Goal: Task Accomplishment & Management: Complete application form

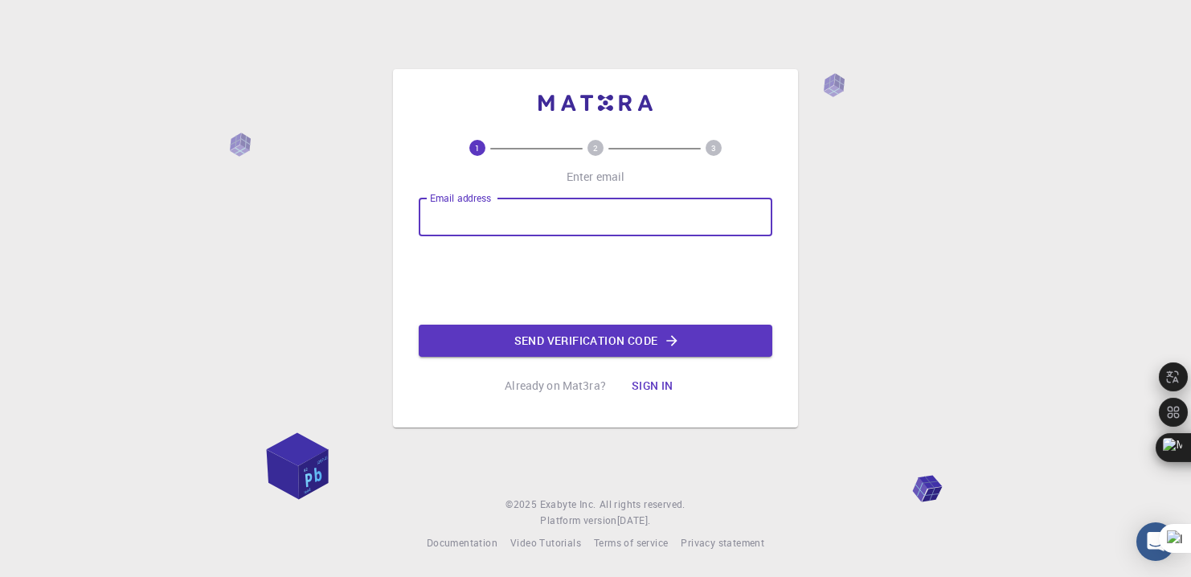
click at [463, 222] on input "Email address" at bounding box center [595, 217] width 353 height 39
type input "[EMAIL_ADDRESS][DOMAIN_NAME]"
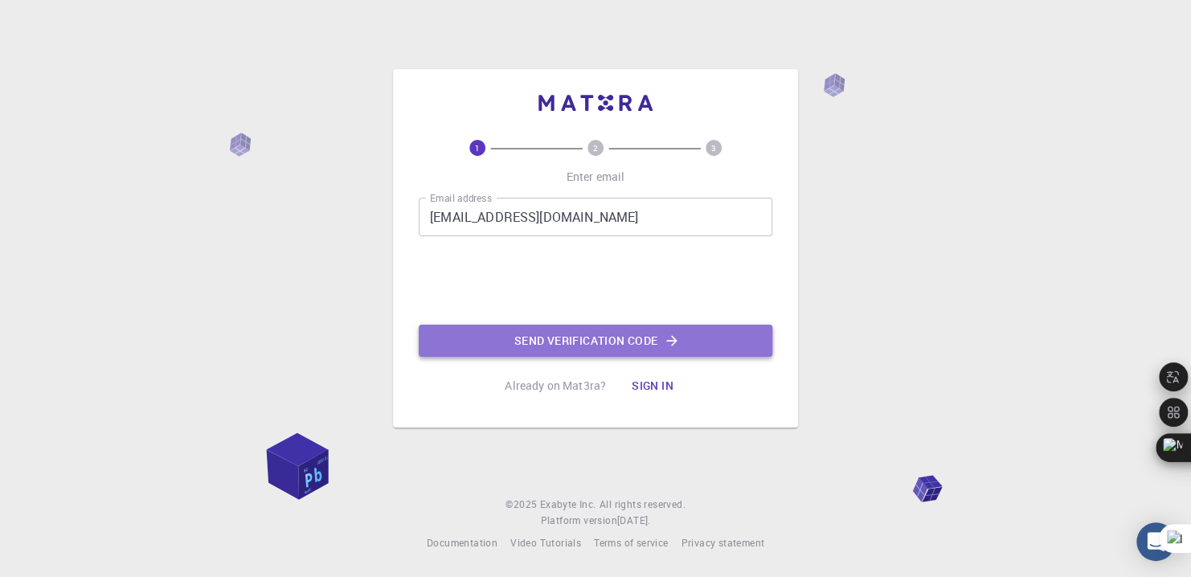
click at [510, 339] on button "Send verification code" at bounding box center [595, 341] width 353 height 32
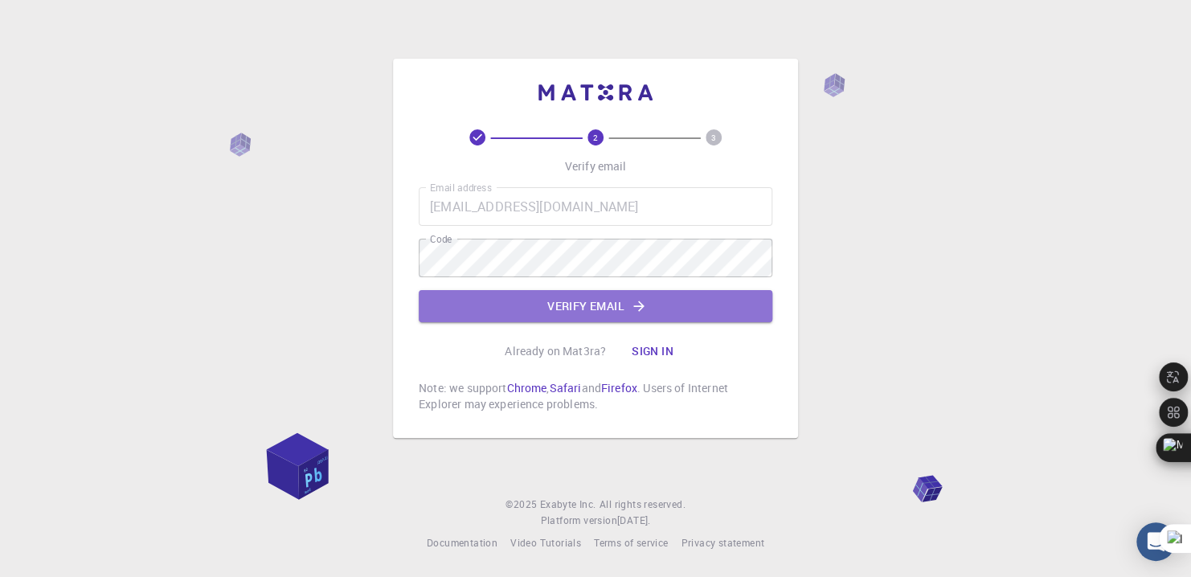
click at [490, 304] on button "Verify email" at bounding box center [595, 306] width 353 height 32
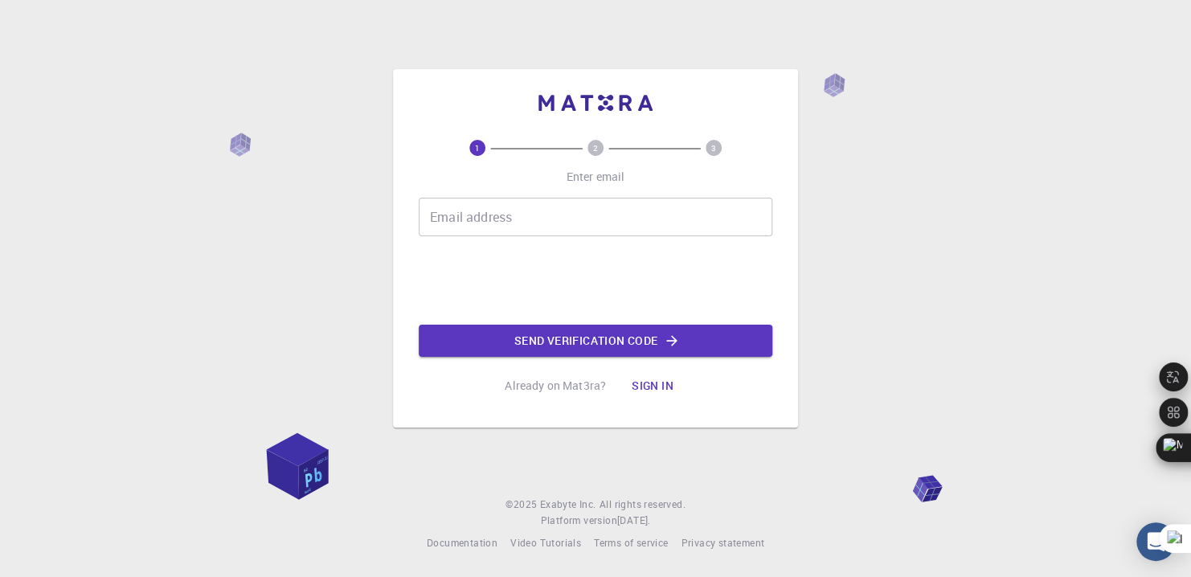
click at [452, 212] on div "Email address Email address" at bounding box center [595, 217] width 353 height 39
click at [476, 218] on input "Email address" at bounding box center [595, 217] width 353 height 39
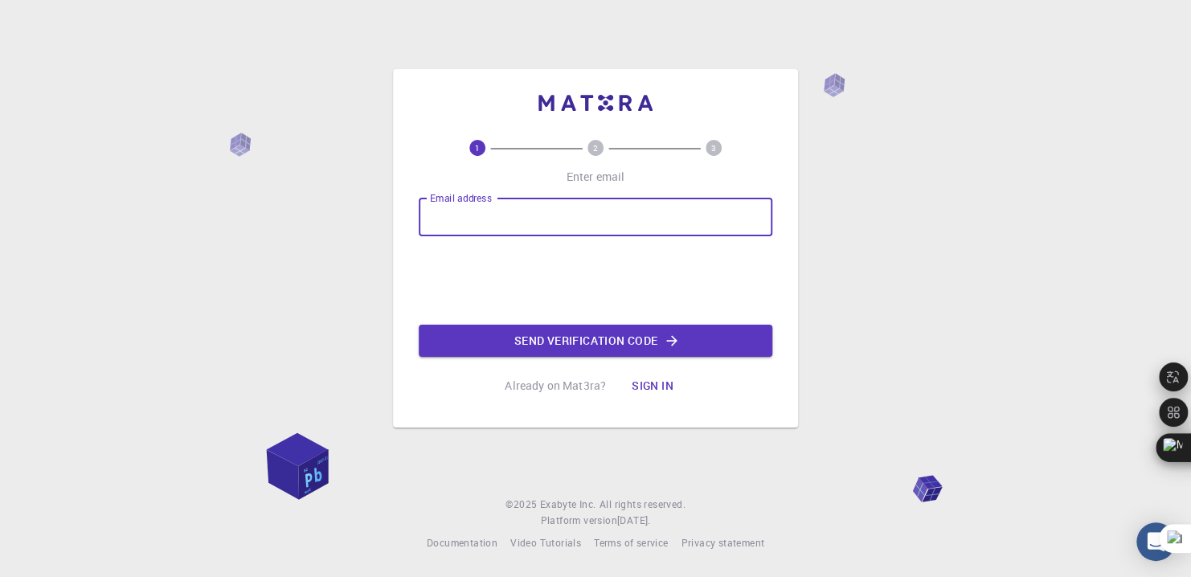
type input "koffimiensie@gmail.com"
click at [486, 344] on button "Send verification code" at bounding box center [595, 341] width 353 height 32
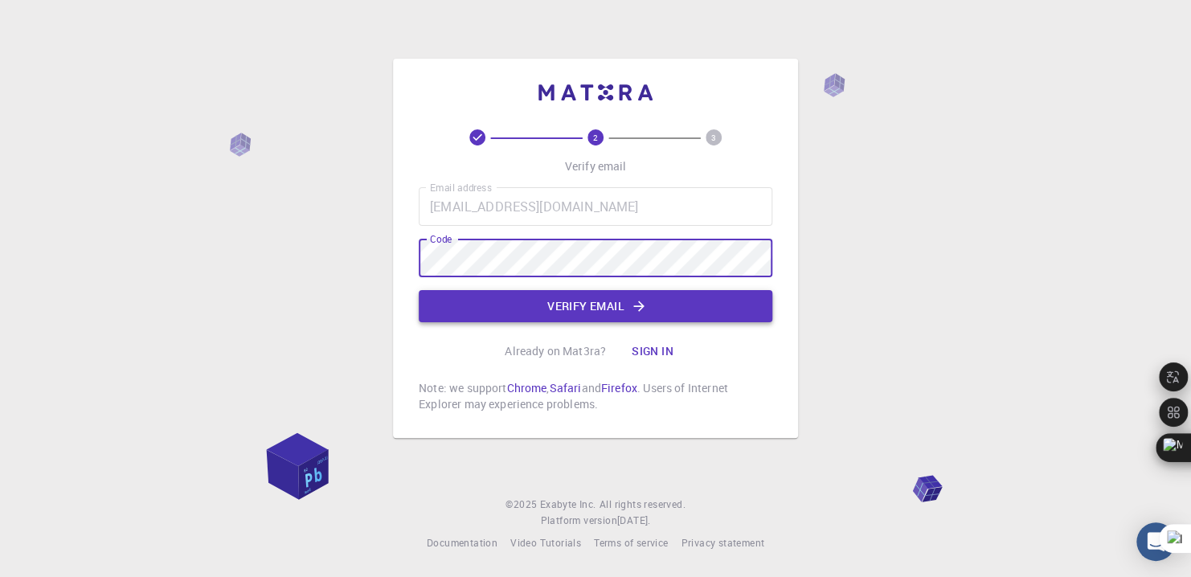
click at [596, 304] on button "Verify email" at bounding box center [595, 306] width 353 height 32
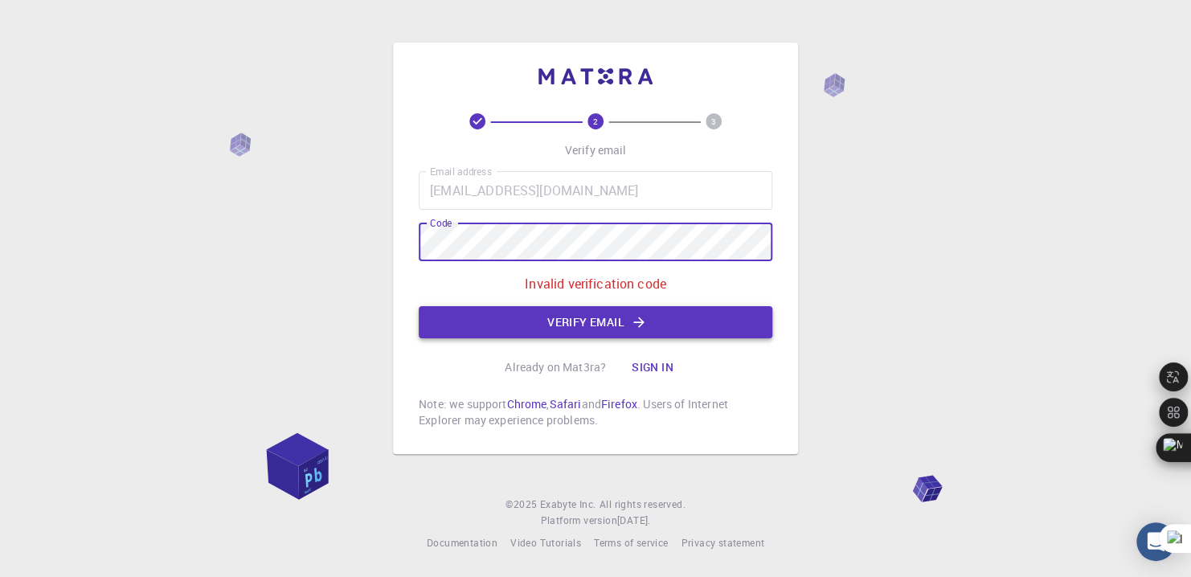
click at [488, 322] on button "Verify email" at bounding box center [595, 322] width 353 height 32
click at [659, 324] on button "Verify email" at bounding box center [595, 322] width 353 height 32
click at [497, 324] on button "Verify email" at bounding box center [595, 322] width 353 height 32
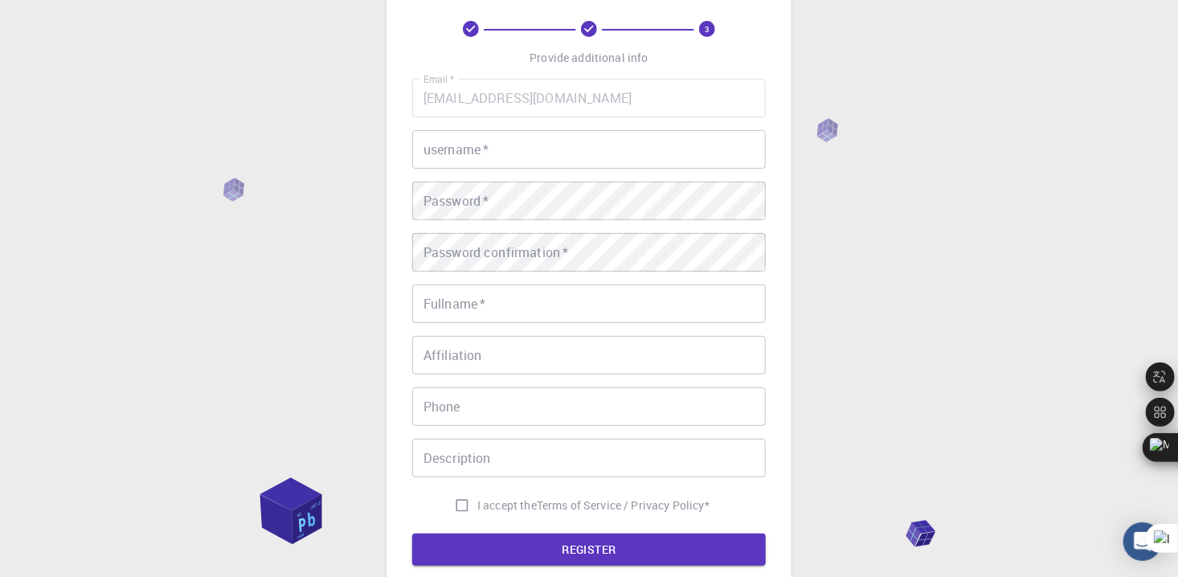
scroll to position [32, 0]
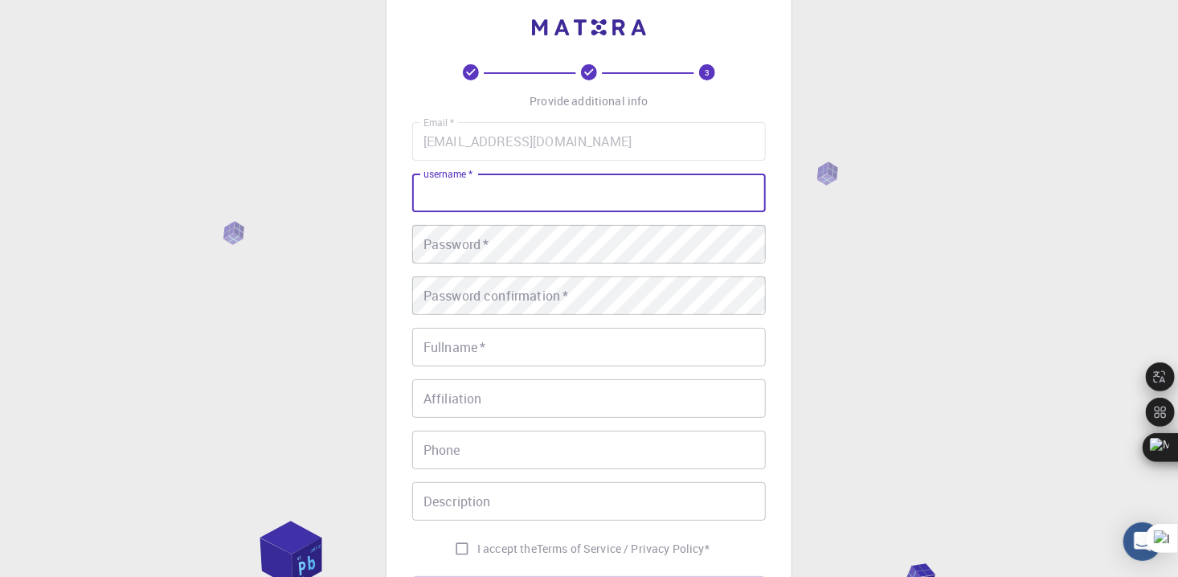
click at [450, 203] on input "username   *" at bounding box center [588, 193] width 353 height 39
type input "MIENSIE EZECHIEL AMANI"
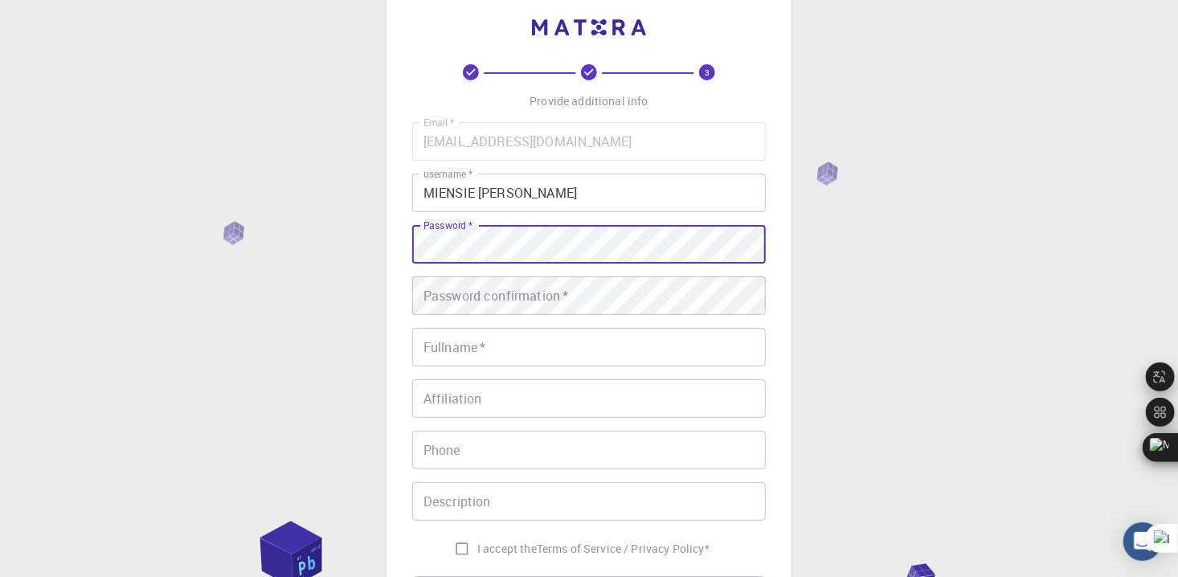
click at [504, 298] on div "Password confirmation   * Password confirmation   *" at bounding box center [588, 295] width 353 height 39
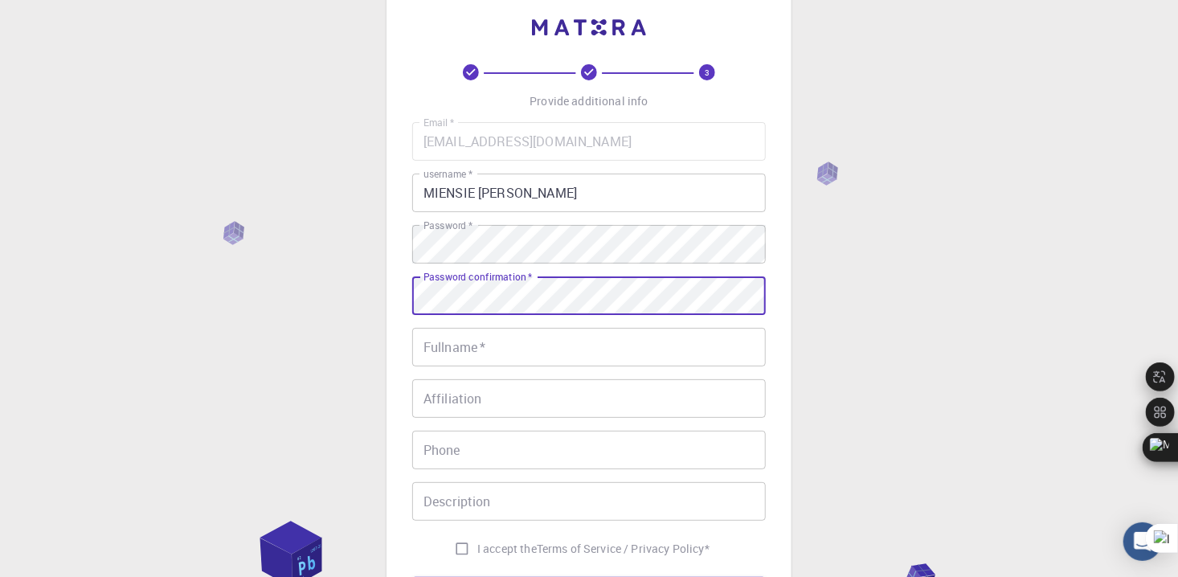
click at [453, 354] on input "Fullname   *" at bounding box center [588, 347] width 353 height 39
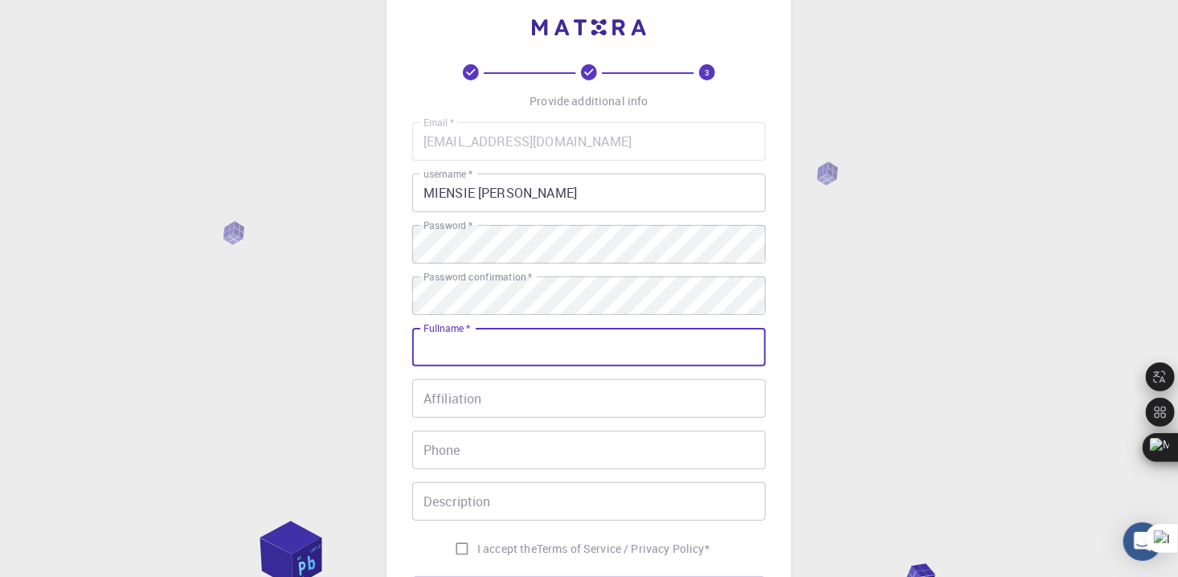
type input "MIENSIE [PERSON_NAME]"
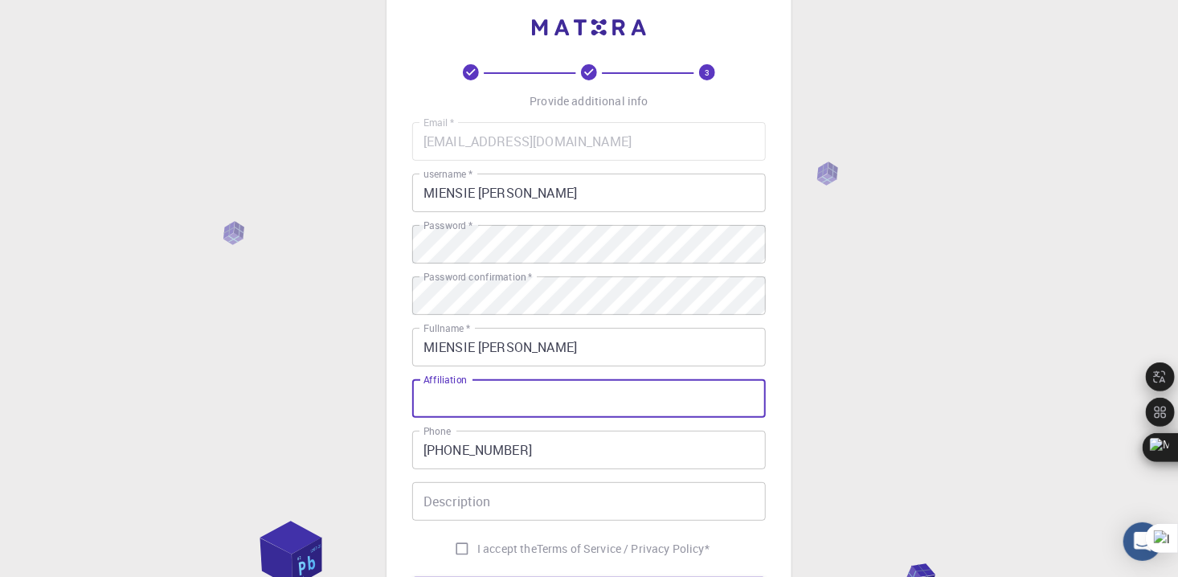
click at [487, 396] on input "Affiliation" at bounding box center [588, 398] width 353 height 39
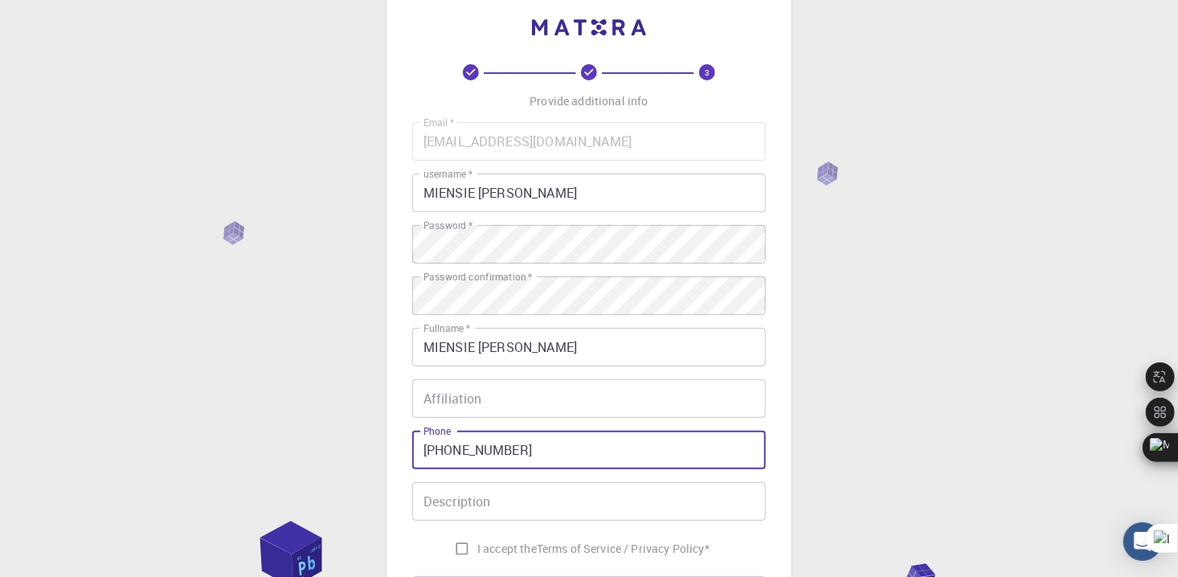
click at [544, 452] on input "+2250769261631" at bounding box center [588, 450] width 353 height 39
type input "+2250153579616"
click at [303, 435] on div "3 Provide additional info Email   * koffimiensie@gmail.com Email   * username  …" at bounding box center [589, 377] width 1178 height 818
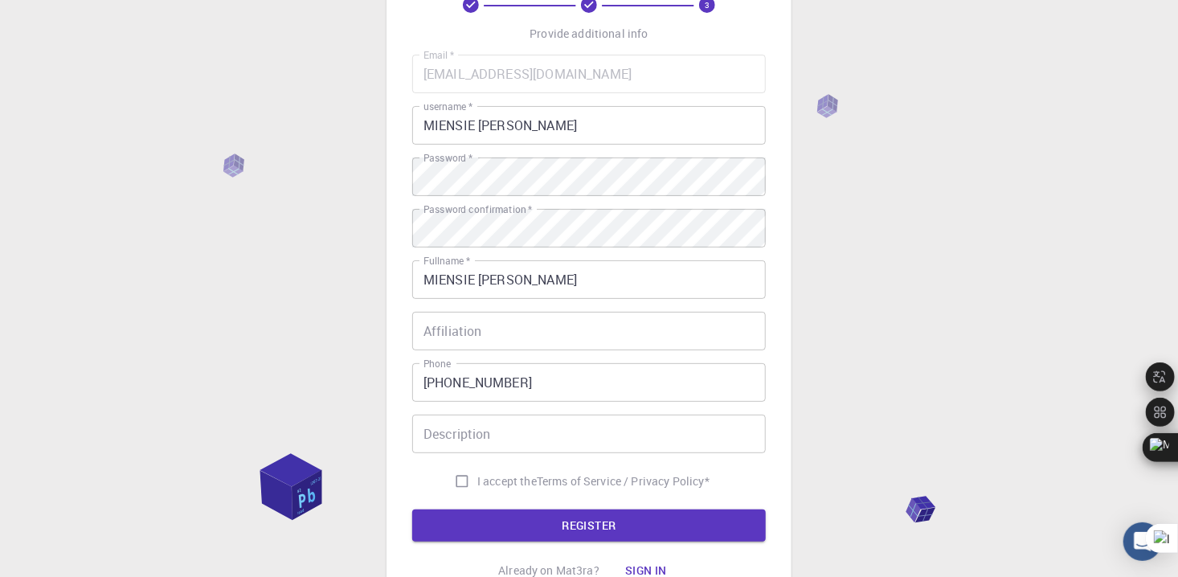
scroll to position [161, 0]
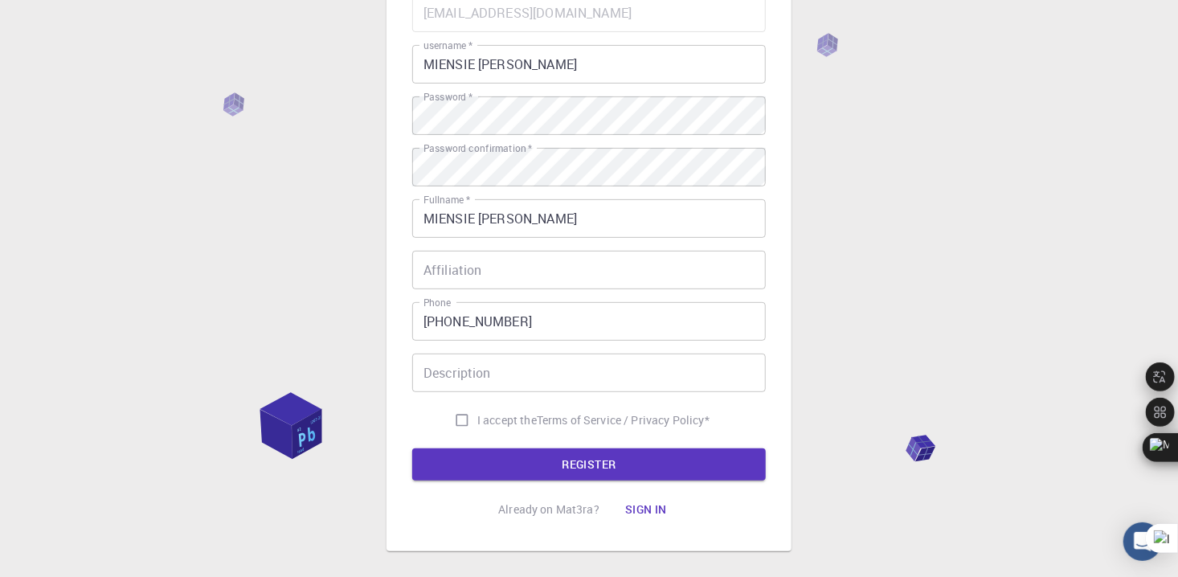
click at [462, 422] on input "I accept the Terms of Service / Privacy Policy *" at bounding box center [462, 420] width 31 height 31
checkbox input "true"
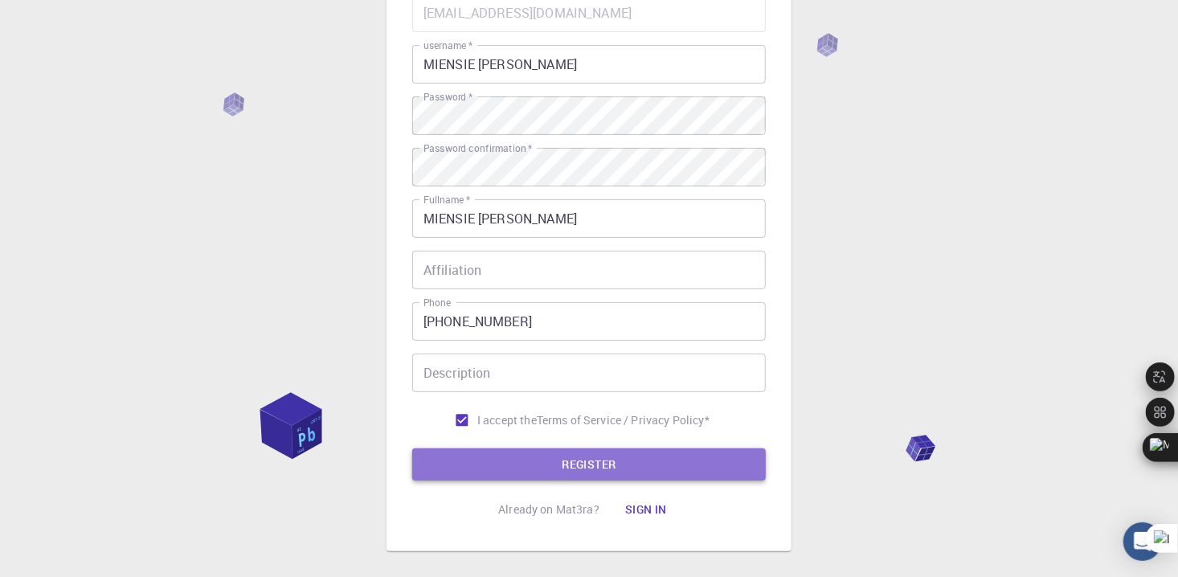
click at [488, 463] on button "REGISTER" at bounding box center [588, 464] width 353 height 32
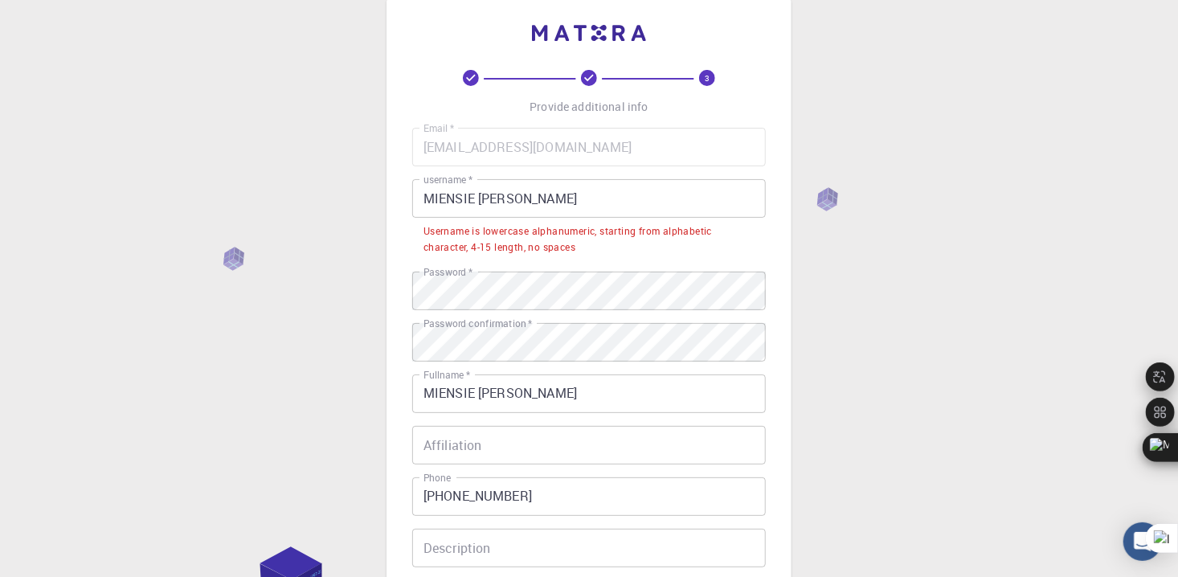
scroll to position [0, 0]
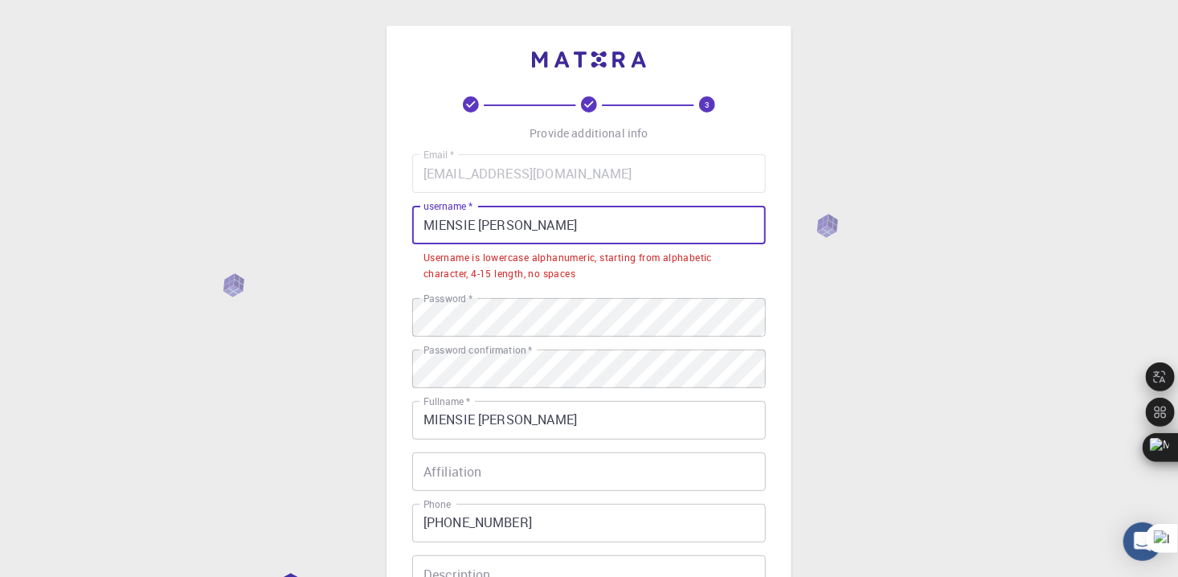
click at [592, 227] on input "MIENSIE EZECHIEL AMANI" at bounding box center [588, 225] width 353 height 39
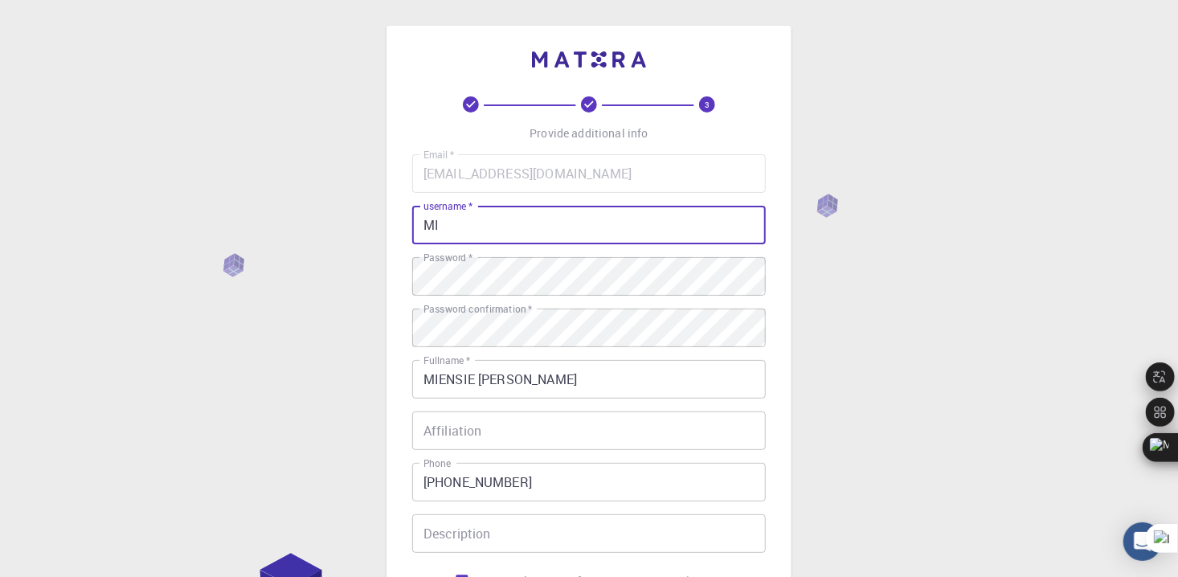
type input "M"
type input "m"
click at [374, 308] on div "3 Provide additional info Email   * koffimiensie@gmail.com Email   * username  …" at bounding box center [589, 409] width 1178 height 818
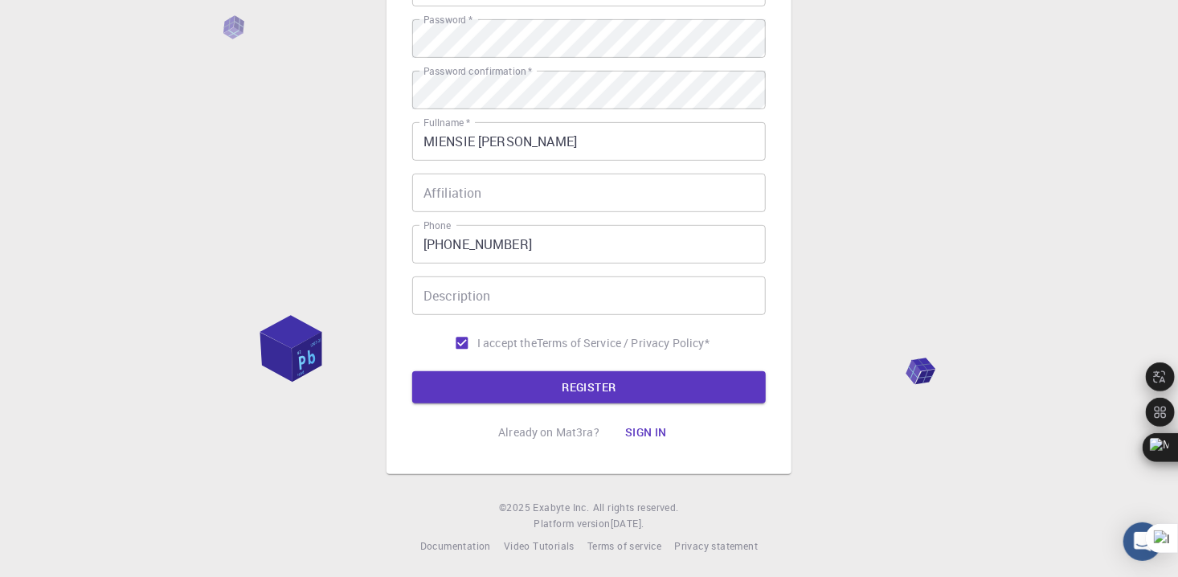
scroll to position [240, 0]
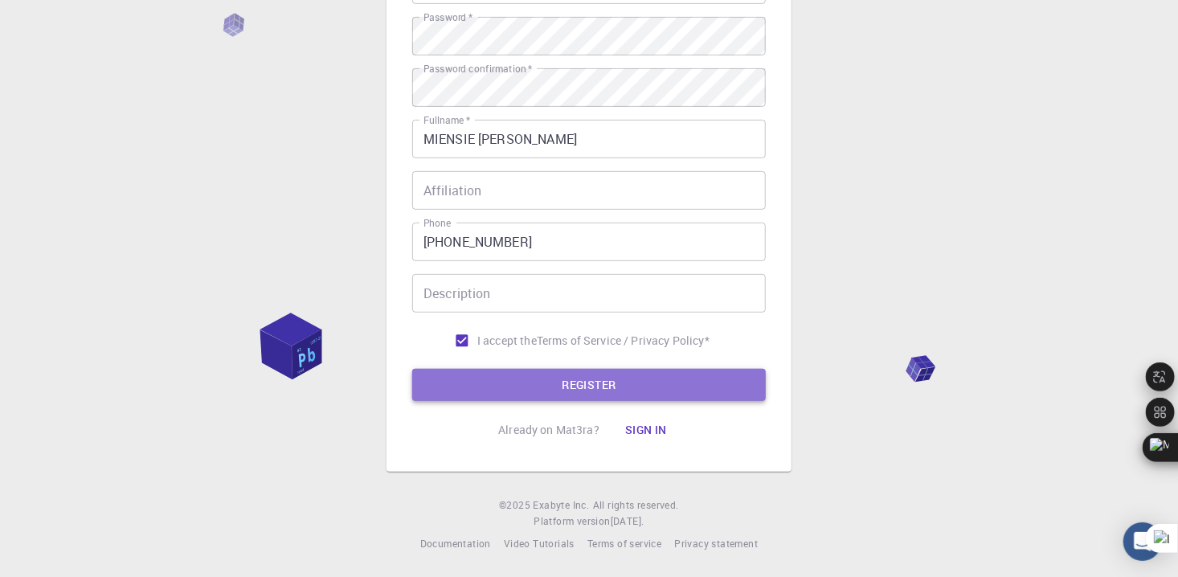
click at [537, 382] on button "REGISTER" at bounding box center [588, 385] width 353 height 32
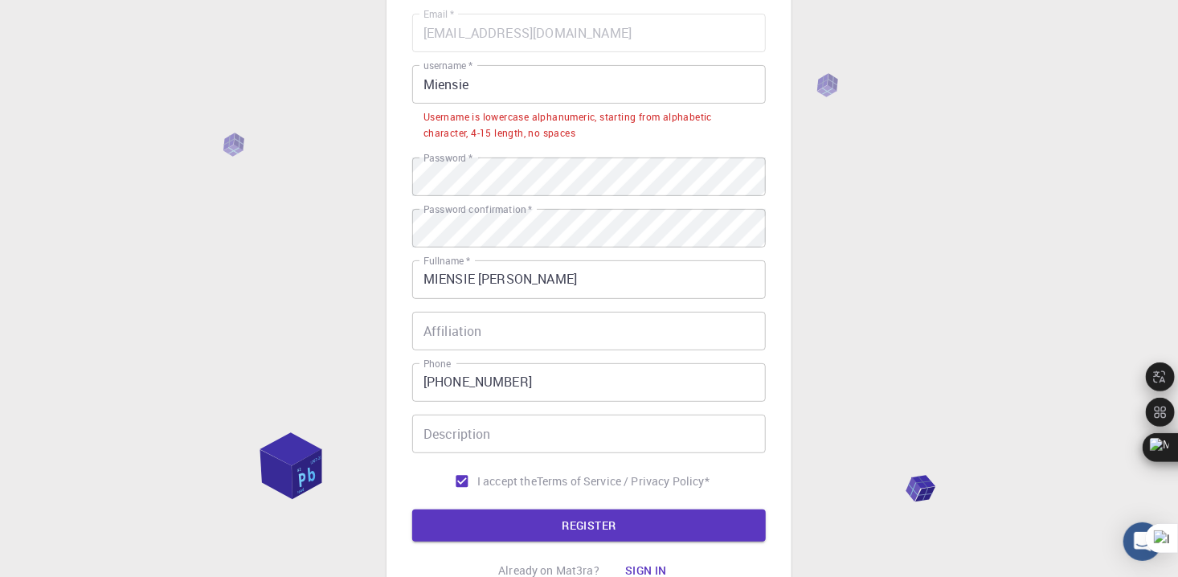
scroll to position [112, 0]
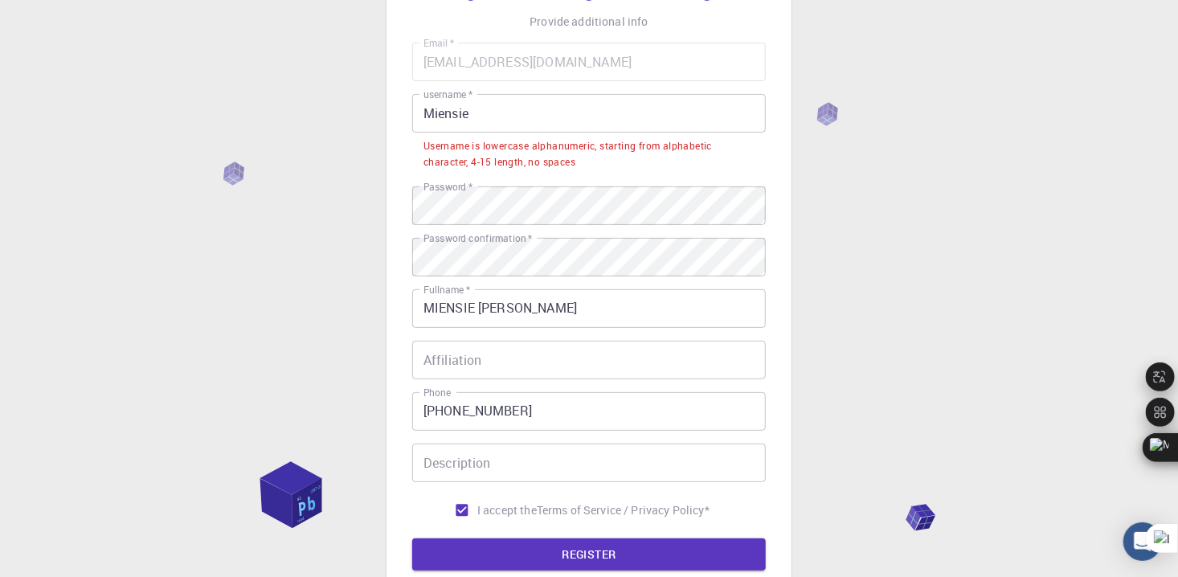
click at [431, 116] on input "Miensie" at bounding box center [588, 113] width 353 height 39
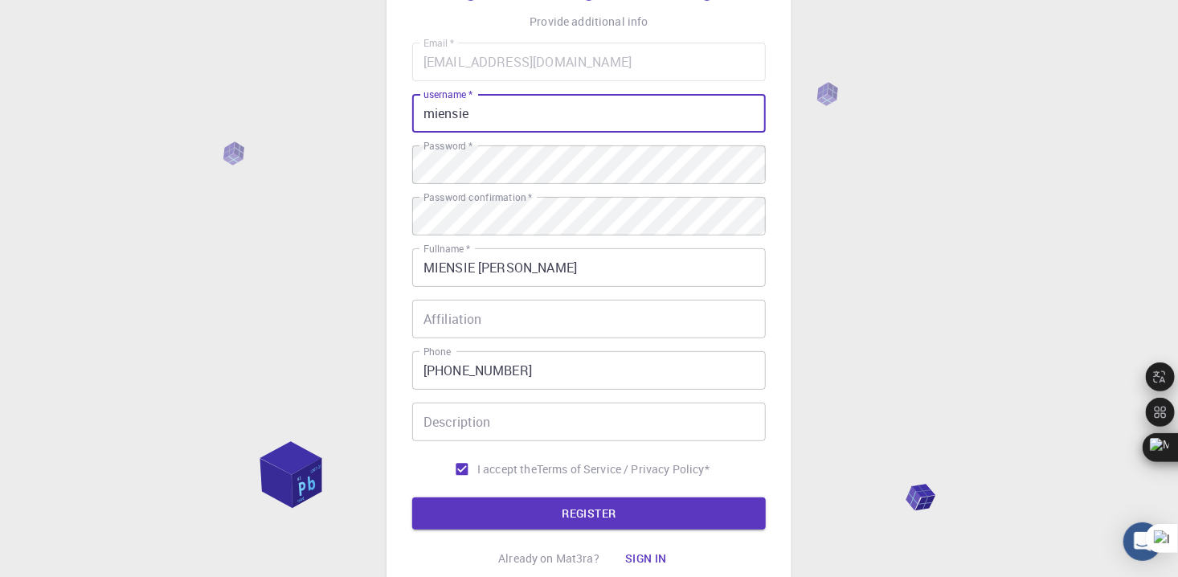
type input "miensie"
click at [206, 316] on div "3 Provide additional info Email   * koffimiensie@gmail.com Email   * username  …" at bounding box center [589, 297] width 1178 height 818
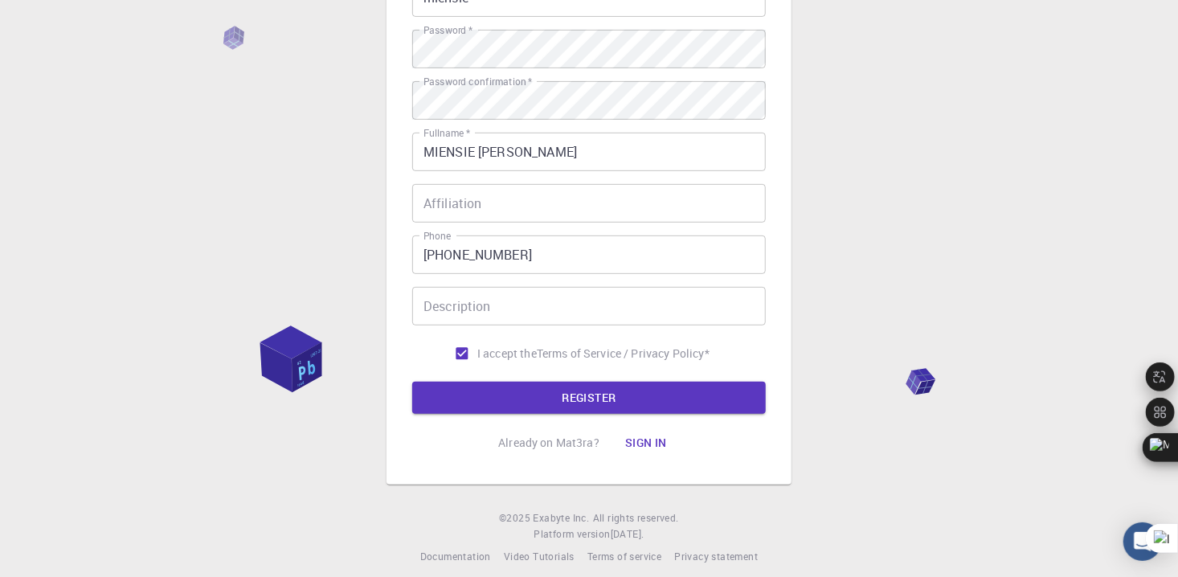
scroll to position [240, 0]
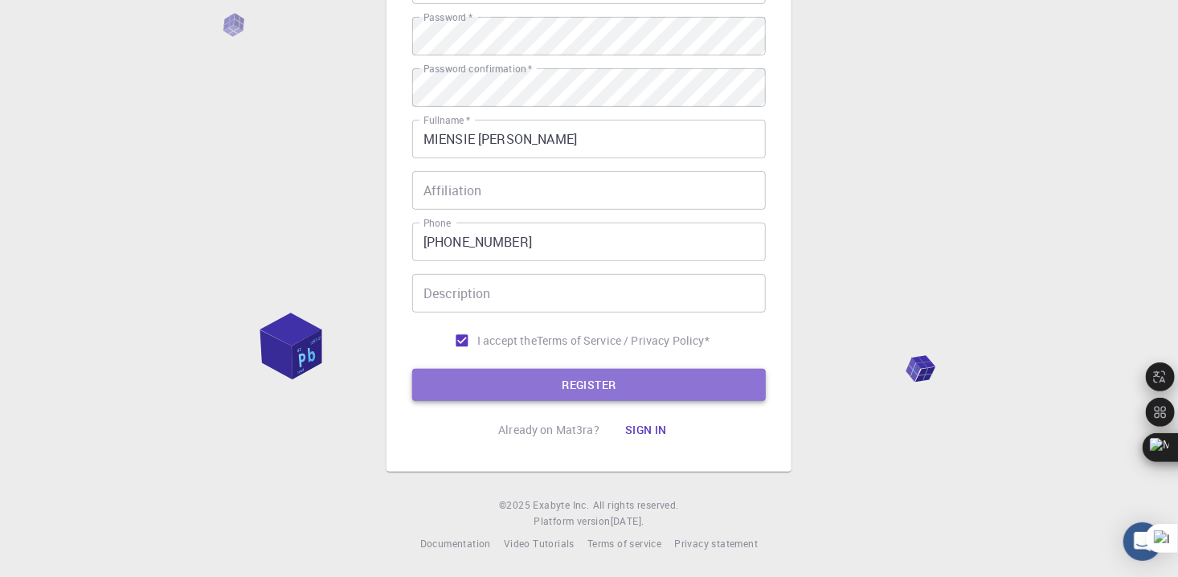
click at [502, 381] on button "REGISTER" at bounding box center [588, 385] width 353 height 32
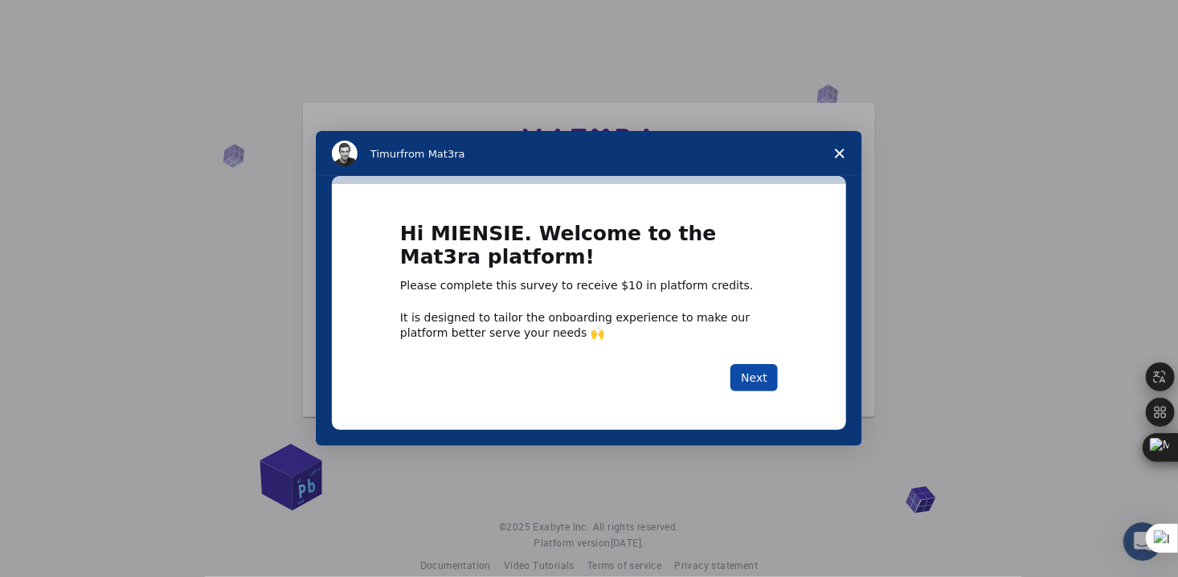
click at [760, 370] on button "Next" at bounding box center [753, 377] width 47 height 27
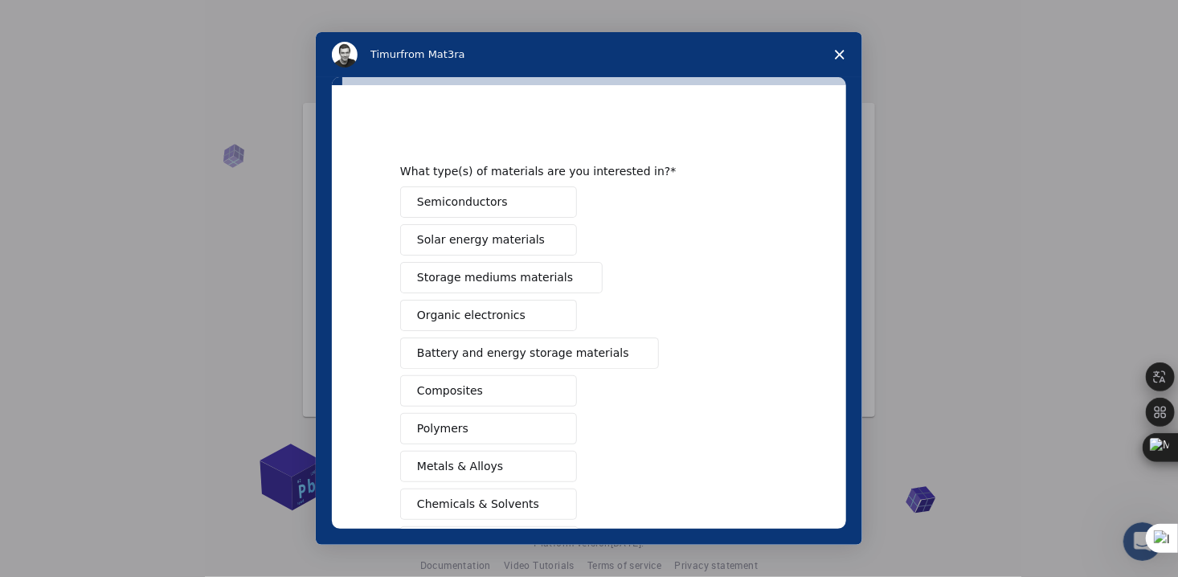
click at [470, 390] on span "Composites" at bounding box center [450, 390] width 66 height 17
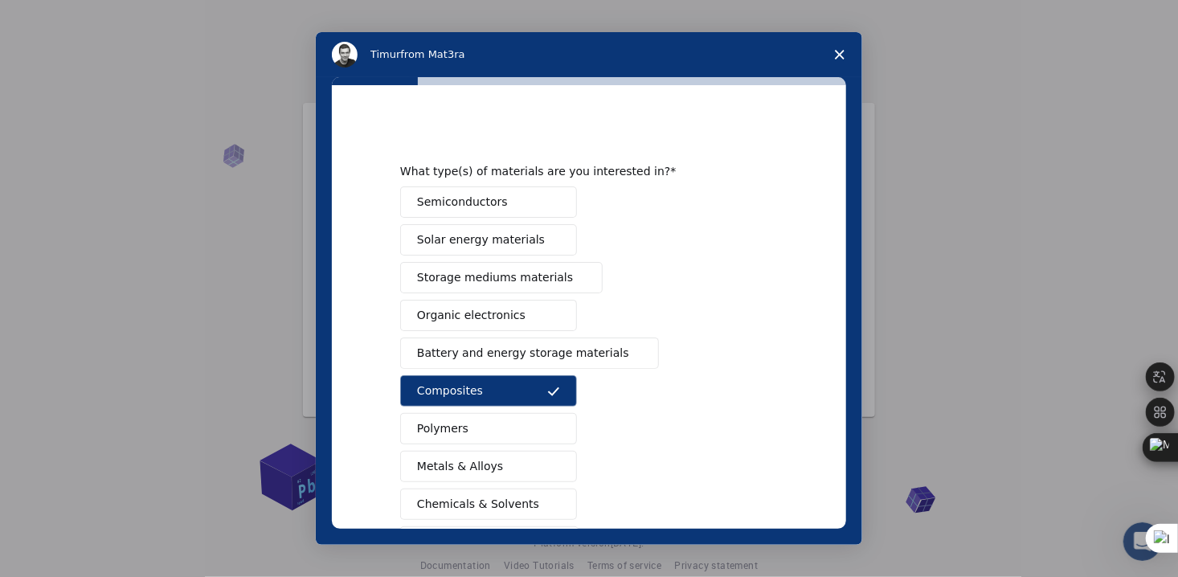
click at [473, 356] on span "Battery and energy storage materials" at bounding box center [523, 353] width 212 height 17
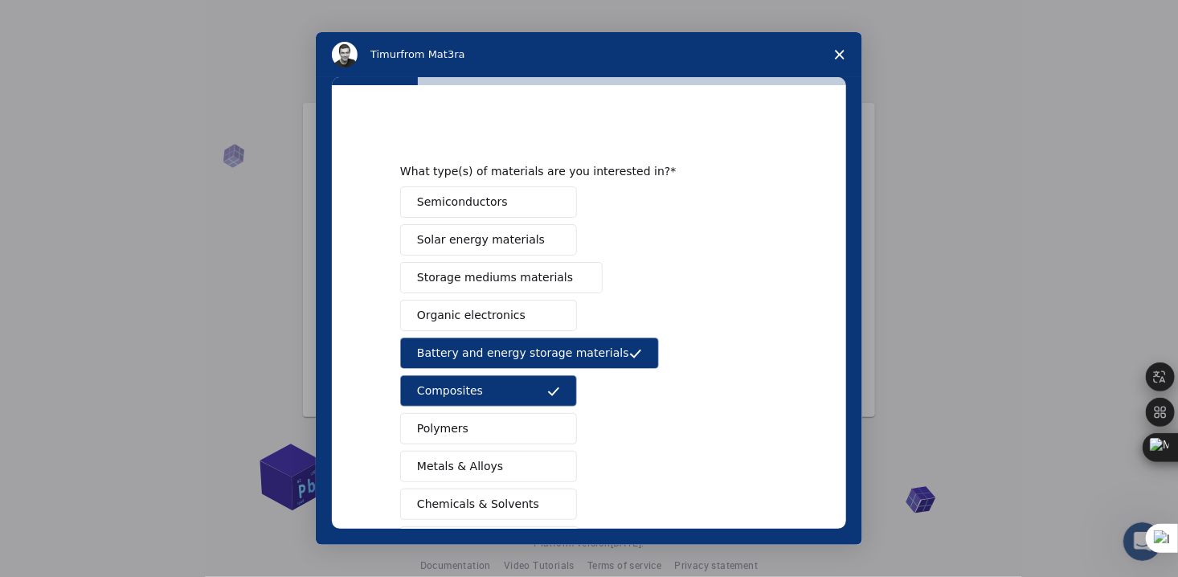
click at [450, 202] on span "Semiconductors" at bounding box center [462, 202] width 91 height 17
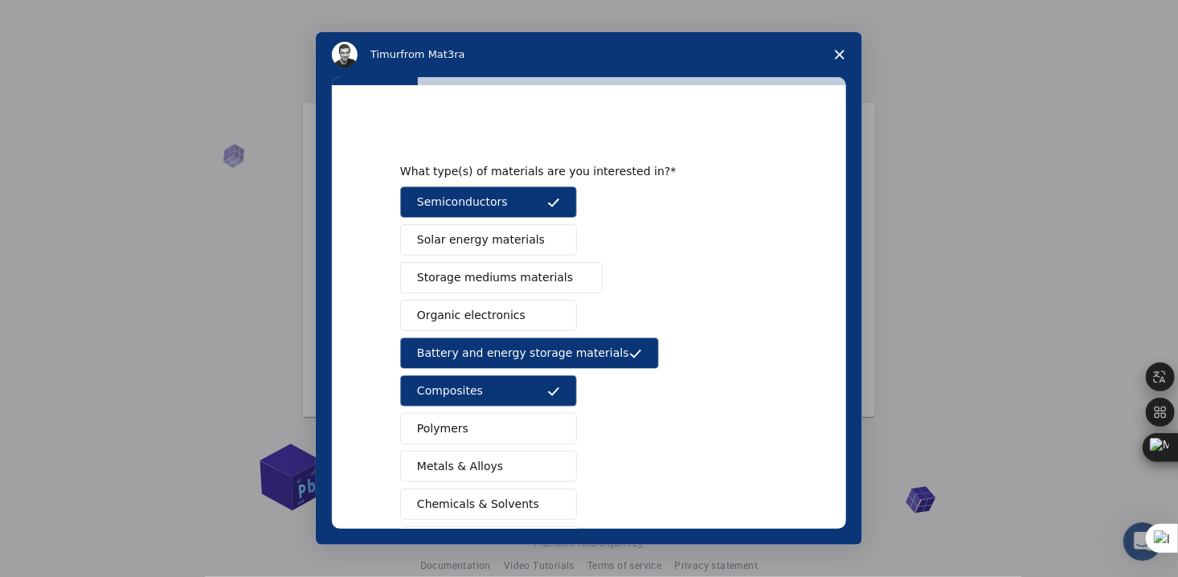
click at [441, 240] on span "Solar energy materials" at bounding box center [481, 239] width 128 height 17
click at [438, 278] on span "Storage mediums materials" at bounding box center [495, 277] width 156 height 17
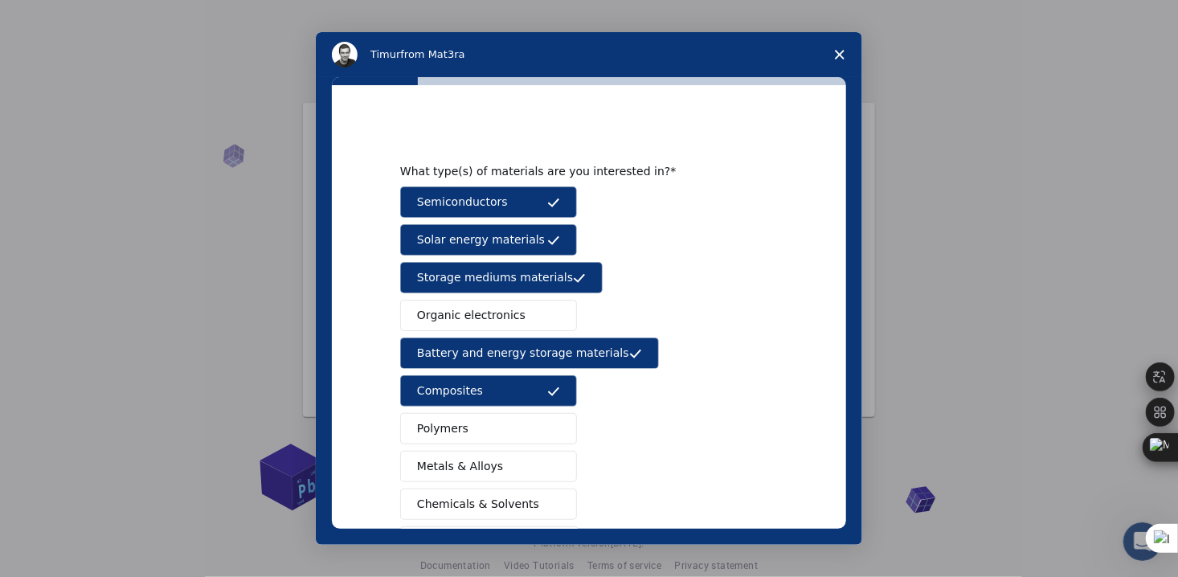
click at [445, 308] on span "Organic electronics" at bounding box center [471, 315] width 108 height 17
drag, startPoint x: 461, startPoint y: 432, endPoint x: 468, endPoint y: 447, distance: 15.8
click at [464, 435] on button "Polymers" at bounding box center [488, 428] width 177 height 31
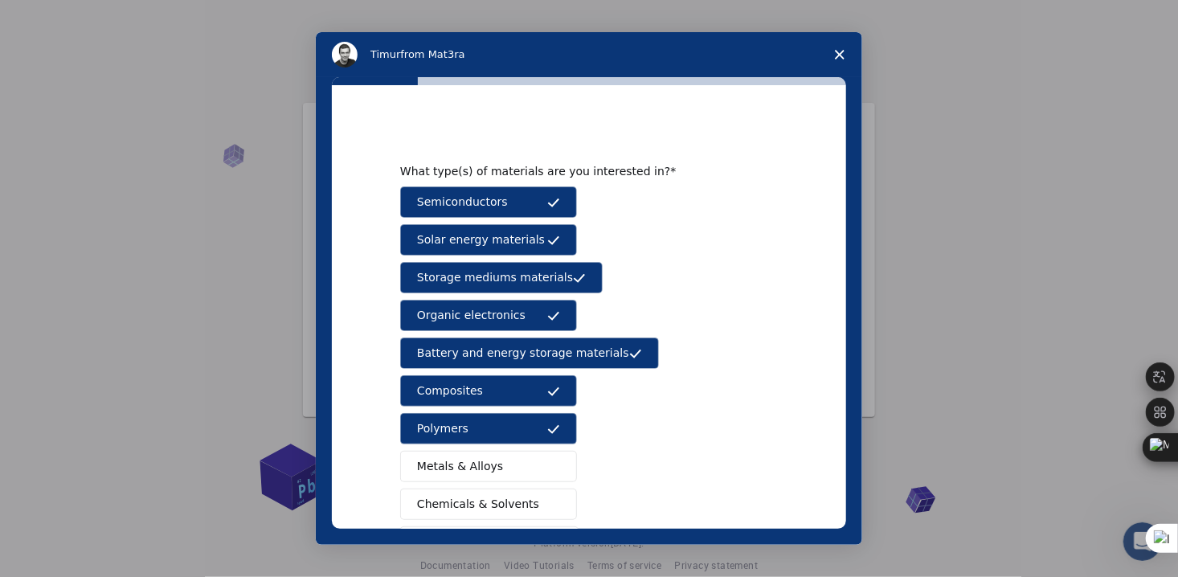
click at [469, 463] on span "Metals & Alloys" at bounding box center [460, 466] width 86 height 17
click at [474, 504] on span "Chemicals & Solvents" at bounding box center [478, 504] width 122 height 17
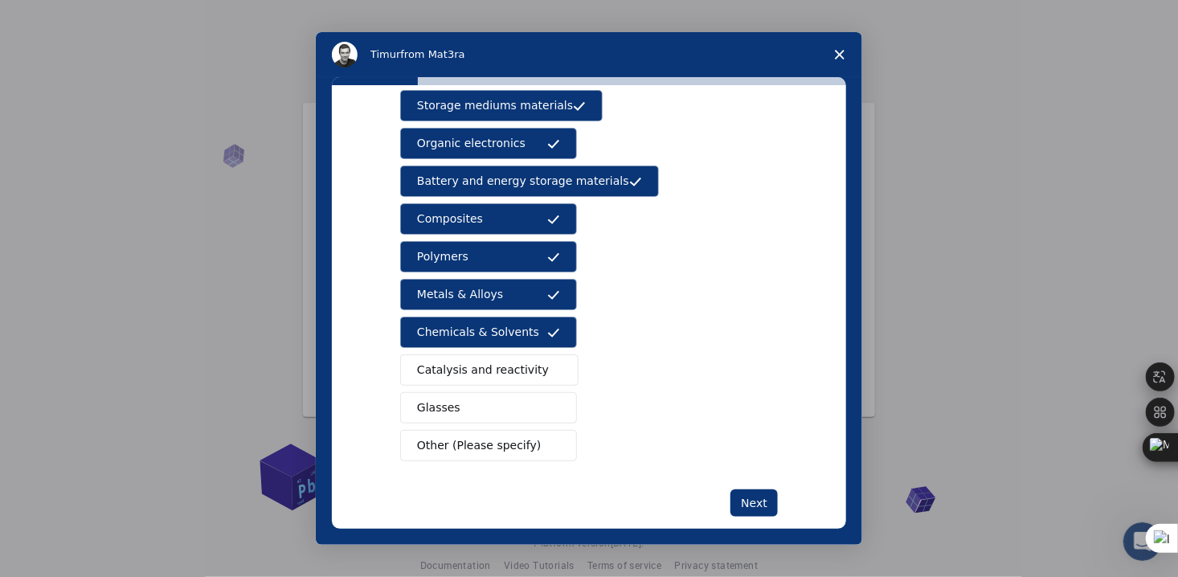
scroll to position [177, 0]
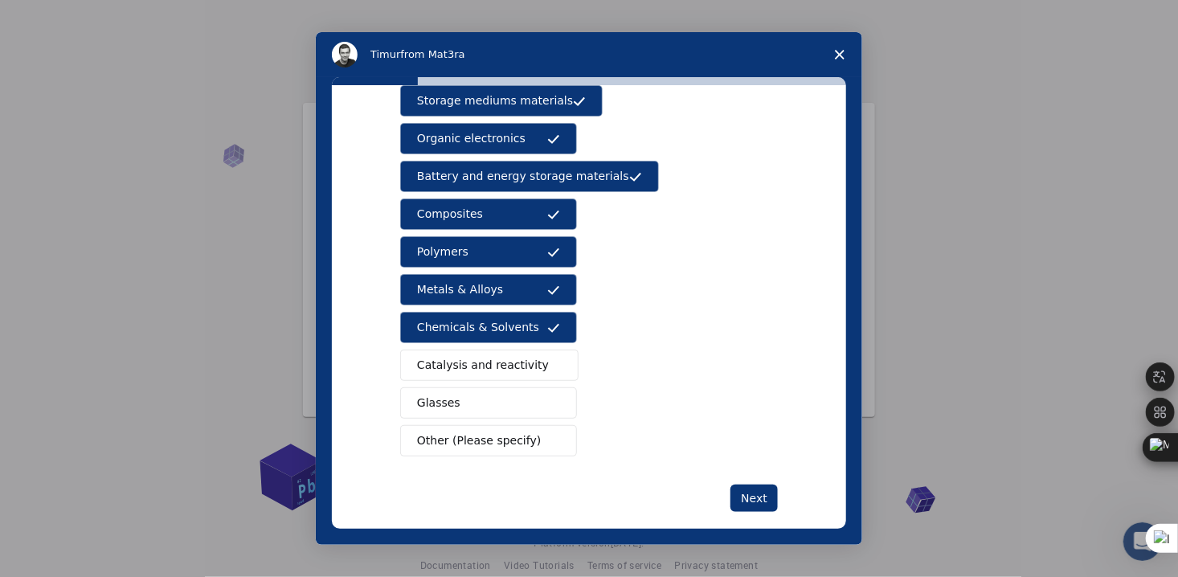
click at [426, 361] on span "Catalysis and reactivity" at bounding box center [483, 365] width 132 height 17
click at [431, 400] on span "Glasses" at bounding box center [438, 402] width 43 height 17
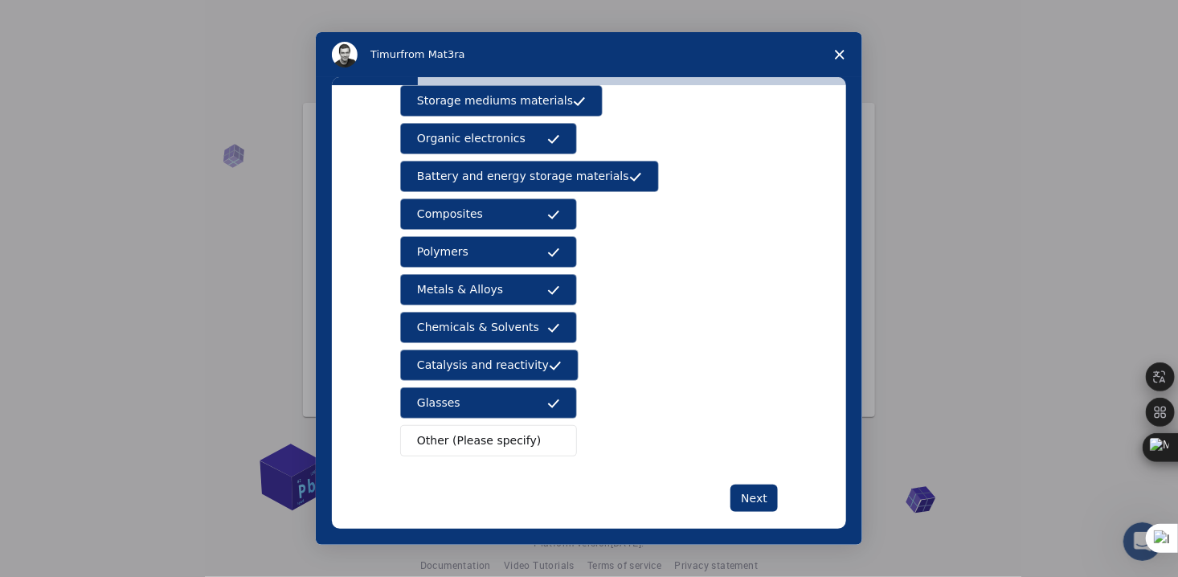
click at [441, 442] on span "Other (Please specify)" at bounding box center [479, 440] width 124 height 17
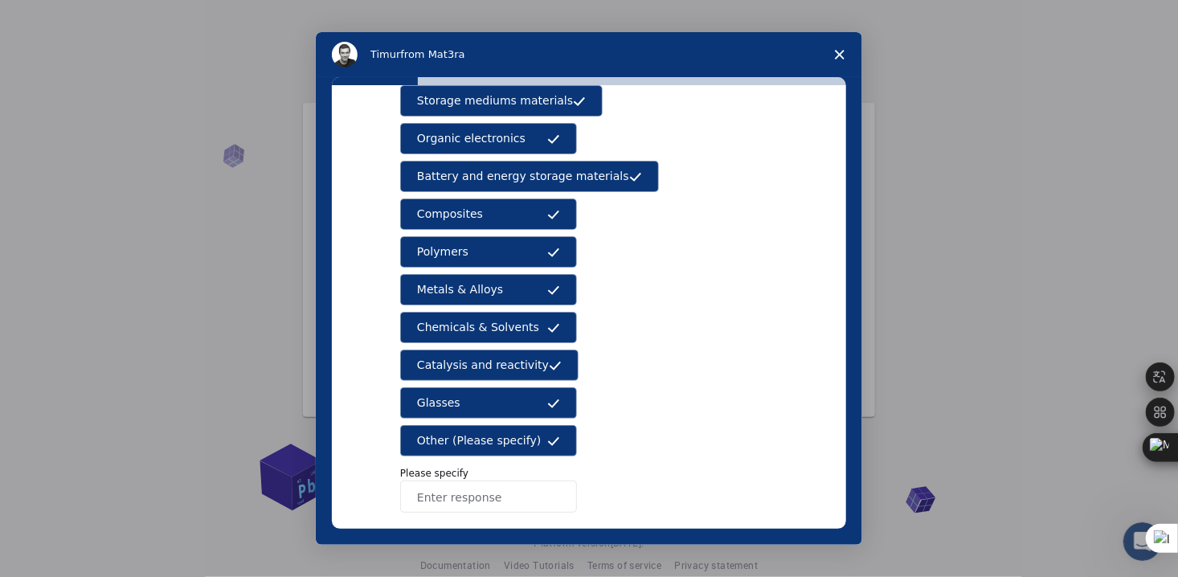
click at [473, 432] on span "Other (Please specify)" at bounding box center [479, 440] width 124 height 17
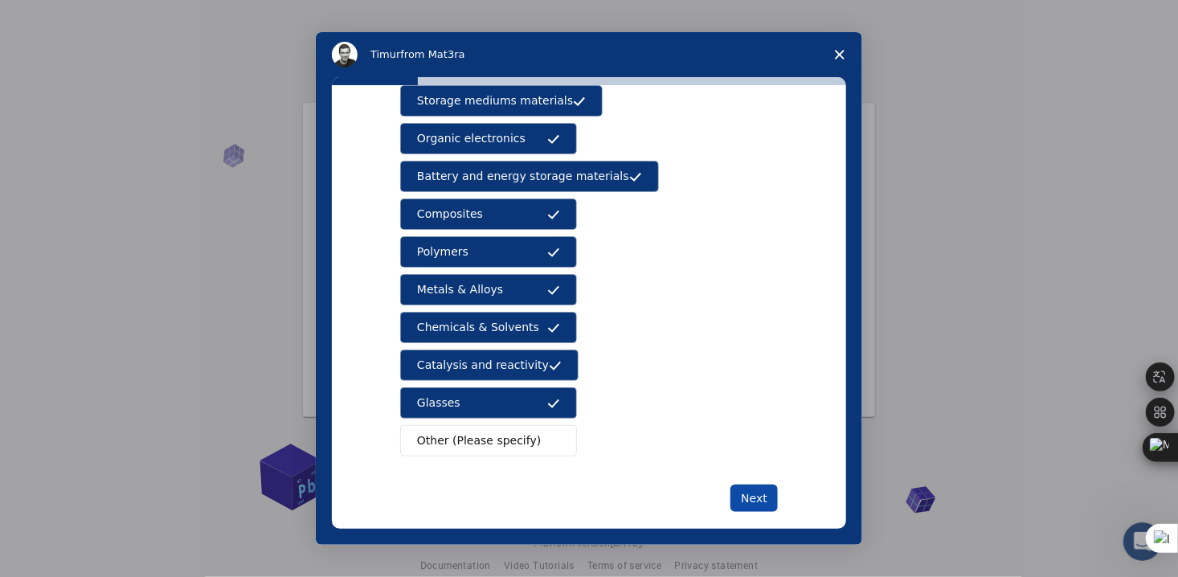
click at [750, 489] on button "Next" at bounding box center [753, 497] width 47 height 27
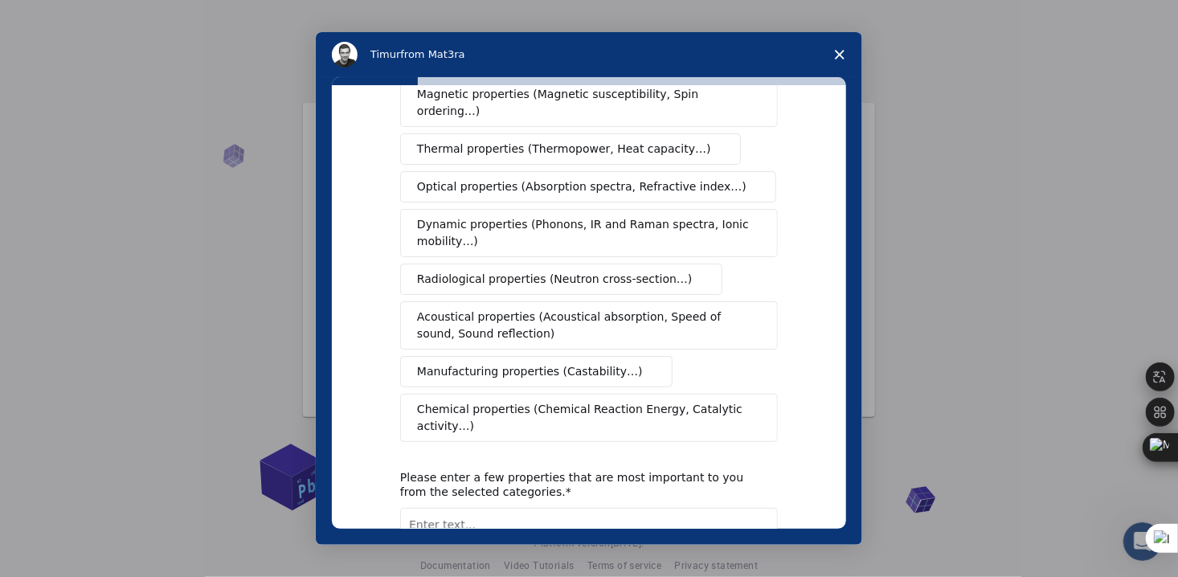
scroll to position [0, 0]
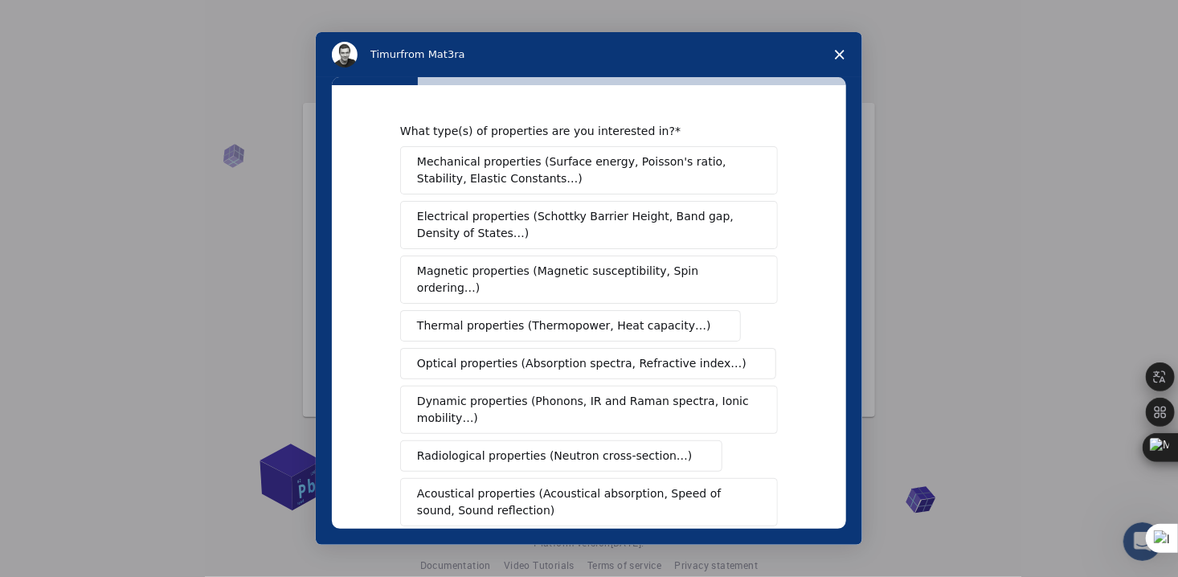
click at [527, 165] on span "Mechanical properties (Surface energy, Poisson's ratio, Stability, Elastic Cons…" at bounding box center [584, 170] width 335 height 34
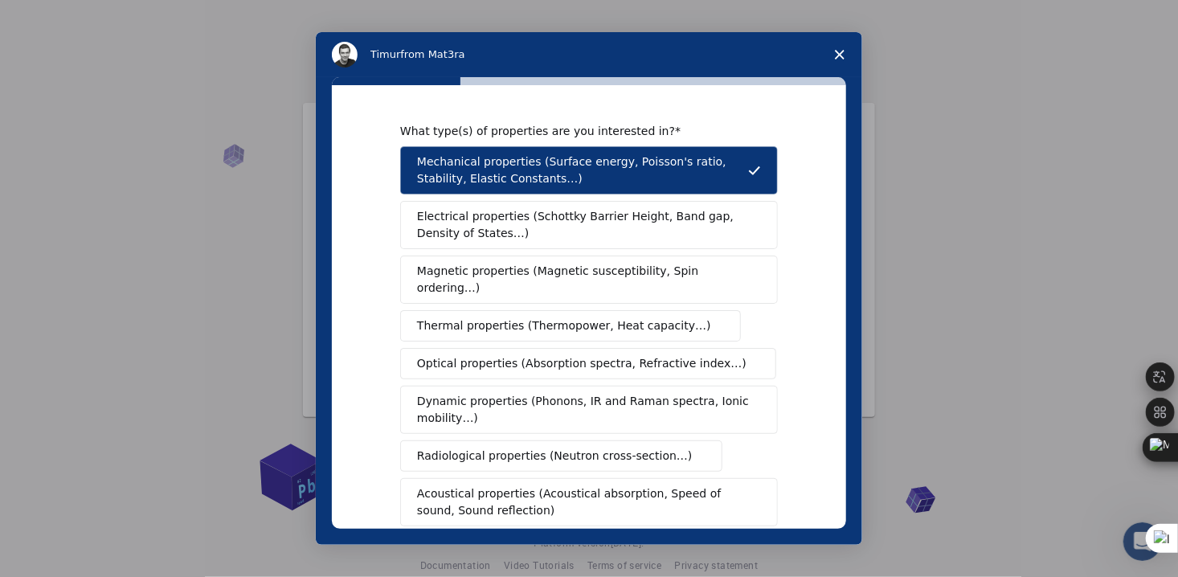
click at [505, 220] on span "Electrical properties (Schottky Barrier Height, Band gap, Density of States…)" at bounding box center [584, 225] width 334 height 34
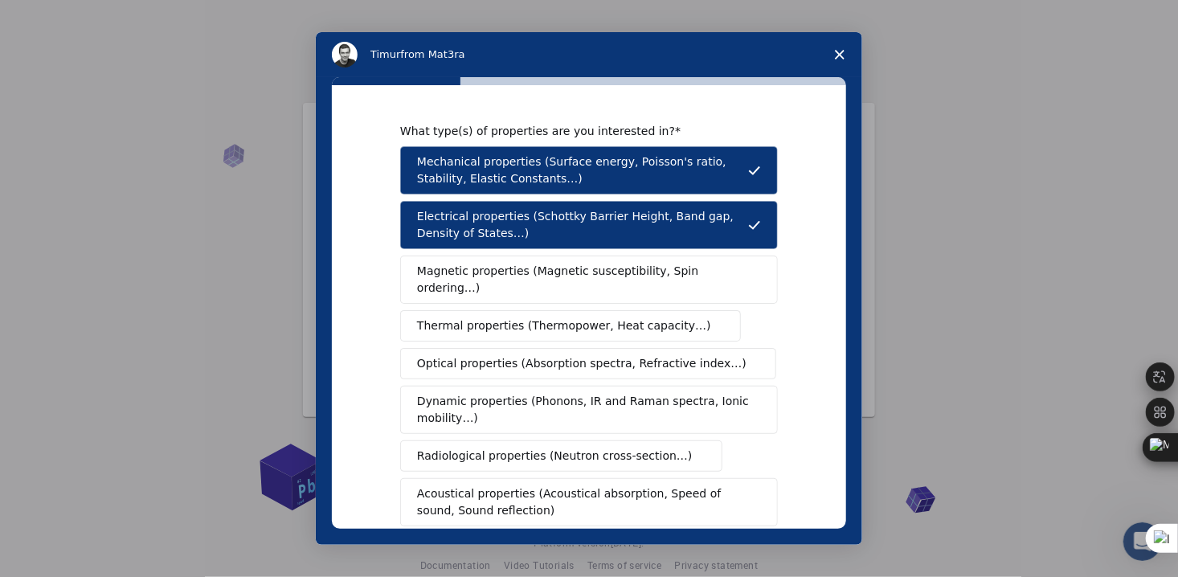
click at [495, 278] on span "Magnetic properties (Magnetic susceptibility, Spin ordering…)" at bounding box center [583, 280] width 332 height 34
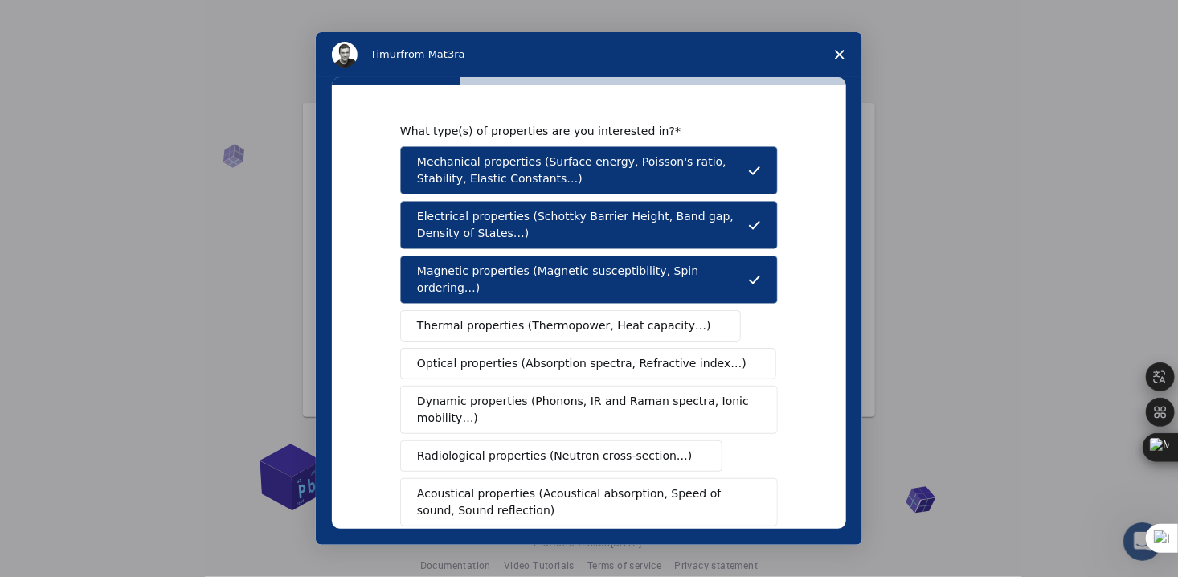
click at [480, 317] on span "Thermal properties (Thermopower, Heat capacity…)" at bounding box center [564, 325] width 294 height 17
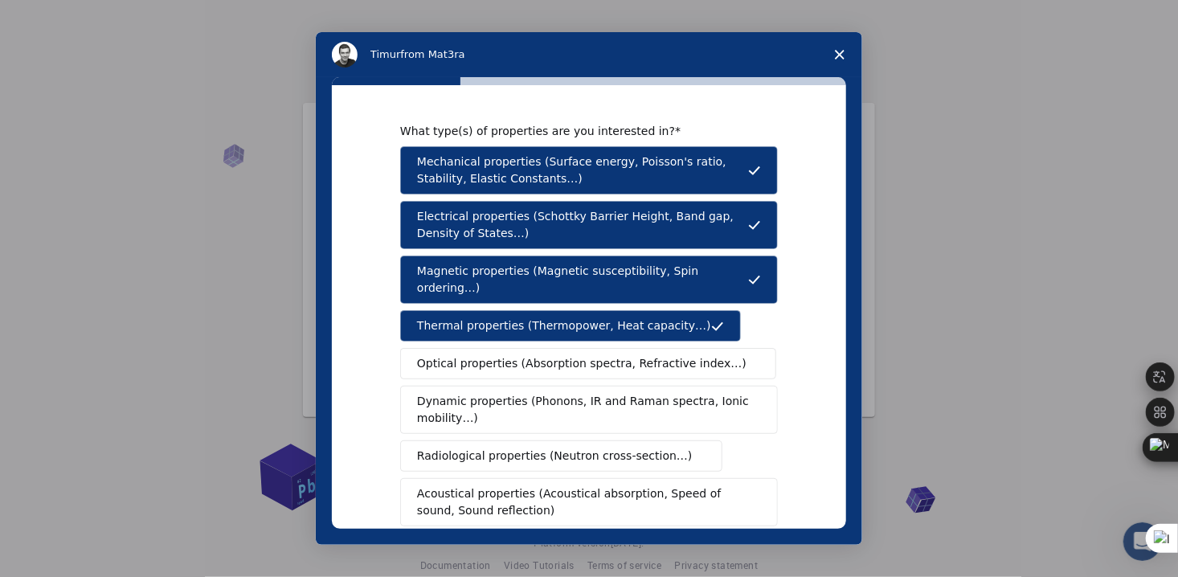
drag, startPoint x: 484, startPoint y: 338, endPoint x: 493, endPoint y: 350, distance: 14.9
click at [484, 355] on span "Optical properties (Absorption spectra, Refractive index…)" at bounding box center [581, 363] width 329 height 17
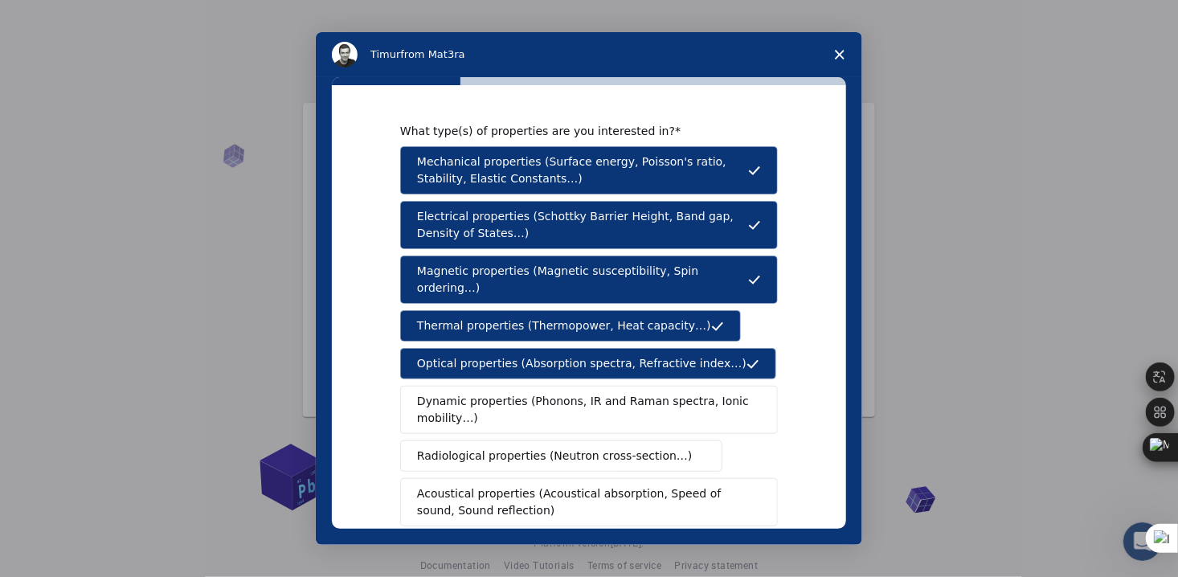
click at [499, 394] on span "Dynamic properties (Phonons, IR and Raman spectra, Ionic mobility…)" at bounding box center [583, 410] width 333 height 34
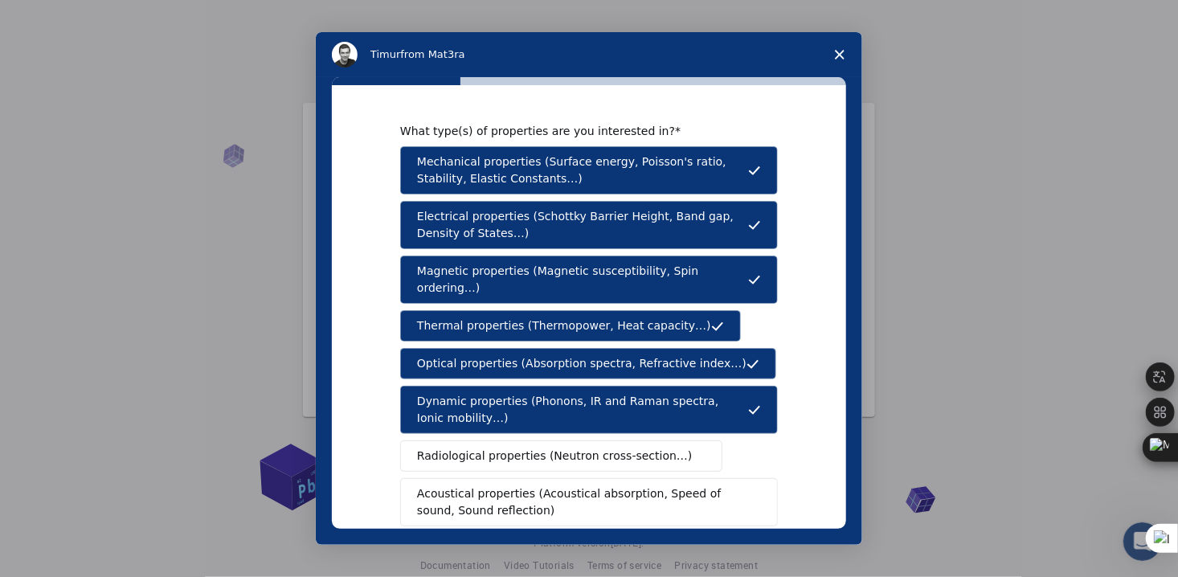
click at [505, 447] on span "Radiological properties (Neutron cross-section…)" at bounding box center [555, 455] width 276 height 17
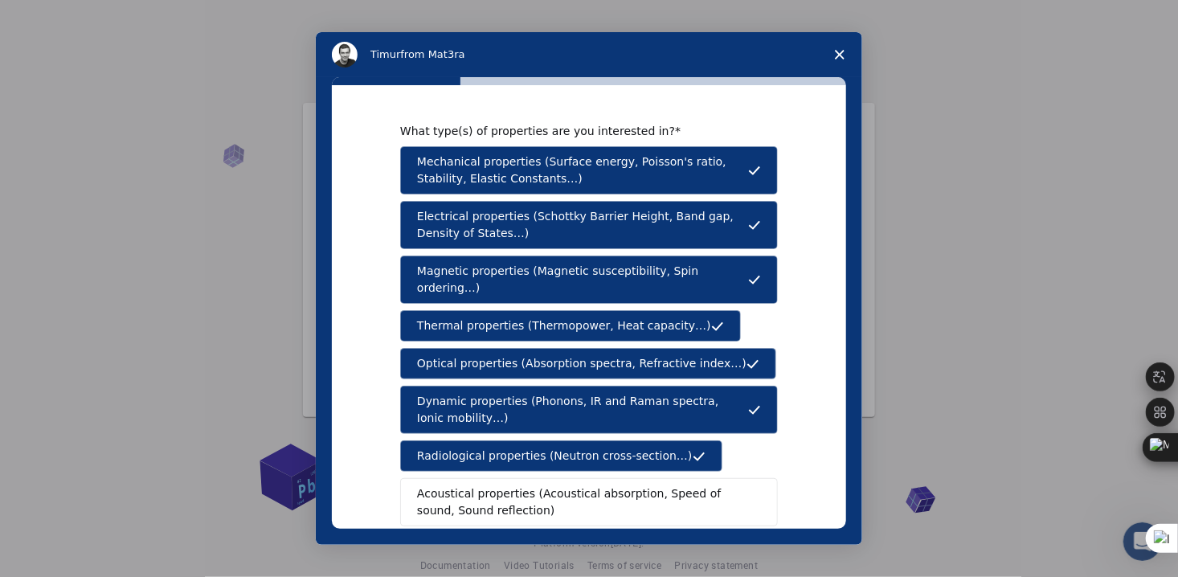
click at [505, 485] on span "Acoustical properties (Acoustical absorption, Speed of sound, Sound reflection)" at bounding box center [584, 502] width 334 height 34
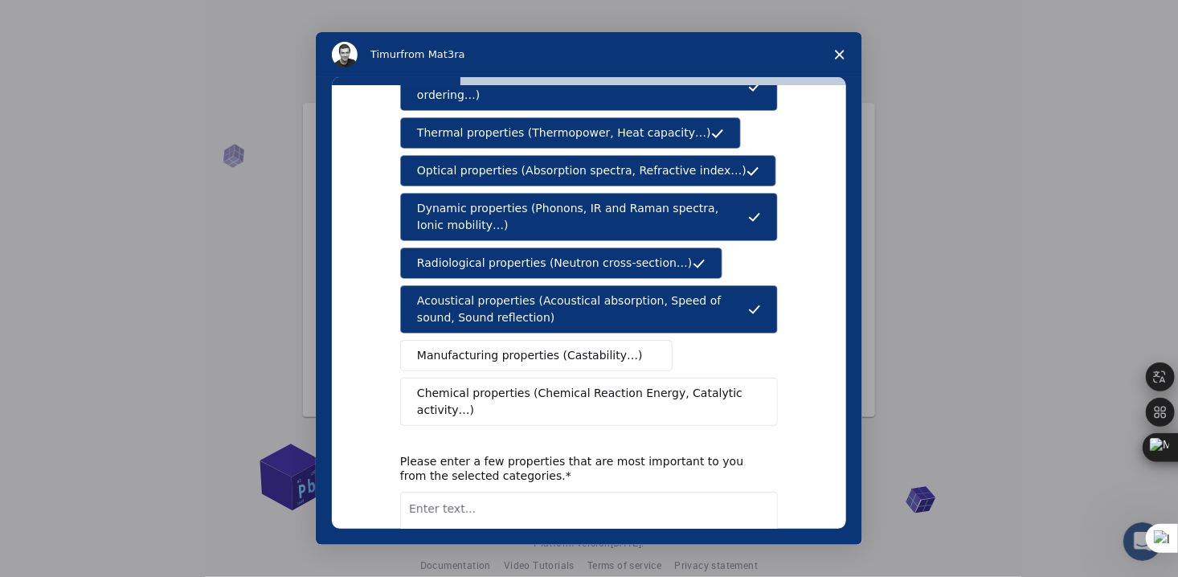
scroll to position [199, 0]
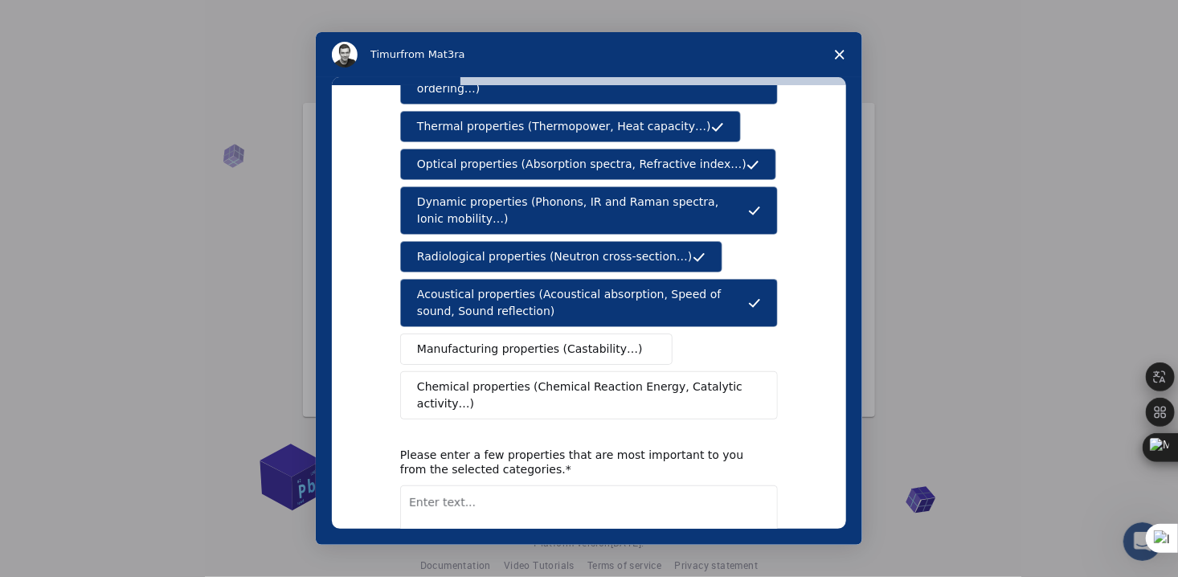
click at [578, 341] on span "Manufacturing properties (Castability…)" at bounding box center [530, 349] width 226 height 17
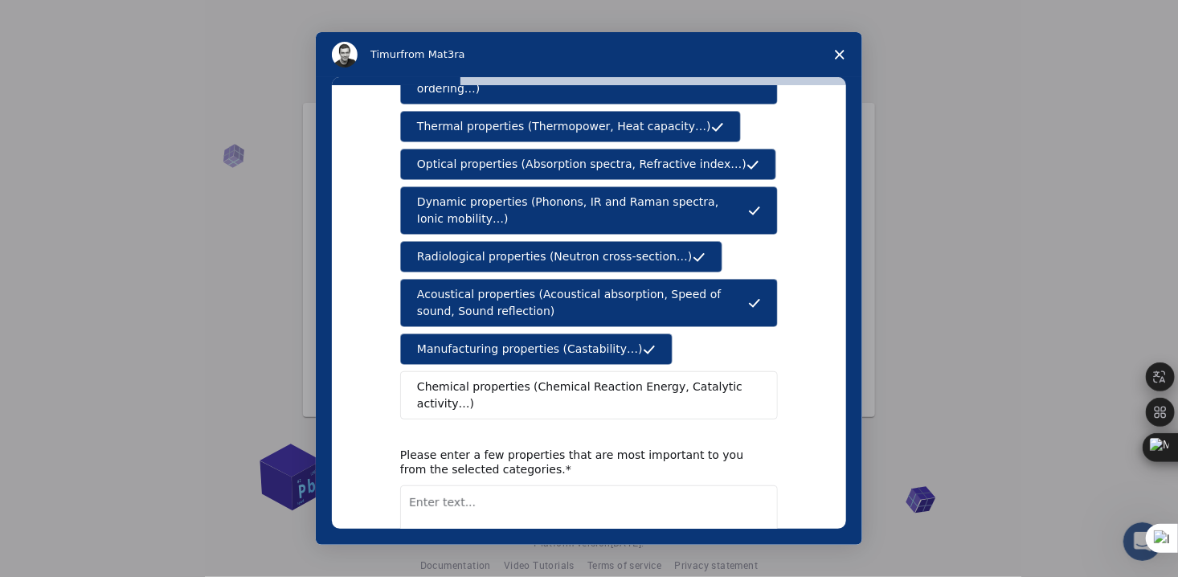
click at [562, 374] on button "Chemical properties (Chemical Reaction Energy, Catalytic activity…)" at bounding box center [589, 395] width 378 height 48
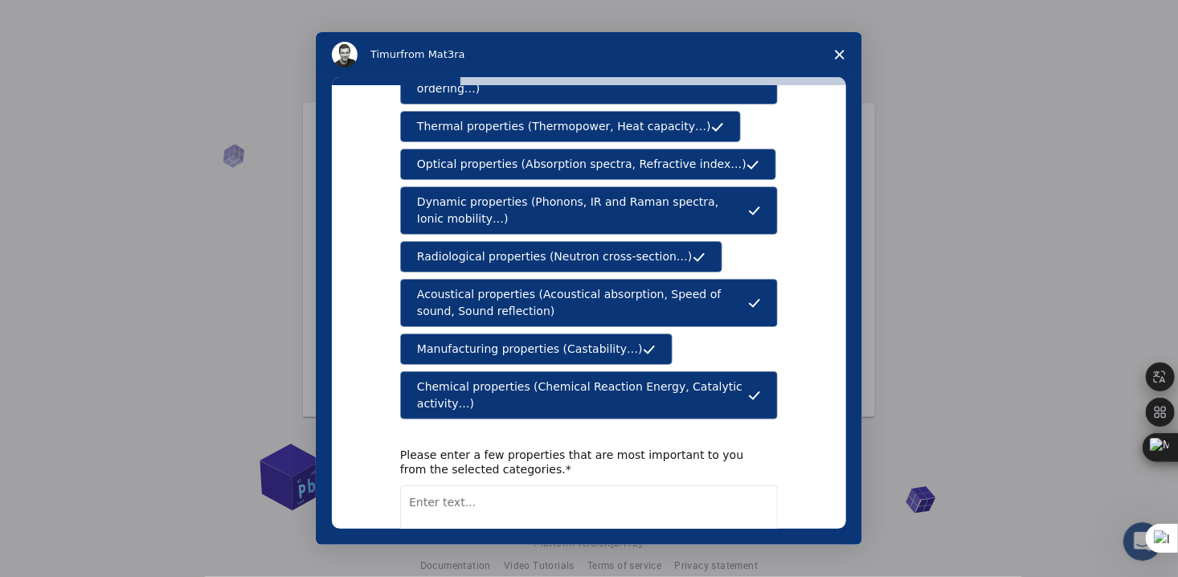
drag, startPoint x: 847, startPoint y: 444, endPoint x: 843, endPoint y: 505, distance: 60.4
click at [843, 505] on div "What type(s) of properties are you interested in? Mechanical properties (Surfac…" at bounding box center [589, 311] width 546 height 468
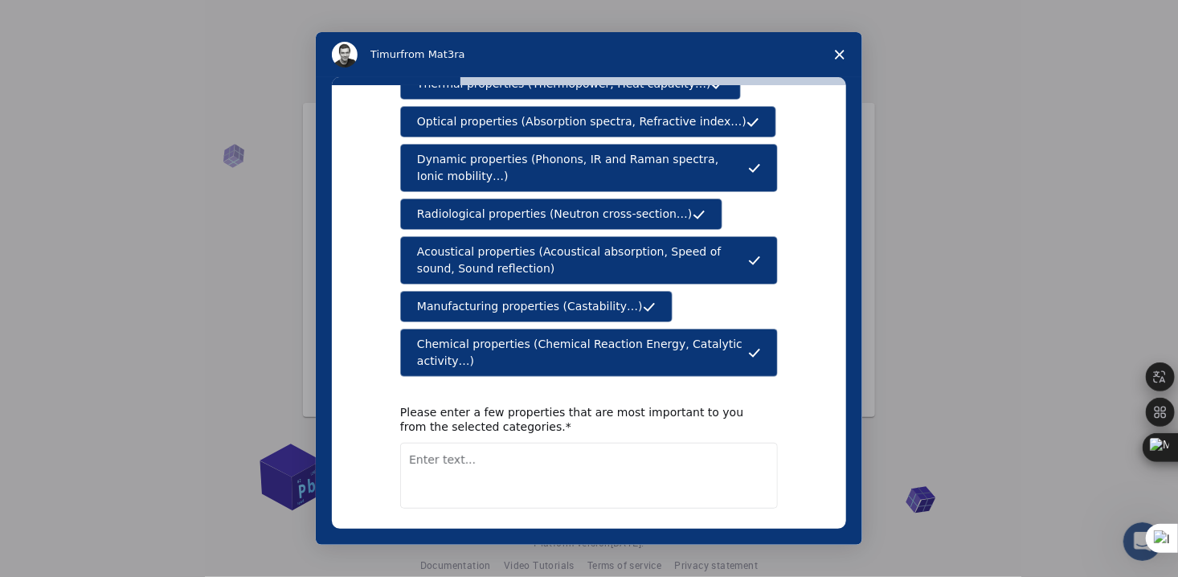
scroll to position [244, 0]
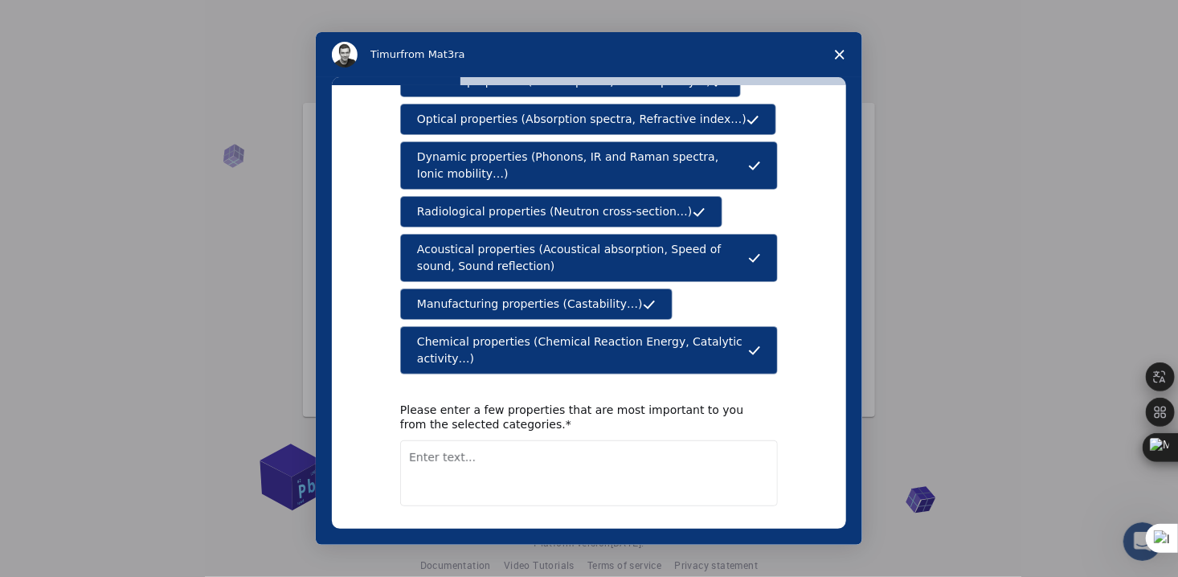
click at [750, 534] on button "Next" at bounding box center [753, 547] width 47 height 27
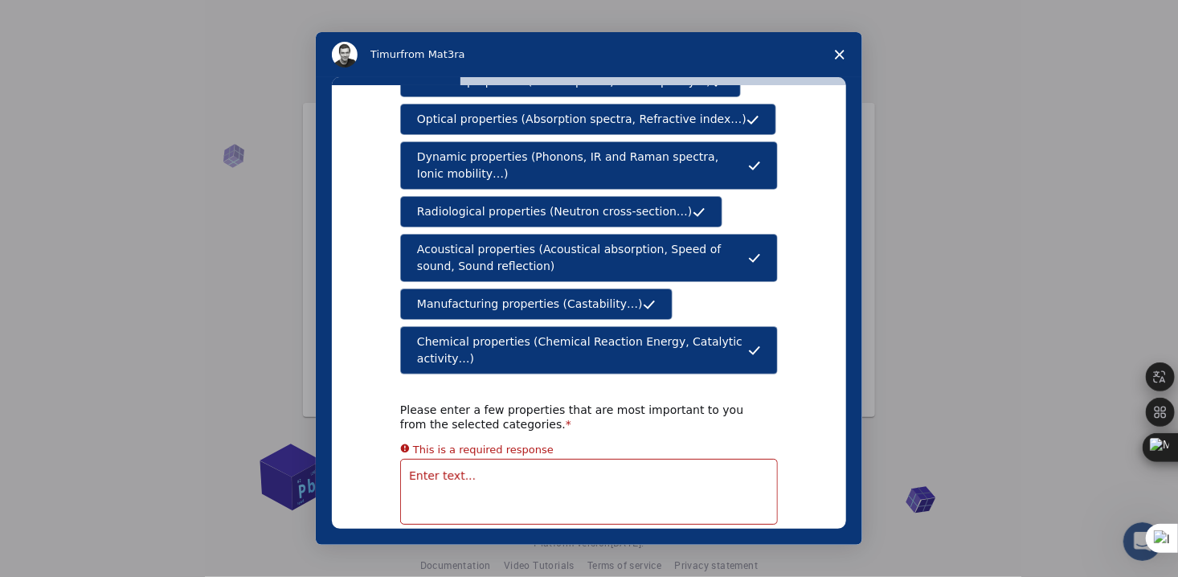
click at [467, 459] on textarea "Enter text..." at bounding box center [589, 492] width 378 height 66
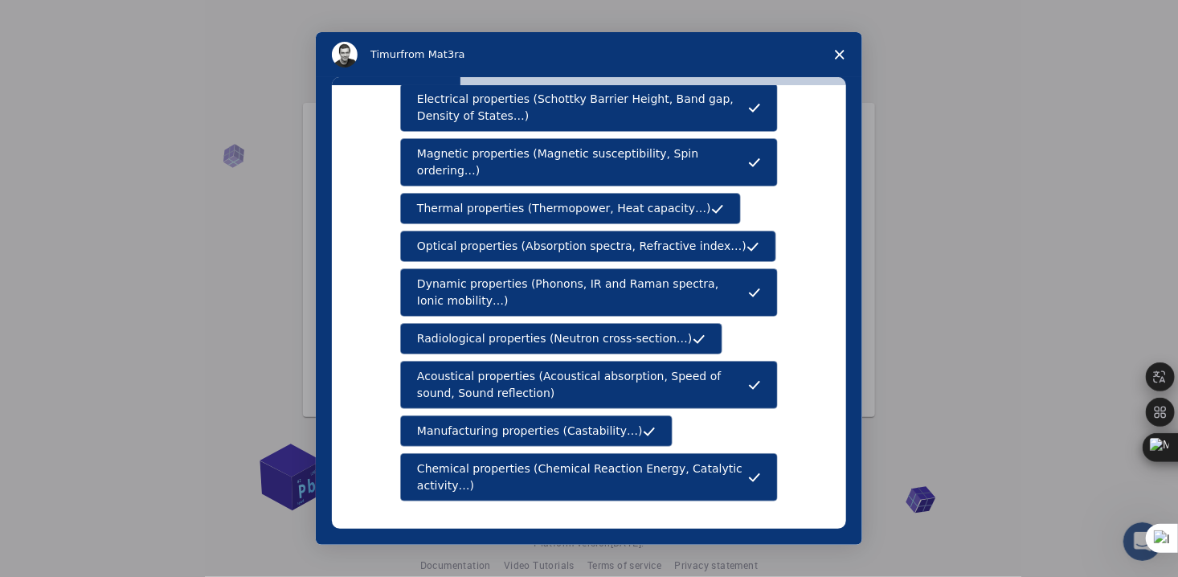
scroll to position [277, 0]
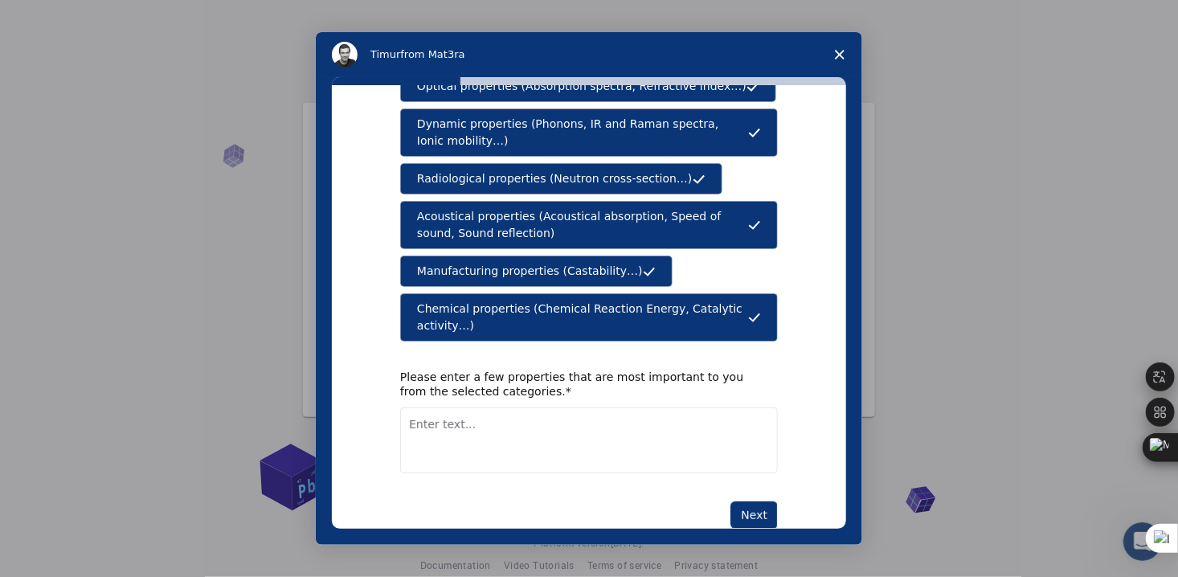
click at [481, 407] on textarea "Enter text..." at bounding box center [589, 440] width 378 height 66
type textarea "Chimical, electric properties"
click at [750, 501] on button "Next" at bounding box center [753, 514] width 47 height 27
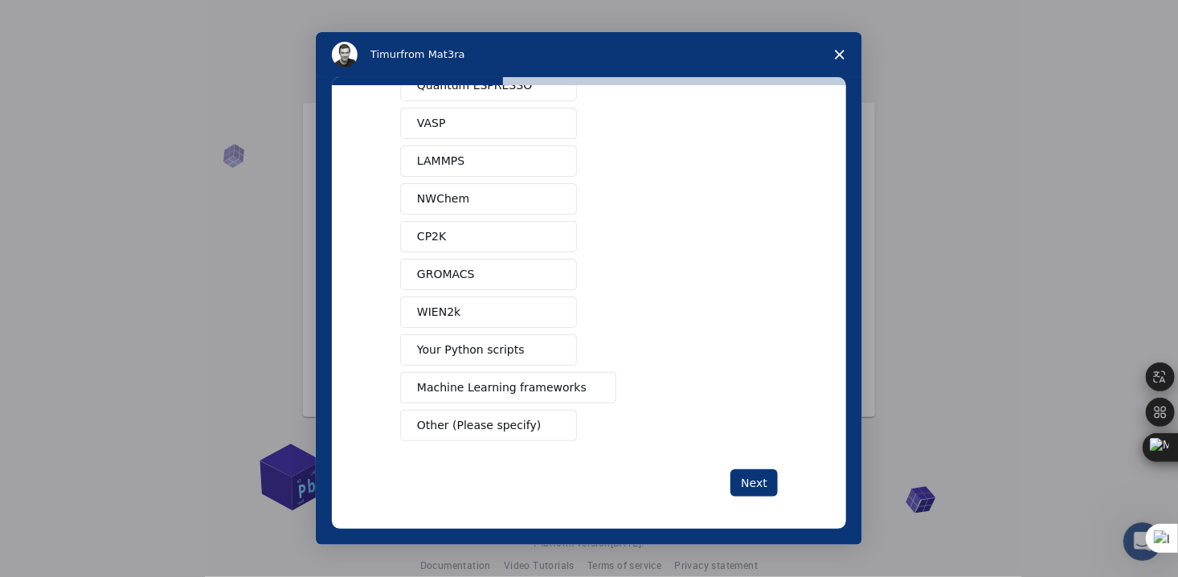
scroll to position [79, 0]
click at [488, 416] on span "Other (Please specify)" at bounding box center [479, 423] width 124 height 17
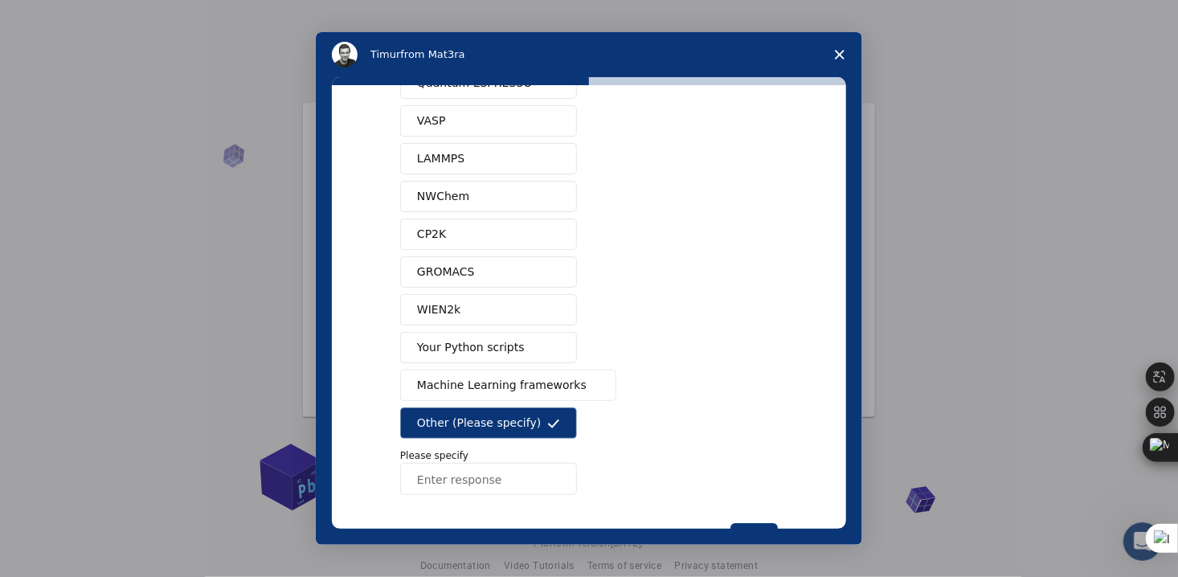
click at [454, 474] on input "Enter response" at bounding box center [488, 479] width 177 height 32
type input "COMSOL"
click at [852, 442] on div "What software applications are you using? Quantum ESPRESSO VASP LAMMPS NWChem C…" at bounding box center [589, 311] width 546 height 468
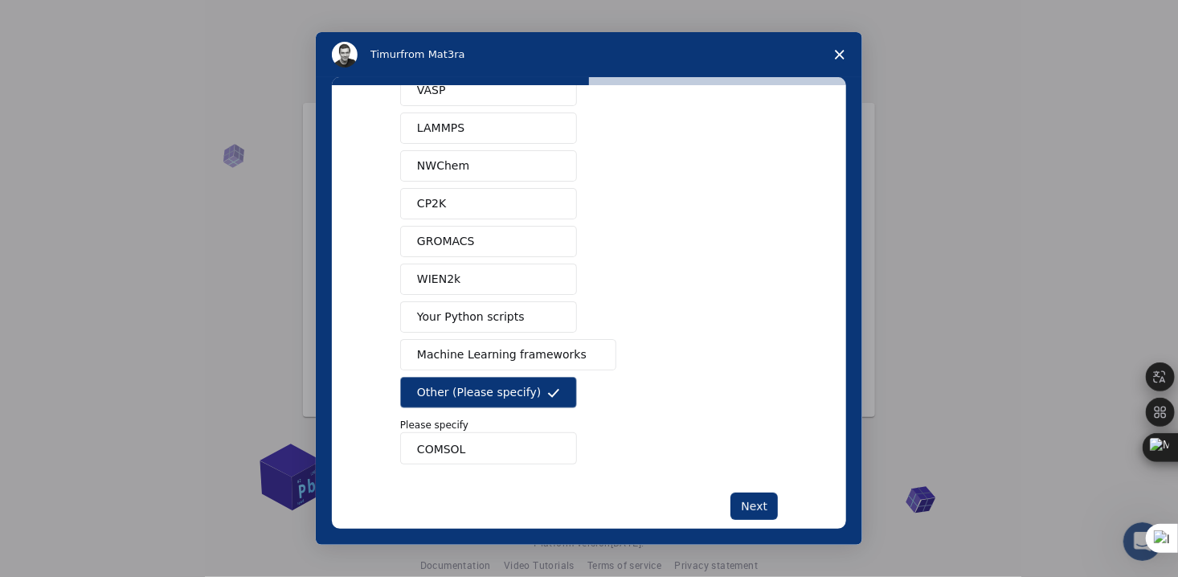
scroll to position [111, 0]
click at [747, 503] on button "Next" at bounding box center [753, 504] width 47 height 27
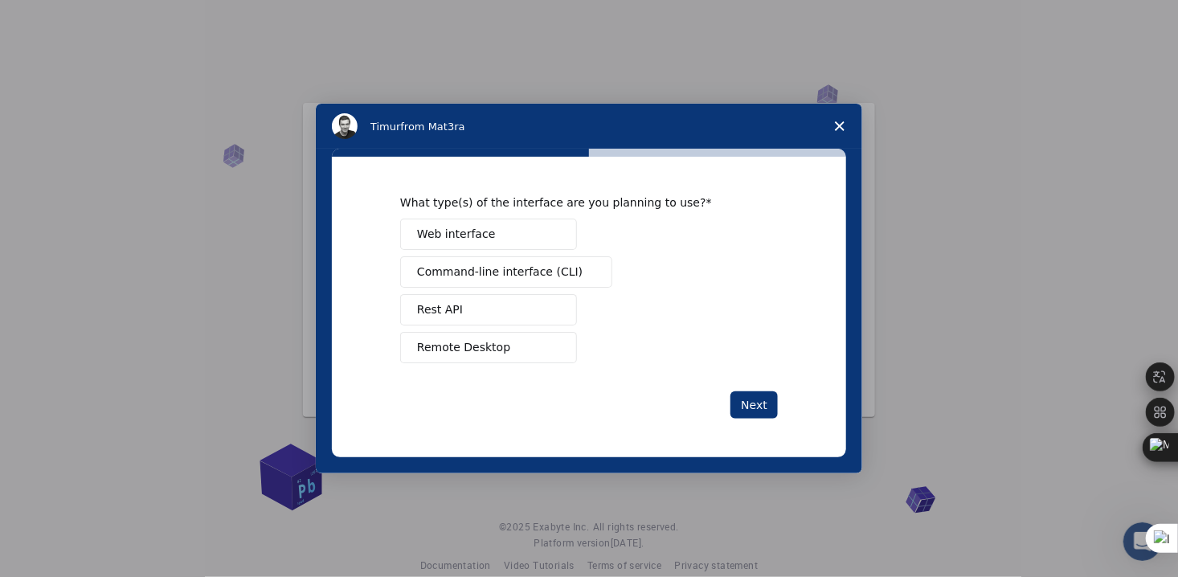
click at [447, 349] on span "Remote Desktop" at bounding box center [463, 347] width 93 height 17
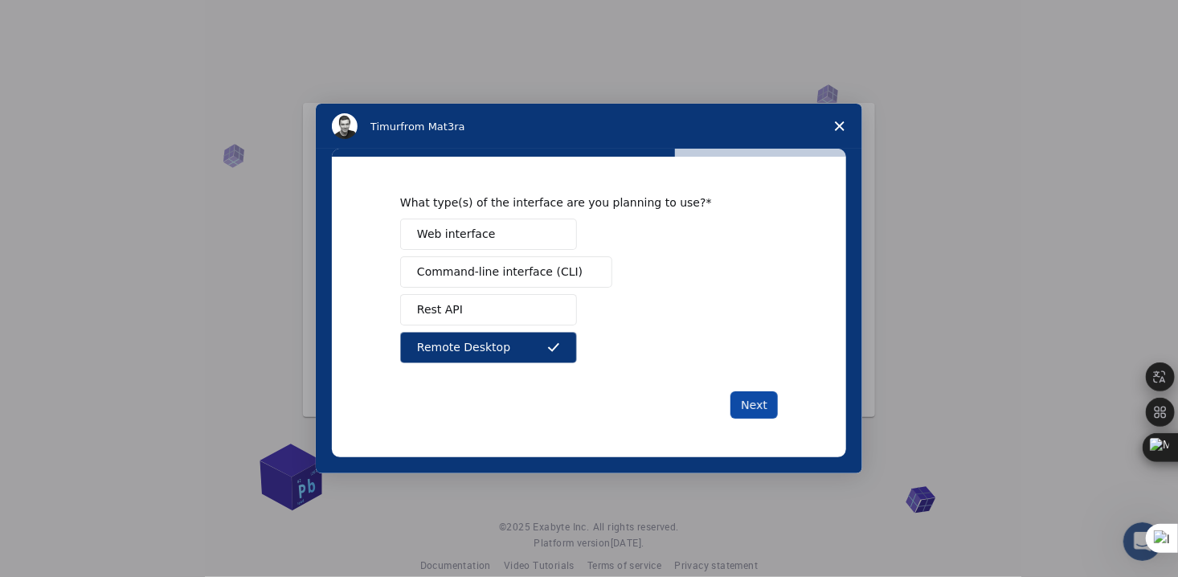
click at [761, 403] on button "Next" at bounding box center [753, 404] width 47 height 27
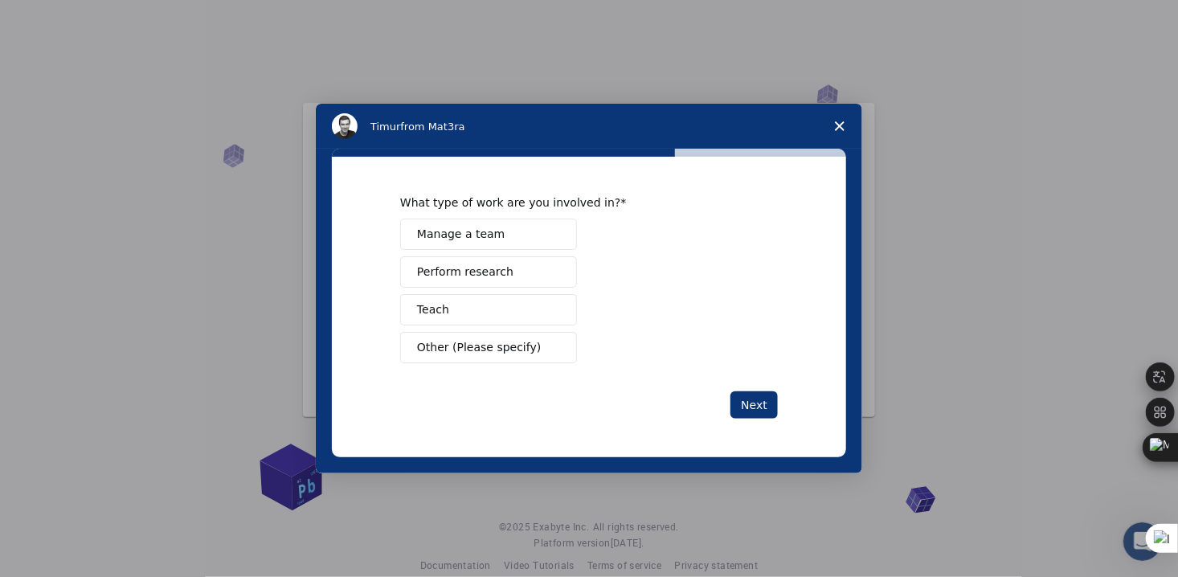
click at [463, 274] on span "Perform research" at bounding box center [465, 272] width 96 height 17
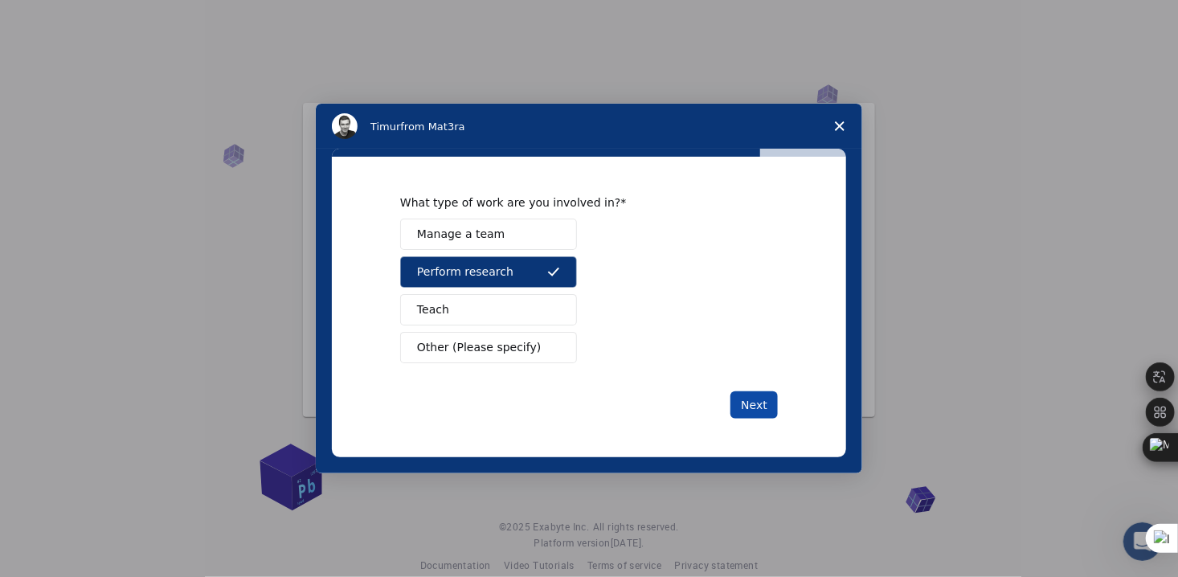
click at [756, 404] on button "Next" at bounding box center [753, 404] width 47 height 27
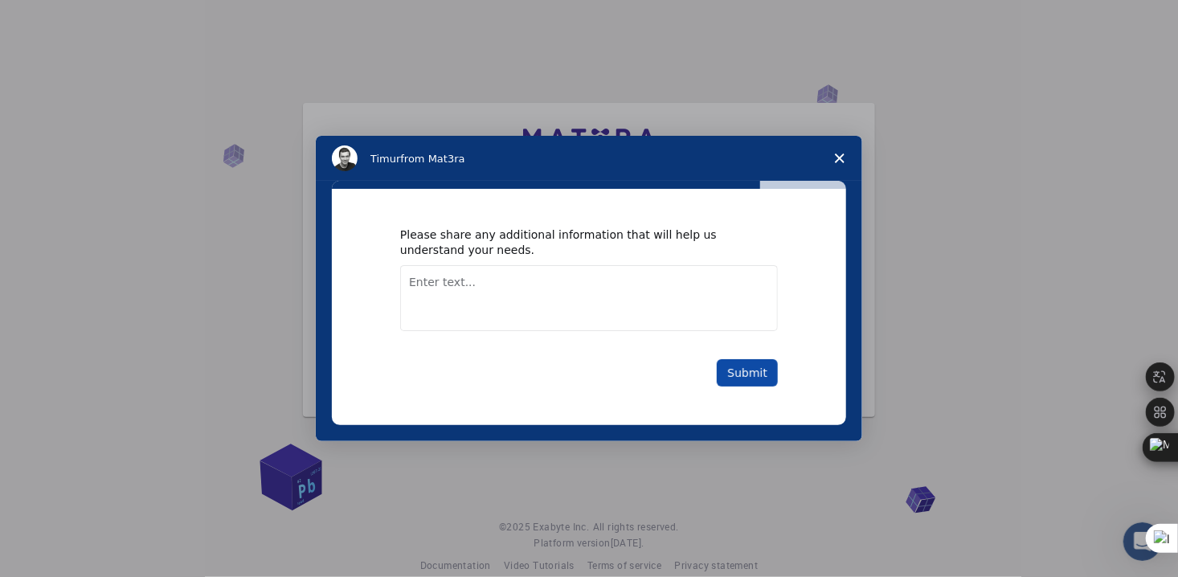
click at [744, 372] on button "Submit" at bounding box center [747, 372] width 61 height 27
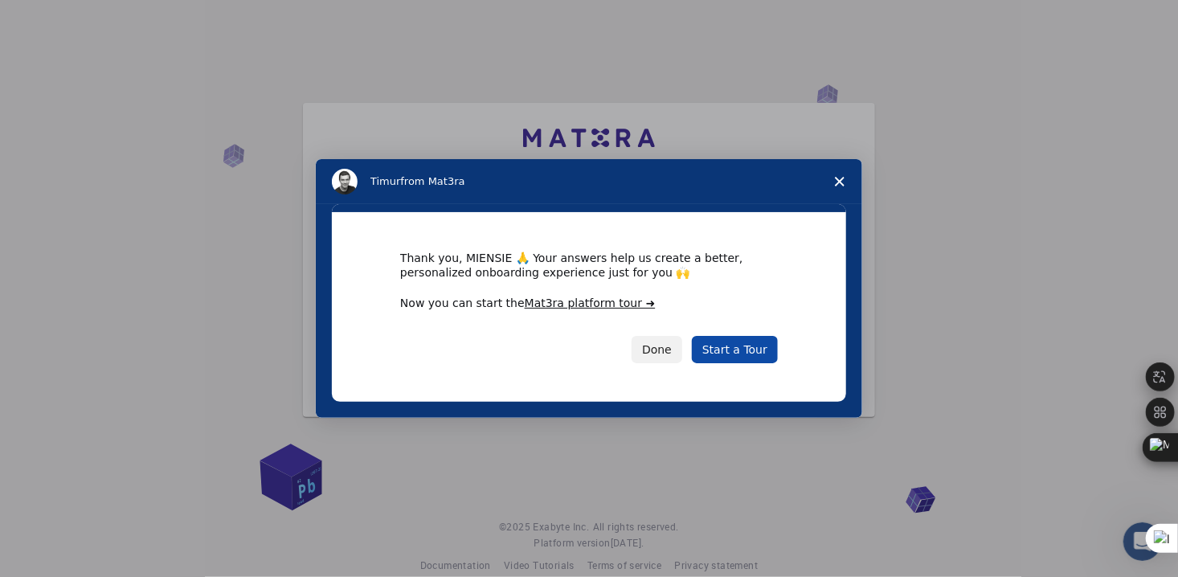
click at [758, 350] on link "Start a Tour" at bounding box center [735, 349] width 86 height 27
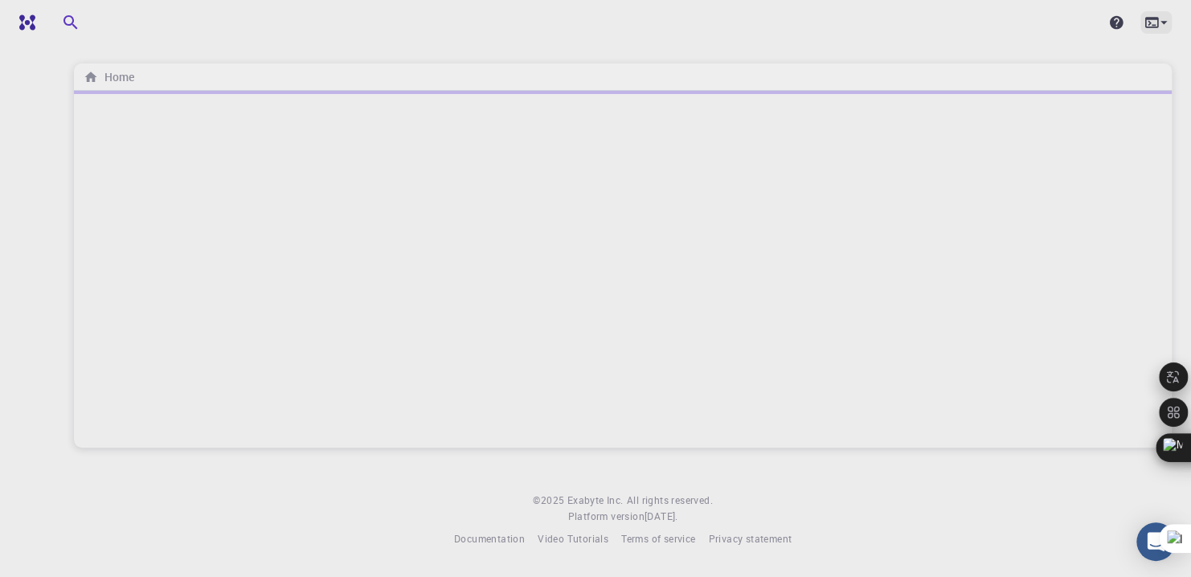
click at [1165, 25] on icon at bounding box center [1163, 22] width 16 height 16
click at [932, 27] on div at bounding box center [595, 288] width 1191 height 577
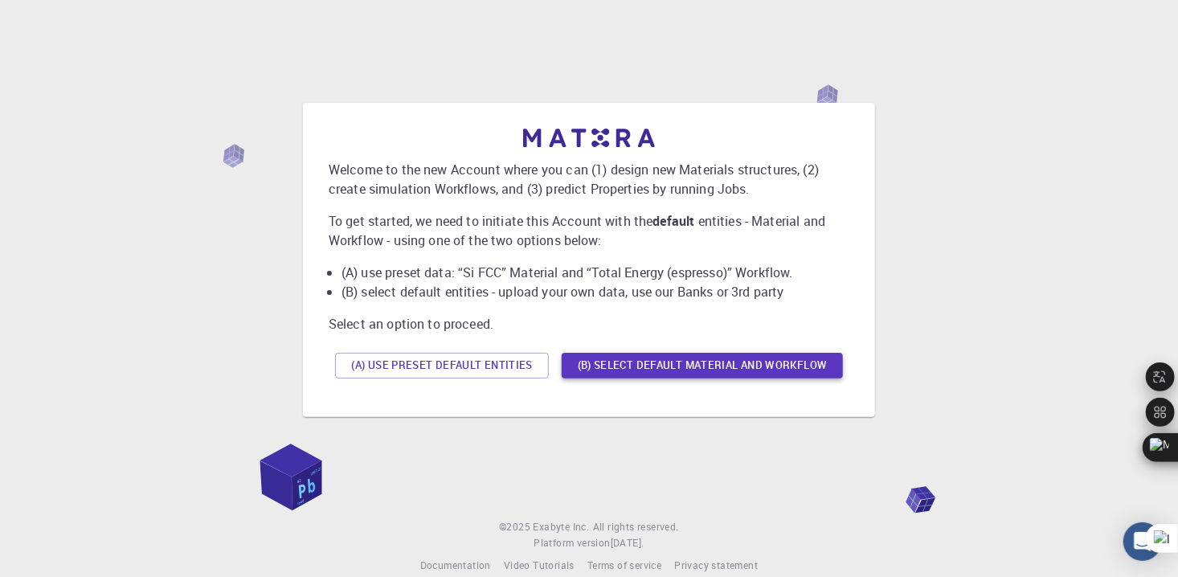
click at [610, 366] on button "(B) Select default material and workflow" at bounding box center [702, 366] width 281 height 26
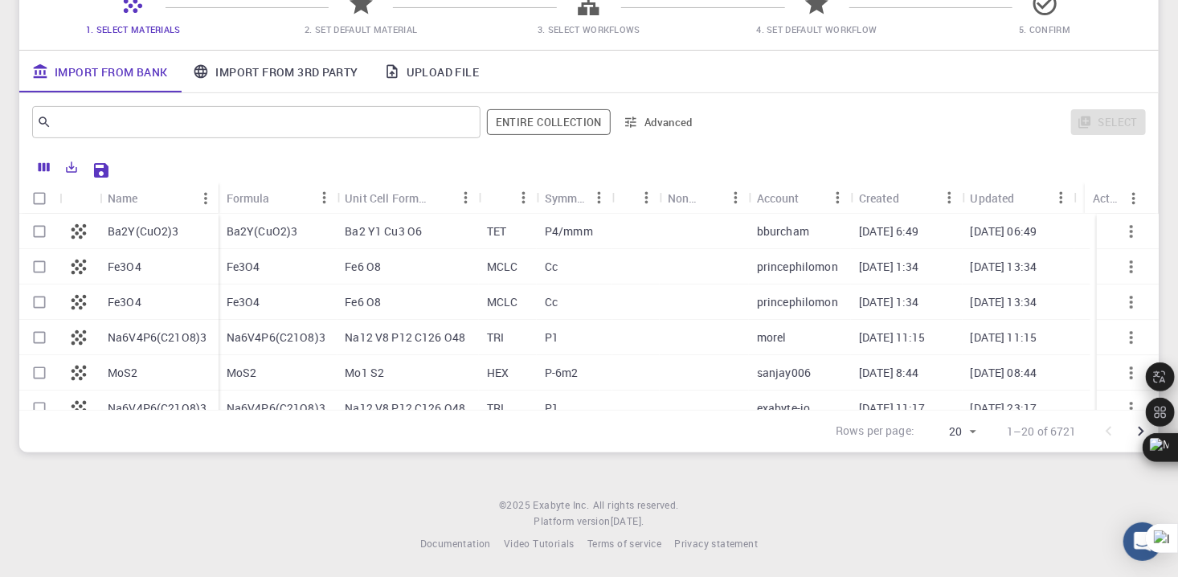
click at [130, 304] on p "Fe3O4" at bounding box center [125, 302] width 34 height 16
checkbox input "true"
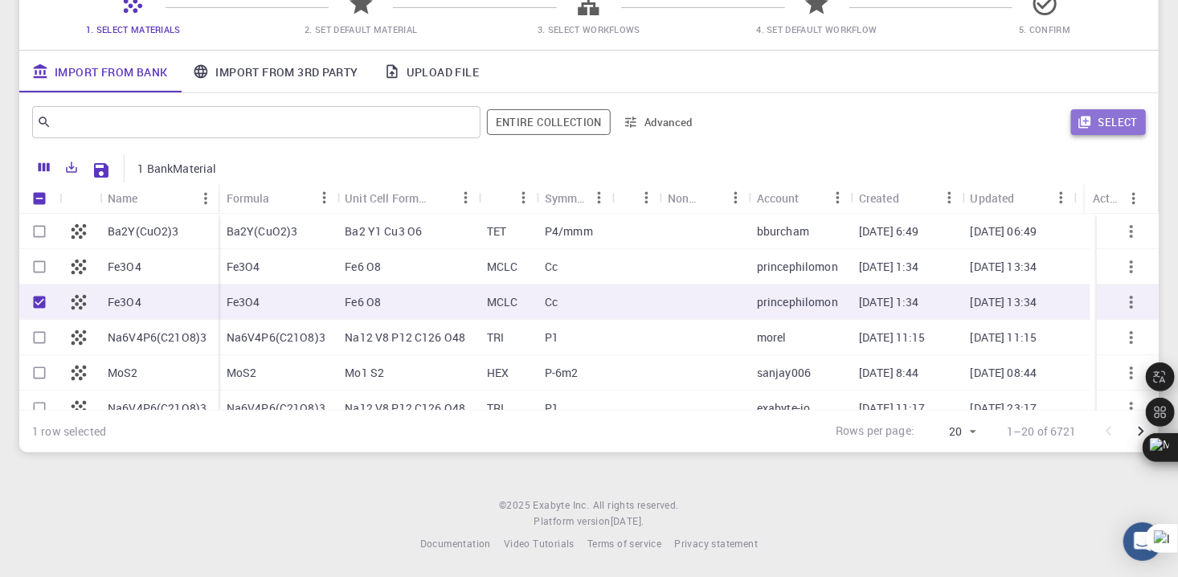
click at [1122, 117] on button "Select" at bounding box center [1108, 122] width 75 height 26
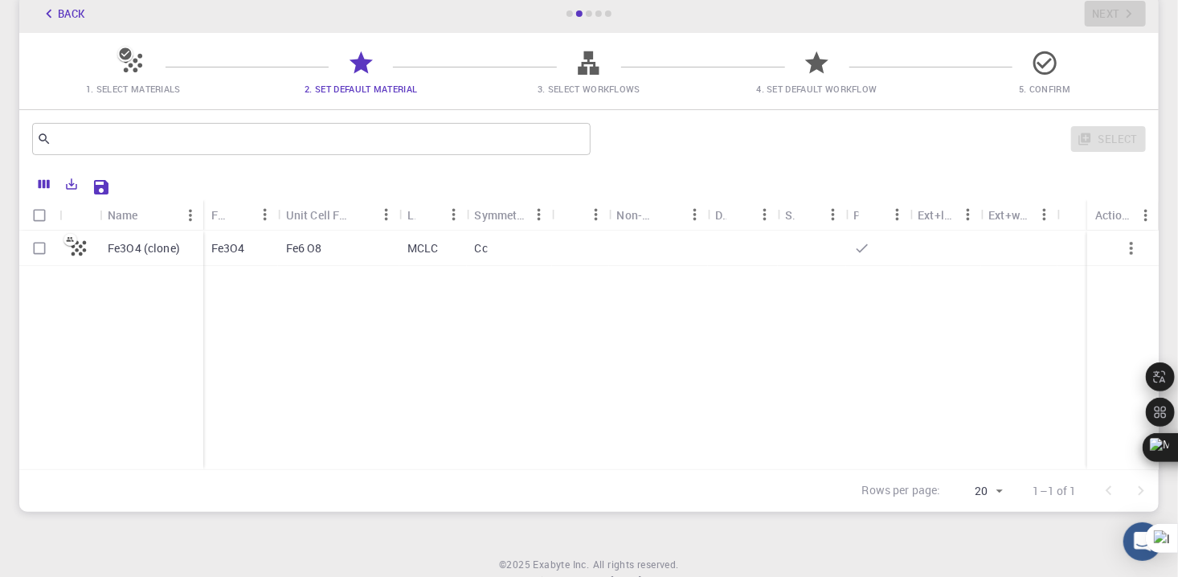
scroll to position [100, 0]
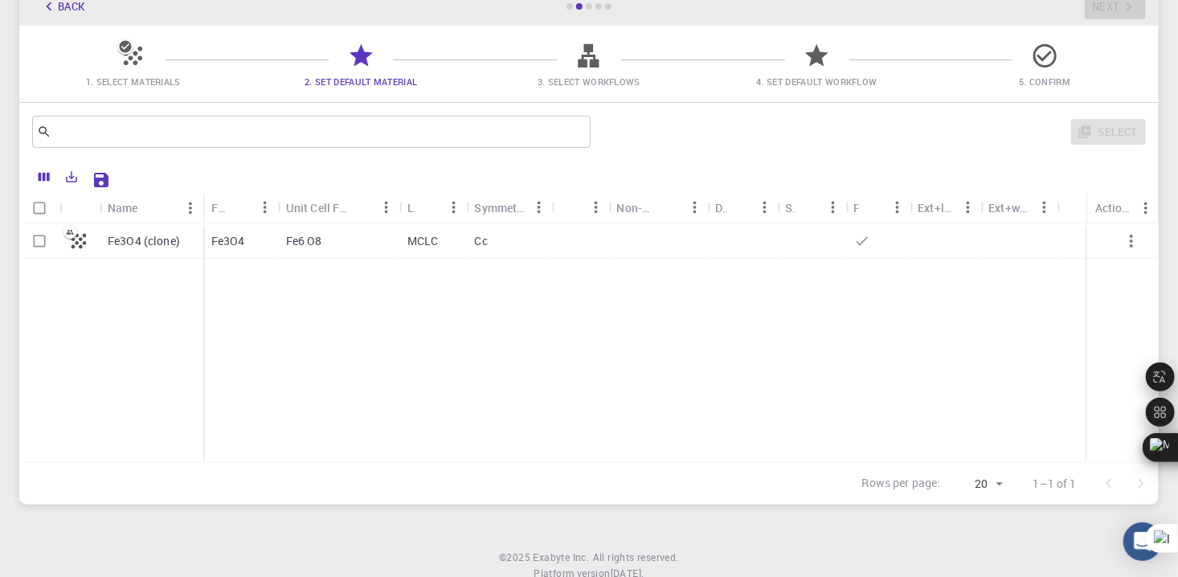
click at [41, 243] on input "Select row" at bounding box center [39, 241] width 31 height 31
checkbox input "true"
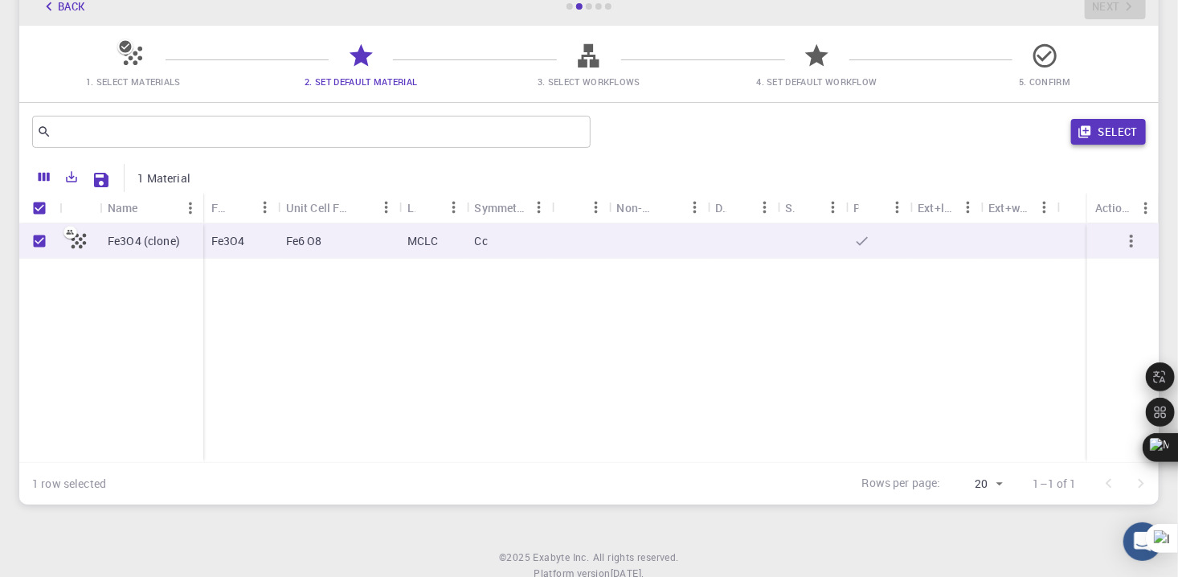
click at [1107, 129] on button "Select" at bounding box center [1108, 132] width 75 height 26
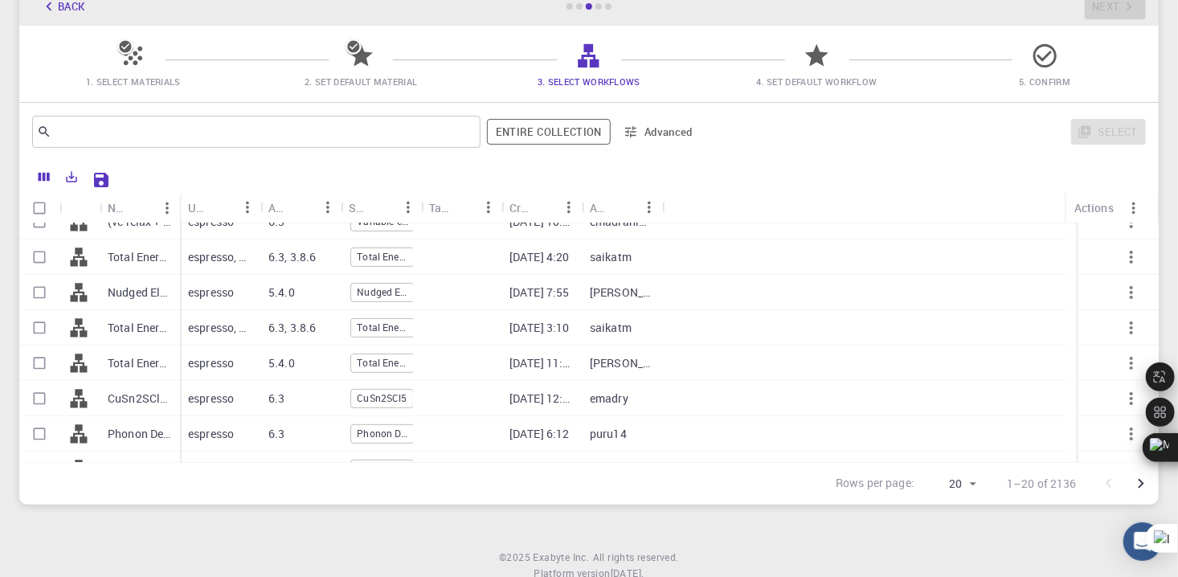
scroll to position [161, 0]
click at [39, 264] on input "Select row" at bounding box center [39, 257] width 31 height 31
checkbox input "true"
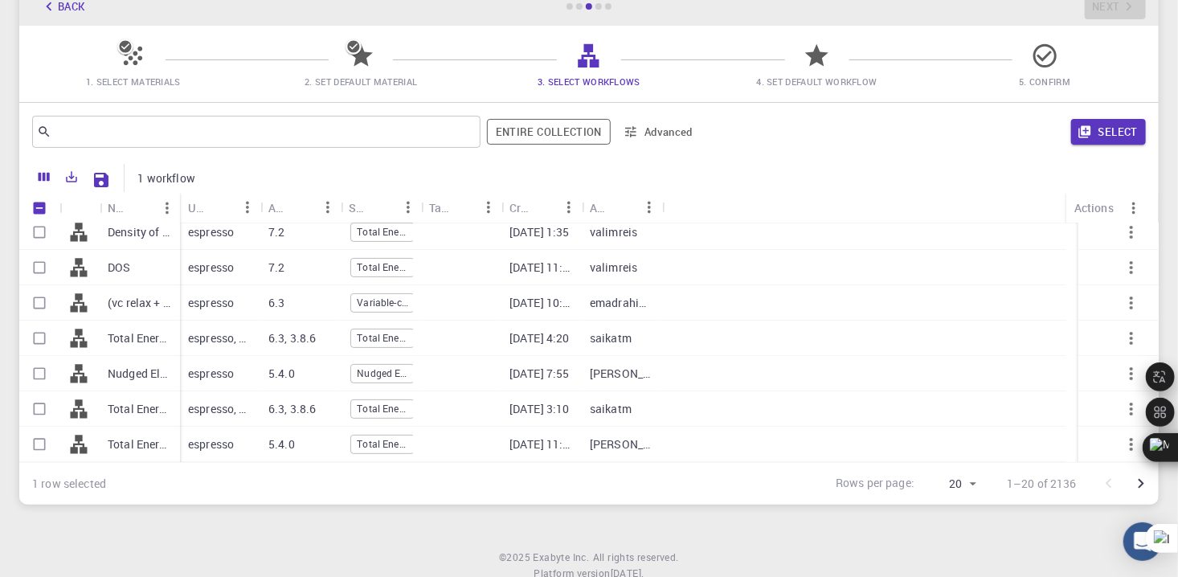
scroll to position [227, 0]
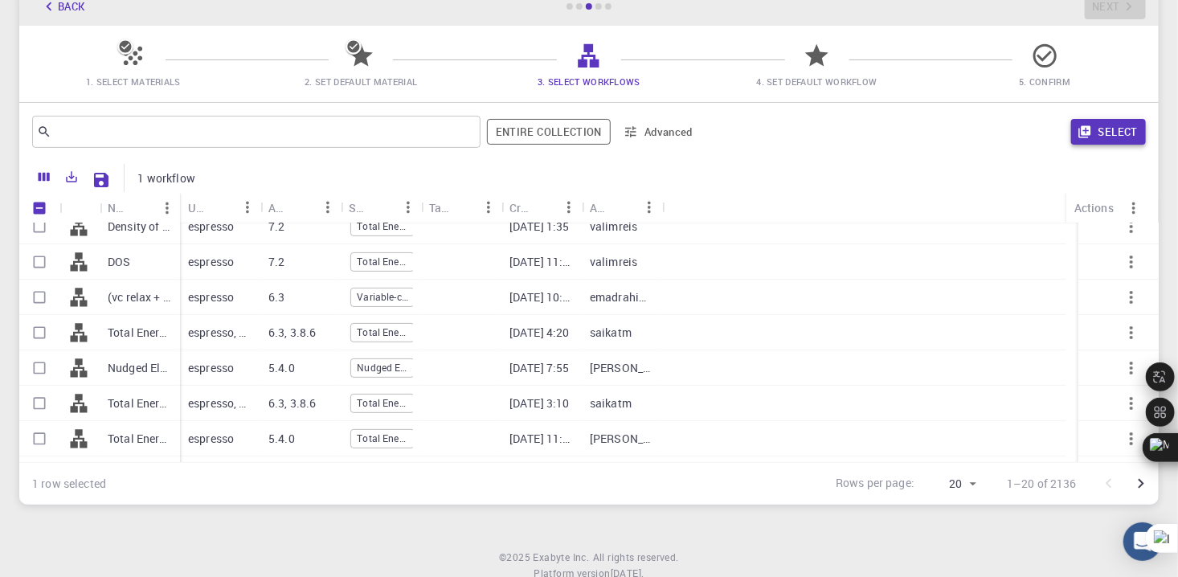
click at [1116, 136] on button "Select" at bounding box center [1108, 132] width 75 height 26
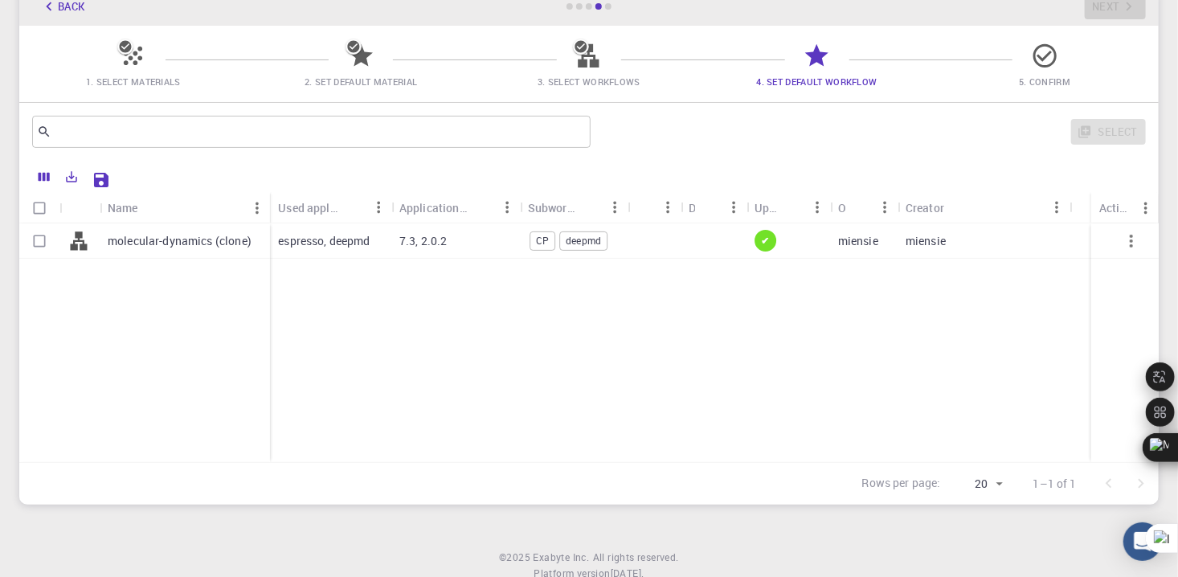
click at [38, 239] on input "Select row" at bounding box center [39, 241] width 31 height 31
checkbox input "true"
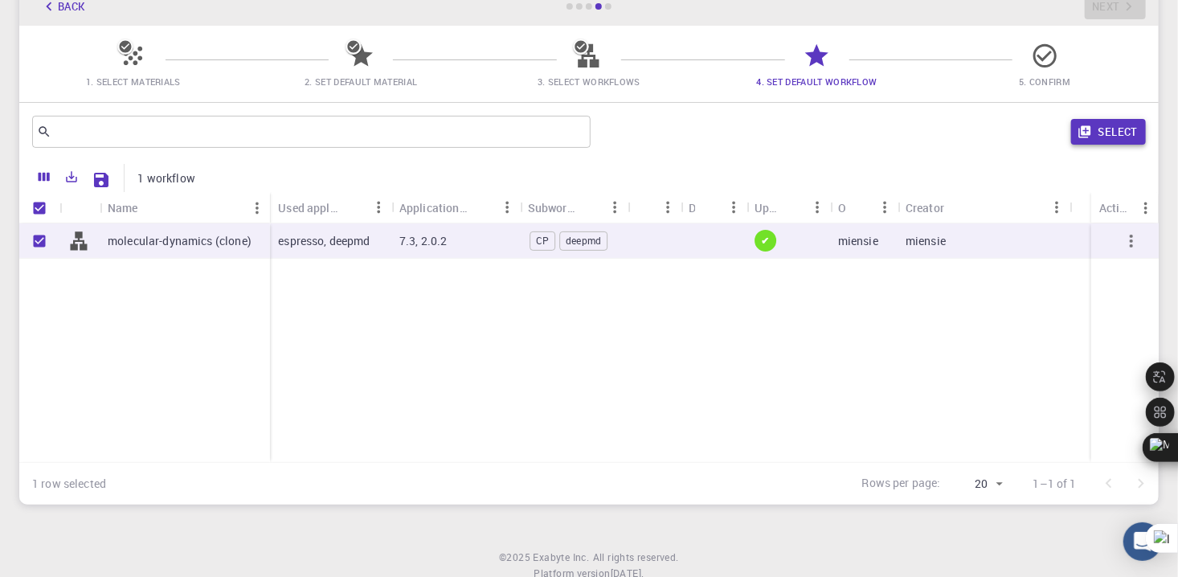
click at [1106, 129] on button "Select" at bounding box center [1108, 132] width 75 height 26
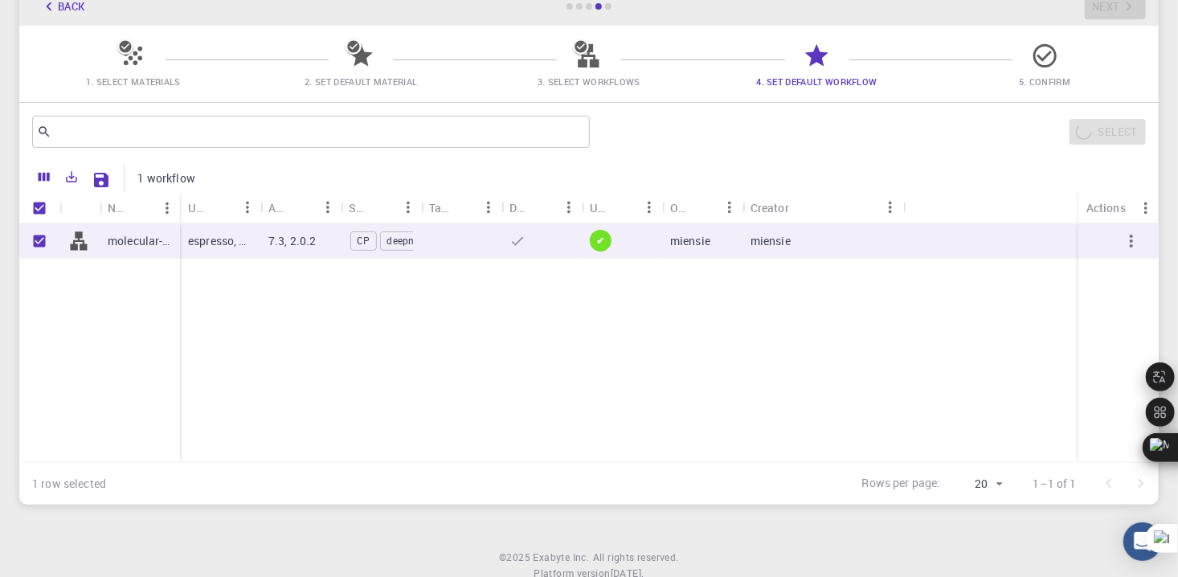
click at [1108, 120] on div "Select" at bounding box center [871, 131] width 550 height 39
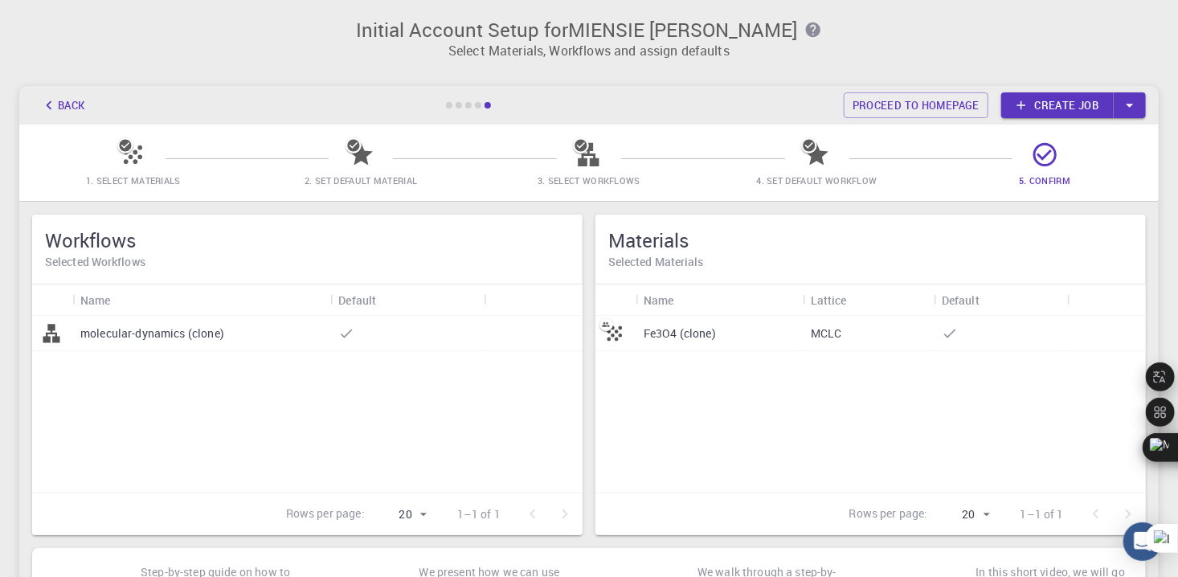
scroll to position [0, 0]
click at [1131, 103] on icon "button" at bounding box center [1130, 106] width 18 height 18
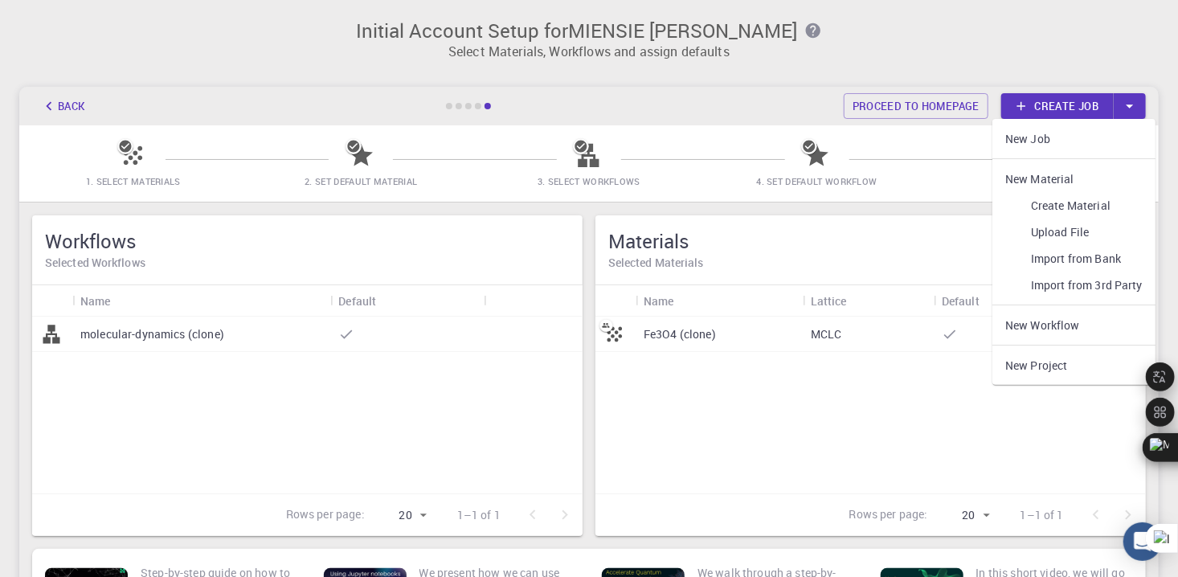
scroll to position [80, 0]
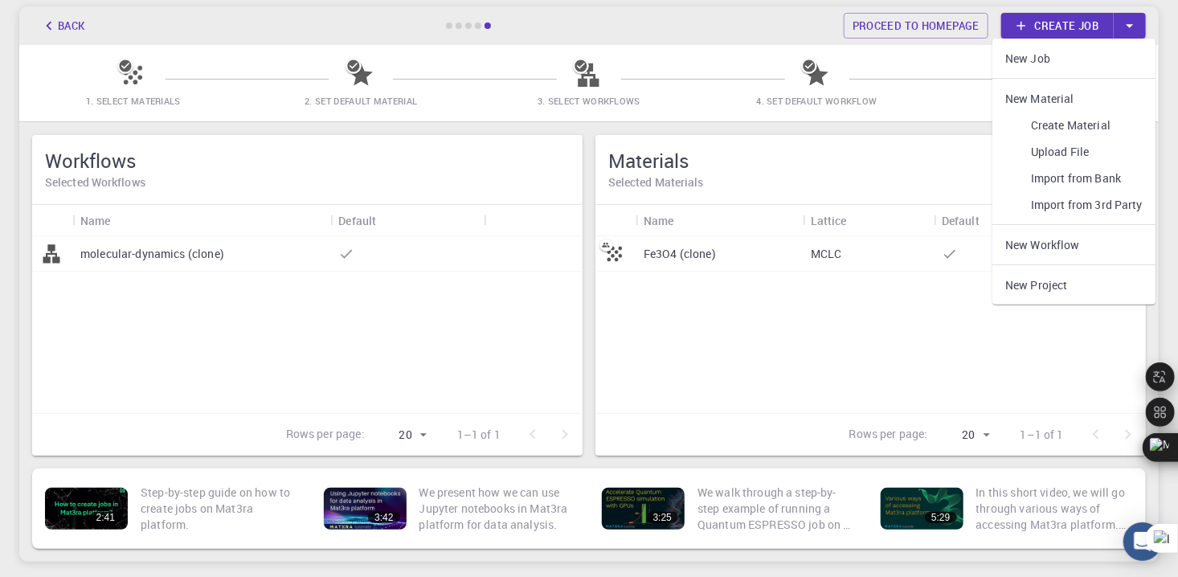
click at [791, 332] on div "Fe3O4 (clone) MCLC" at bounding box center [870, 324] width 550 height 177
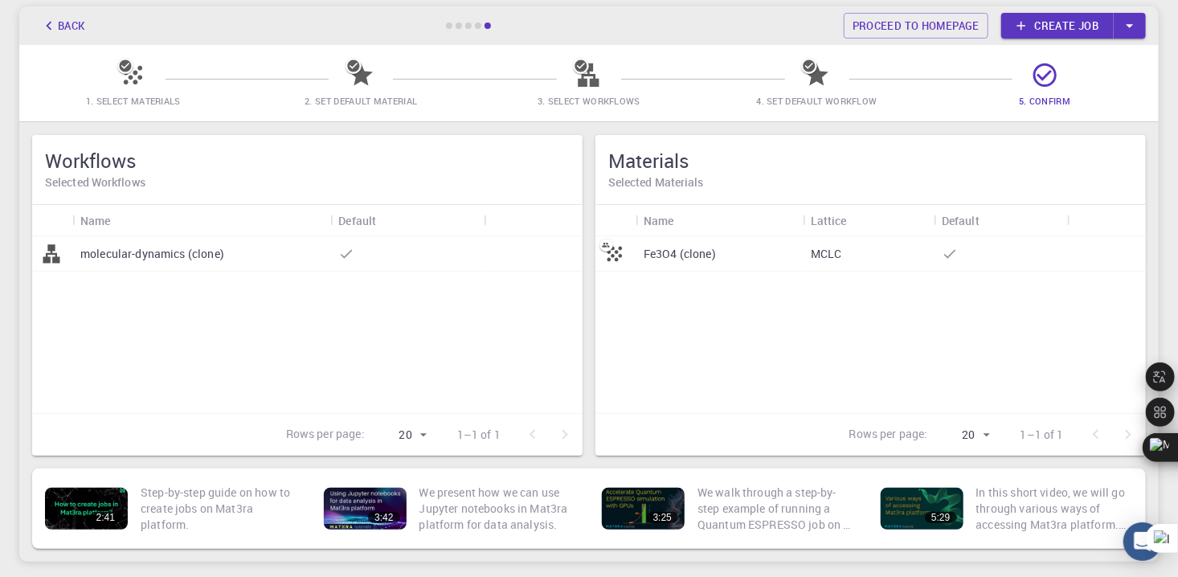
click at [758, 255] on div "Fe3O4 (clone)" at bounding box center [718, 253] width 167 height 35
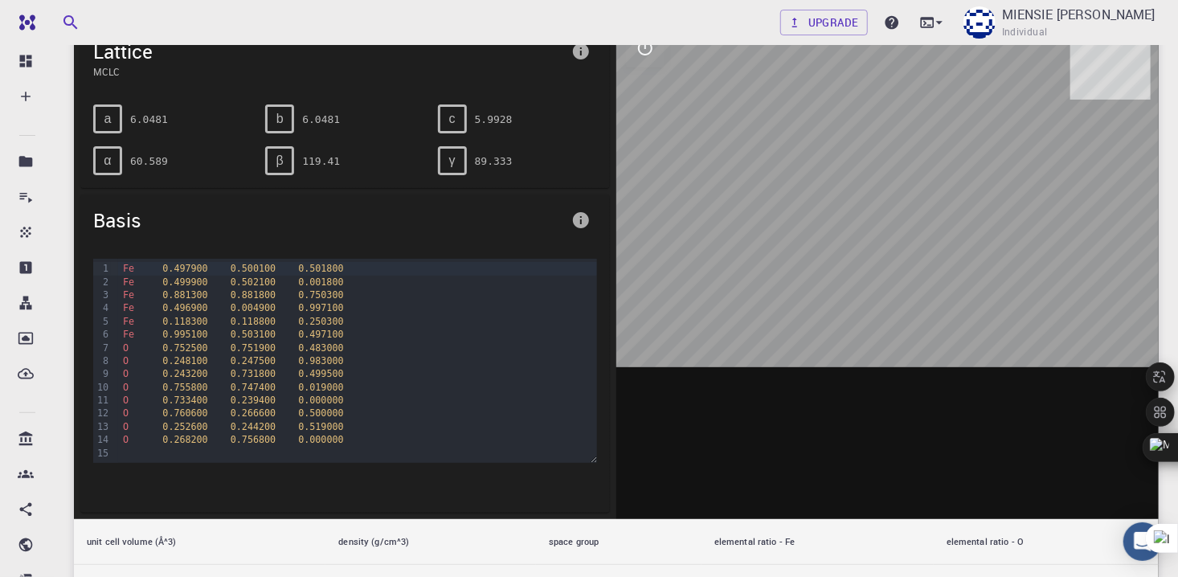
scroll to position [35, 0]
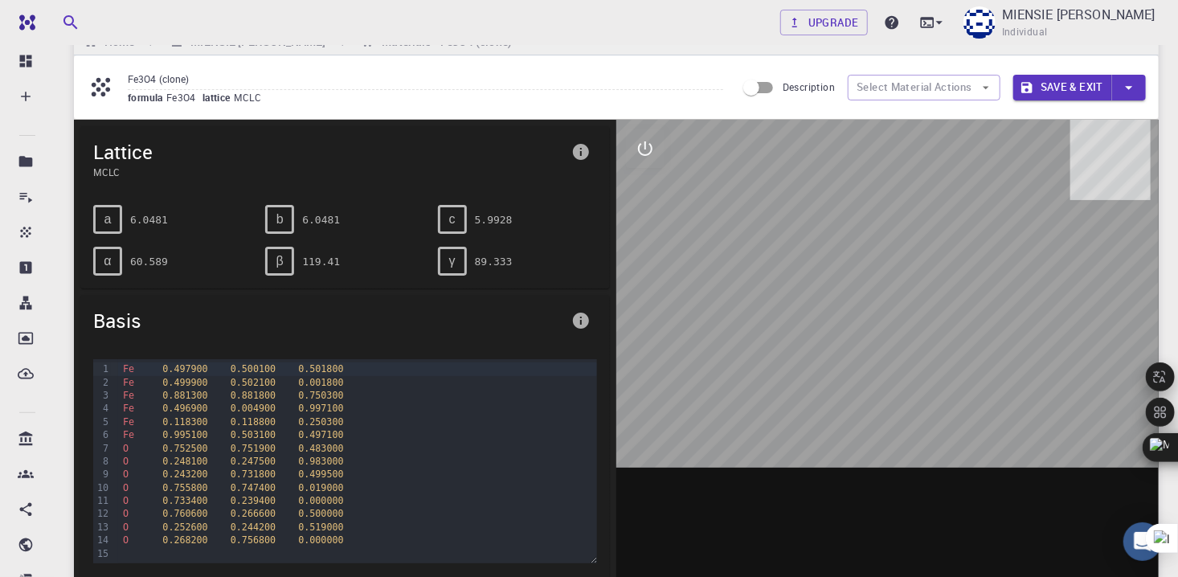
drag, startPoint x: 897, startPoint y: 286, endPoint x: 968, endPoint y: 269, distance: 73.5
click at [968, 269] on div at bounding box center [887, 370] width 542 height 500
drag, startPoint x: 979, startPoint y: 250, endPoint x: 942, endPoint y: 204, distance: 58.3
click at [942, 205] on div at bounding box center [887, 370] width 542 height 500
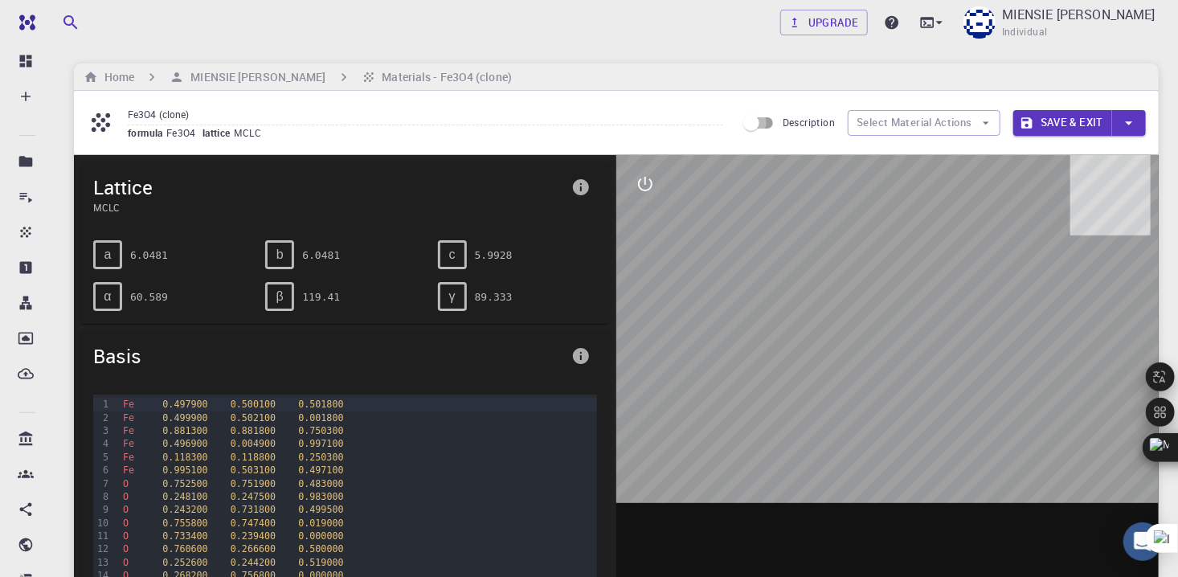
click at [757, 120] on input "Description" at bounding box center [751, 123] width 92 height 31
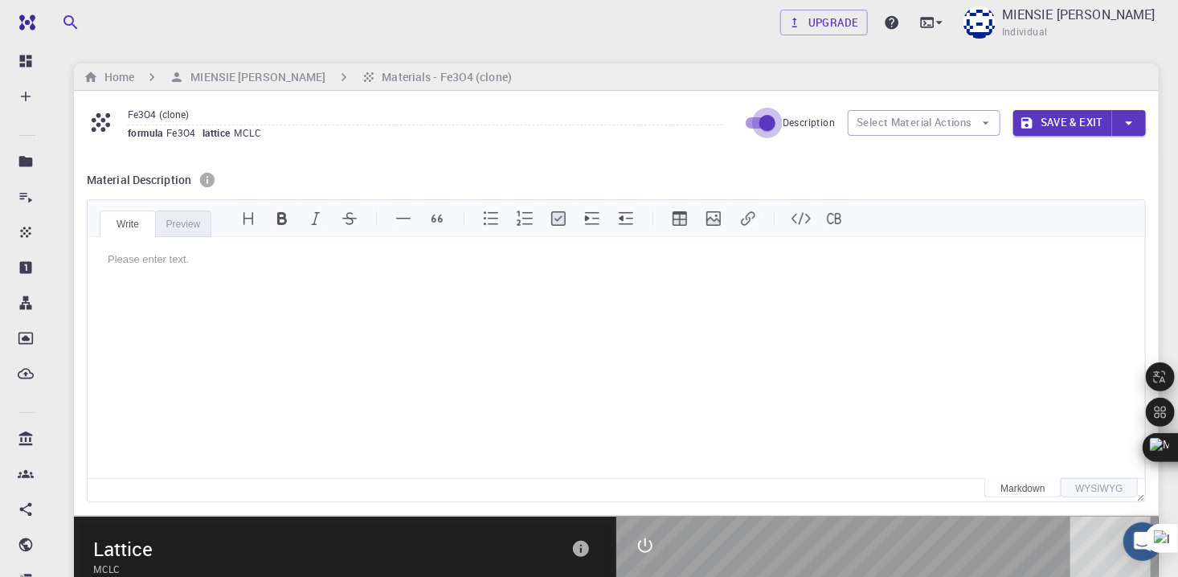
click at [766, 115] on input "Description" at bounding box center [767, 123] width 92 height 31
checkbox input "false"
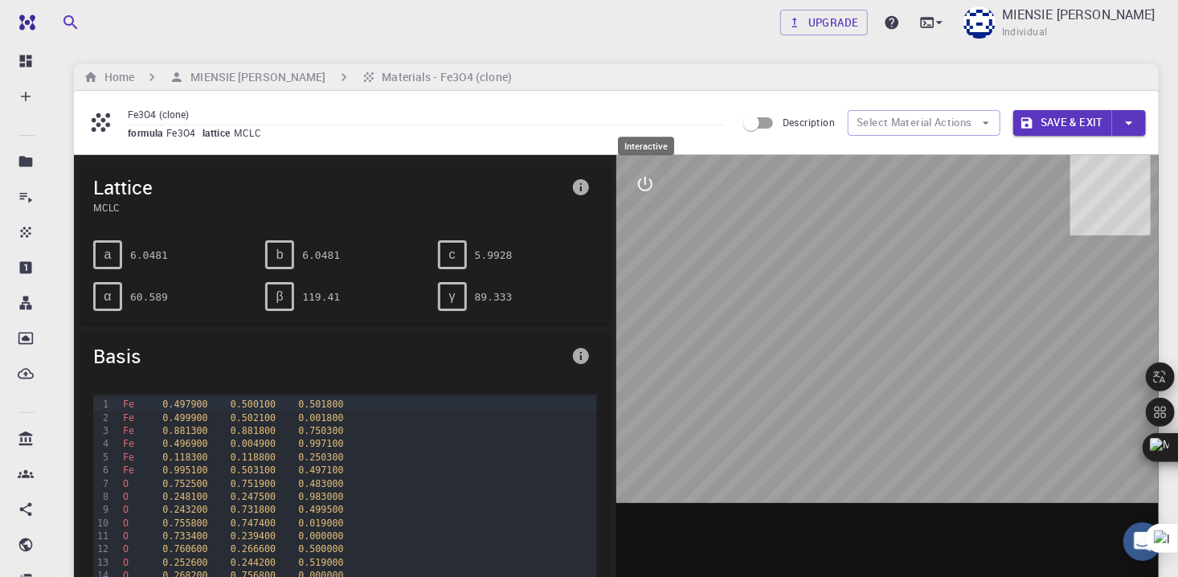
click at [647, 185] on icon "interactive" at bounding box center [644, 183] width 19 height 19
click at [644, 292] on icon "measurements" at bounding box center [644, 299] width 19 height 19
click at [639, 214] on icon "view" at bounding box center [644, 222] width 19 height 19
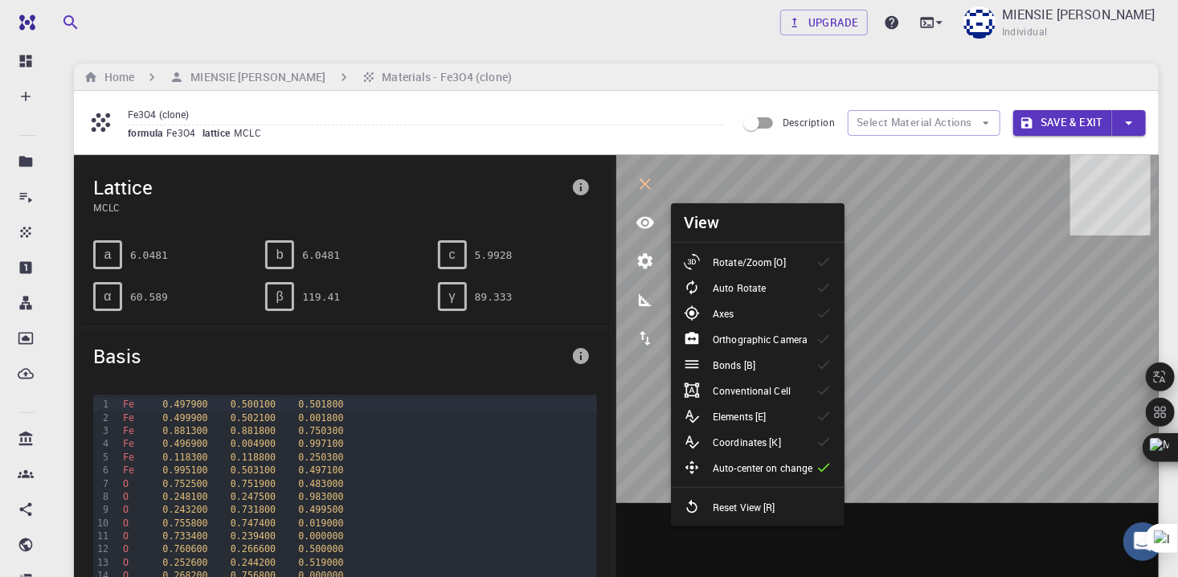
click at [761, 259] on p "Rotate/Zoom [O]" at bounding box center [749, 262] width 73 height 14
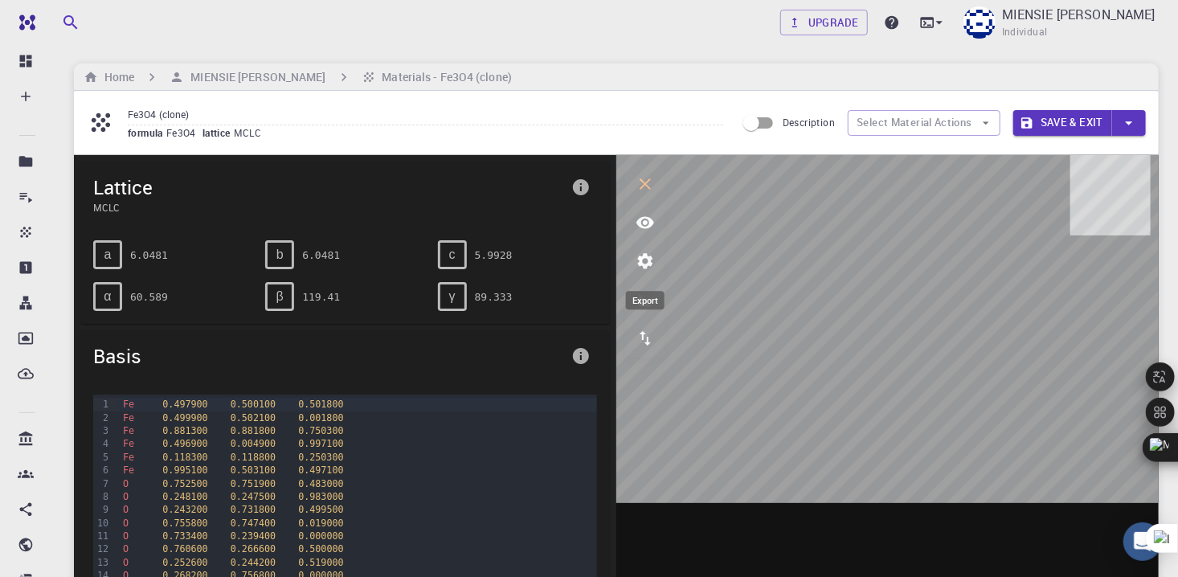
click at [642, 340] on icon "export" at bounding box center [644, 338] width 19 height 19
click at [638, 304] on icon "measurements" at bounding box center [644, 299] width 19 height 19
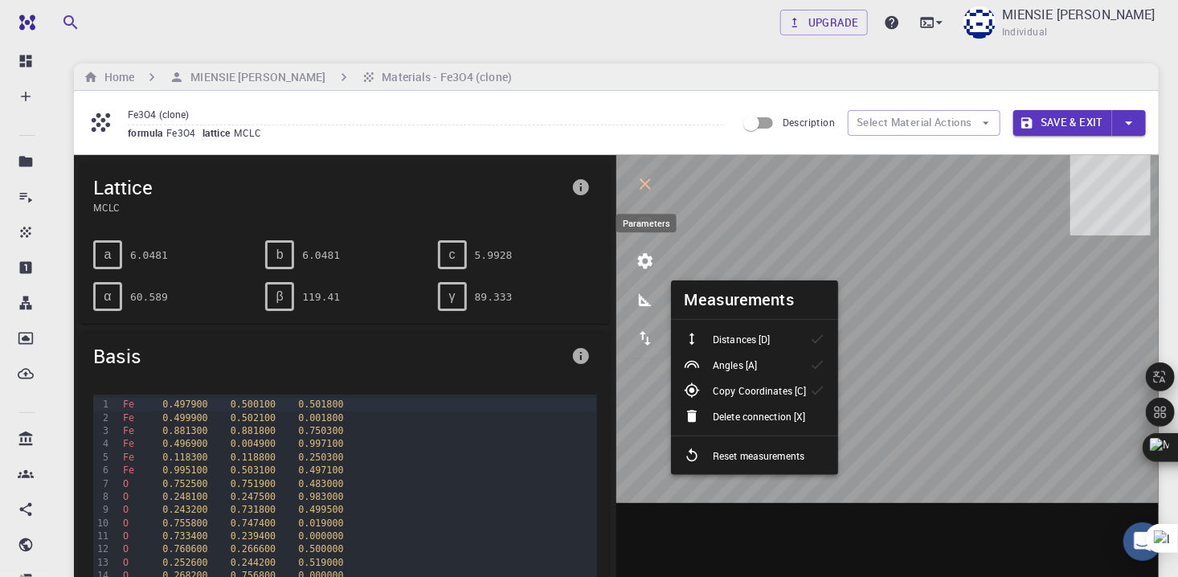
click at [644, 264] on icon "parameters" at bounding box center [645, 261] width 15 height 15
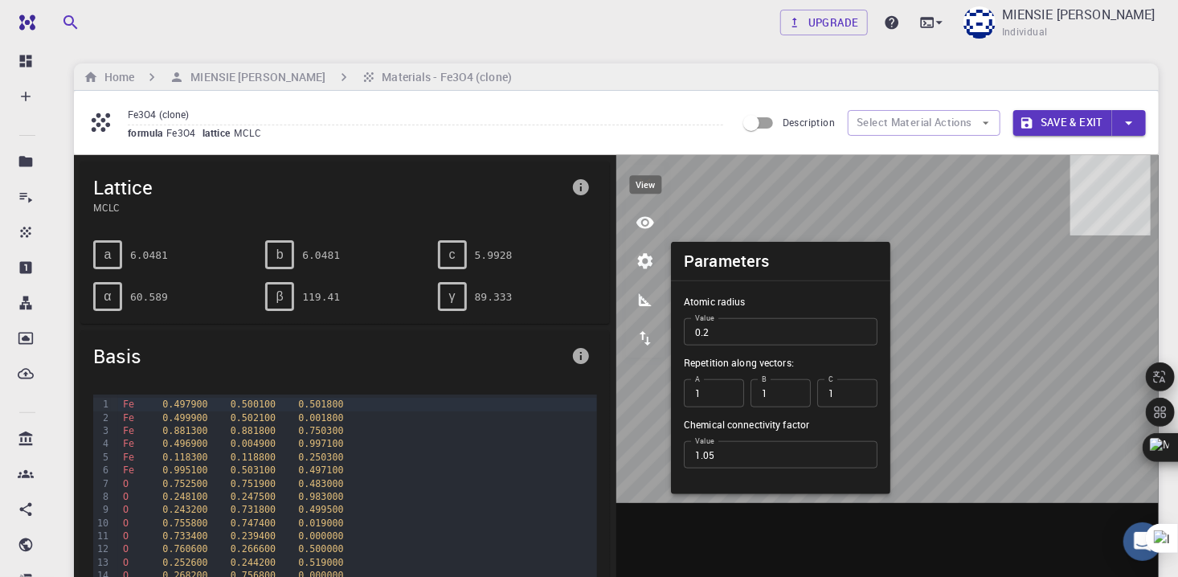
click at [654, 227] on icon "view" at bounding box center [644, 222] width 19 height 19
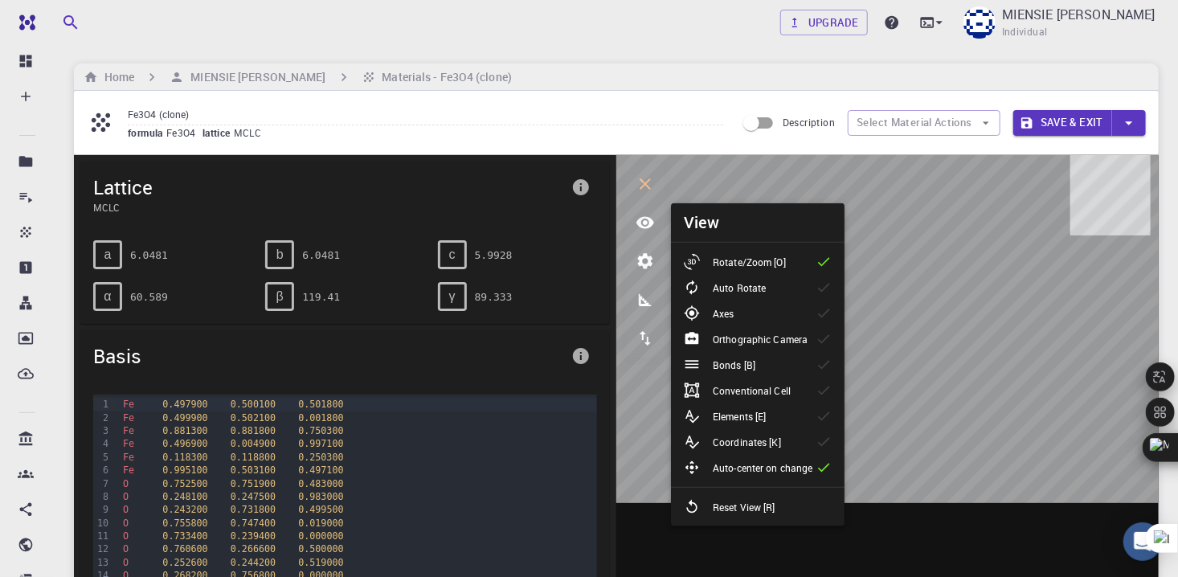
click at [733, 362] on p "Bonds [B]" at bounding box center [734, 365] width 43 height 14
click at [730, 358] on p "Bonds [B]" at bounding box center [734, 365] width 43 height 14
click at [713, 311] on p "Axes" at bounding box center [723, 313] width 21 height 14
click at [729, 288] on p "Auto Rotate" at bounding box center [739, 287] width 53 height 14
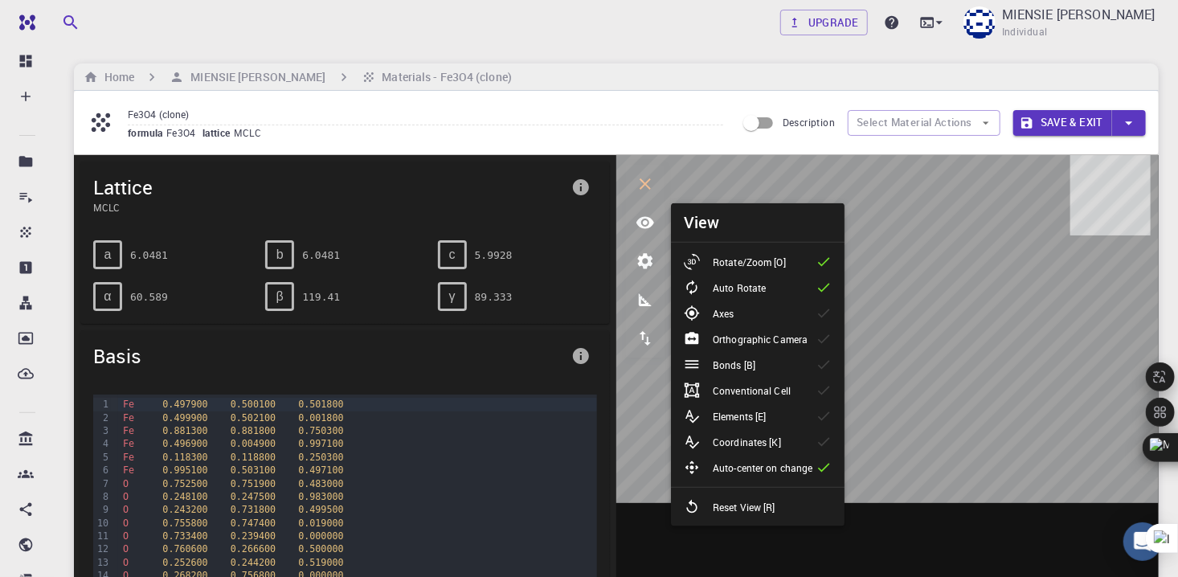
click at [730, 286] on p "Auto Rotate" at bounding box center [739, 287] width 53 height 14
click at [757, 334] on p "Orthographic Camera" at bounding box center [760, 339] width 95 height 14
click at [757, 333] on p "Orthographic Camera" at bounding box center [760, 339] width 95 height 14
click at [753, 358] on p "Bonds [B]" at bounding box center [734, 365] width 43 height 14
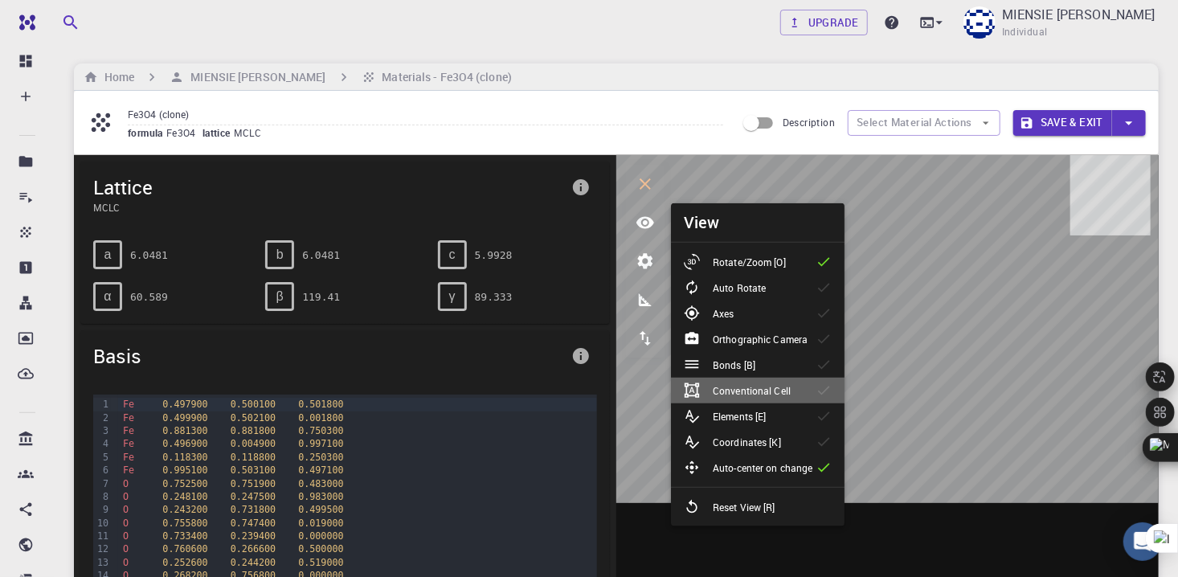
click at [746, 387] on p "Conventional Cell" at bounding box center [752, 390] width 78 height 14
click at [745, 387] on p "Conventional Cell" at bounding box center [752, 390] width 78 height 14
click at [745, 409] on p "Elements [E]" at bounding box center [739, 416] width 53 height 14
click at [746, 440] on p "Coordinates [K]" at bounding box center [747, 442] width 68 height 14
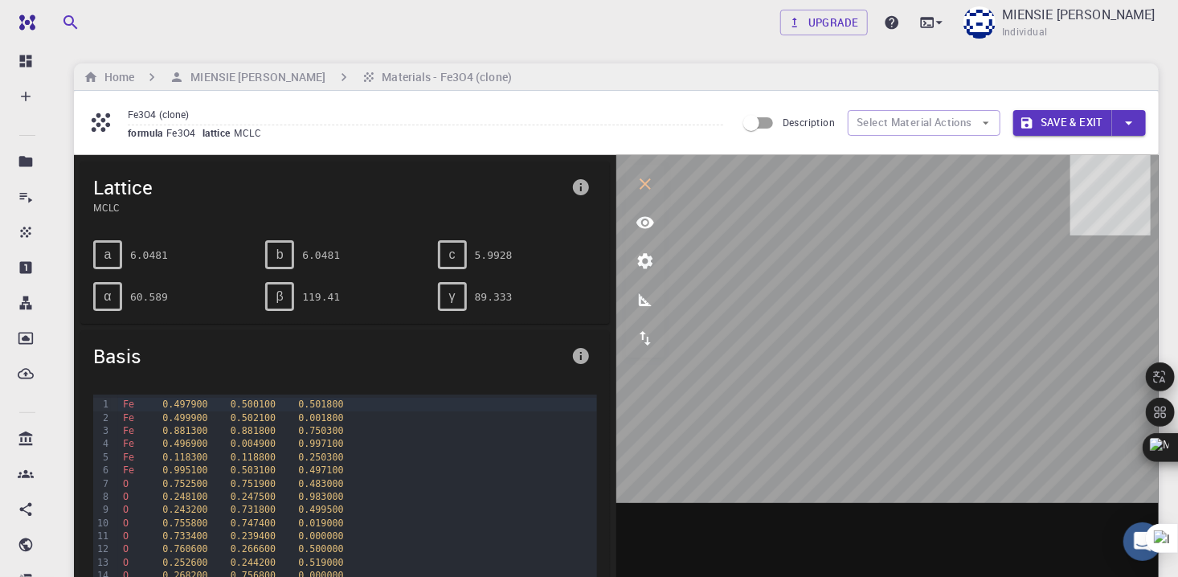
click at [232, 431] on span "0.881800" at bounding box center [253, 430] width 45 height 11
click at [243, 446] on span "0.004900" at bounding box center [253, 443] width 45 height 11
click at [244, 446] on span "0.004900" at bounding box center [253, 443] width 45 height 11
click at [256, 496] on span "0.247500" at bounding box center [253, 496] width 45 height 11
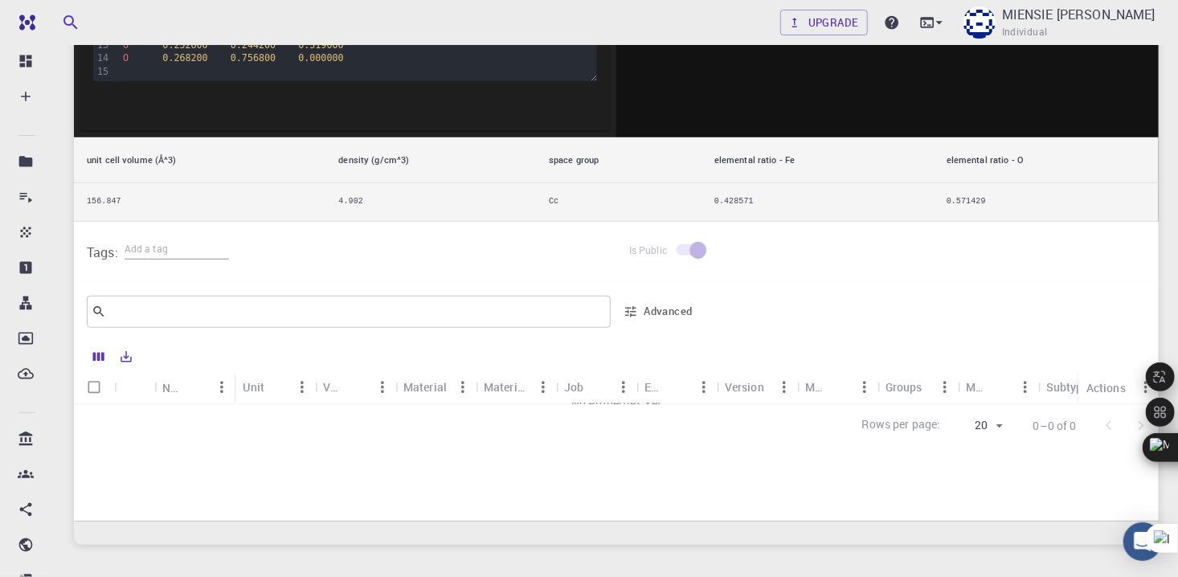
scroll to position [125, 0]
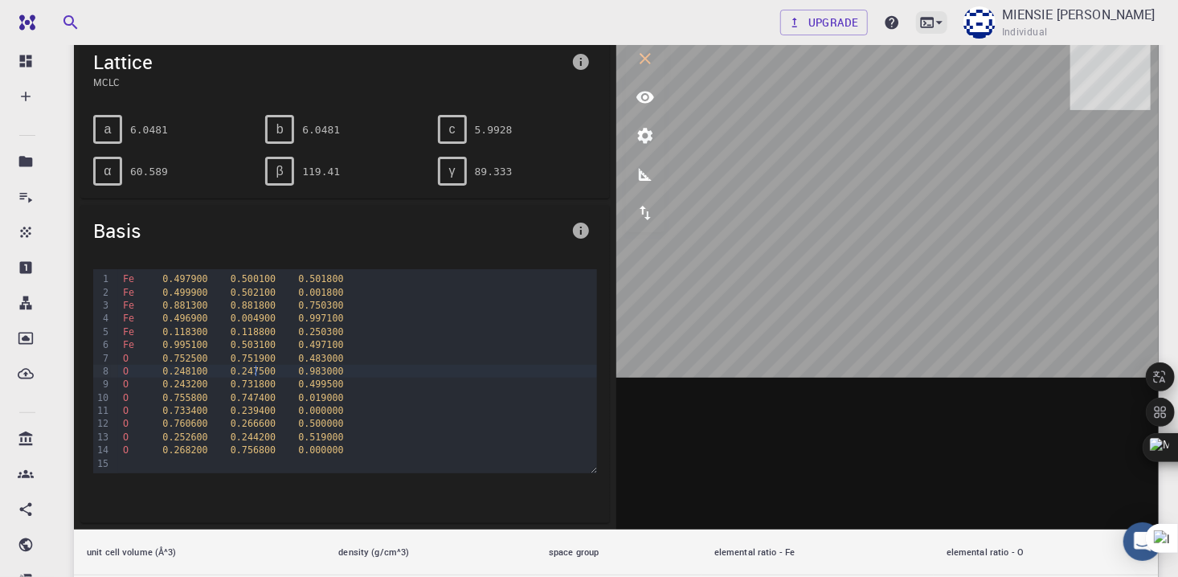
click at [936, 21] on icon at bounding box center [939, 22] width 6 height 3
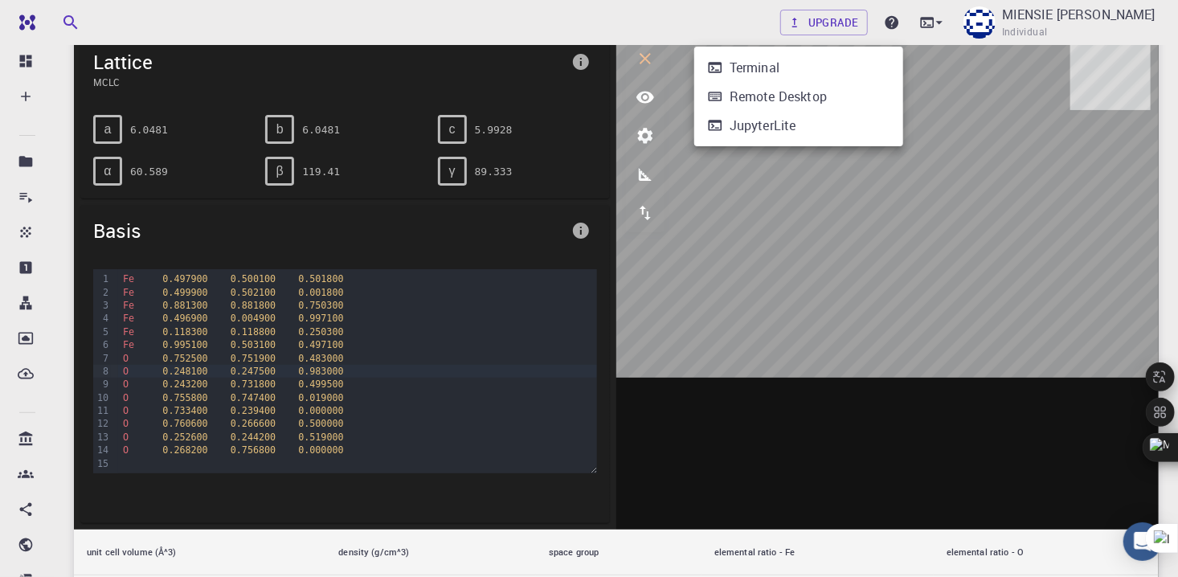
click at [762, 66] on div "Terminal" at bounding box center [754, 67] width 50 height 19
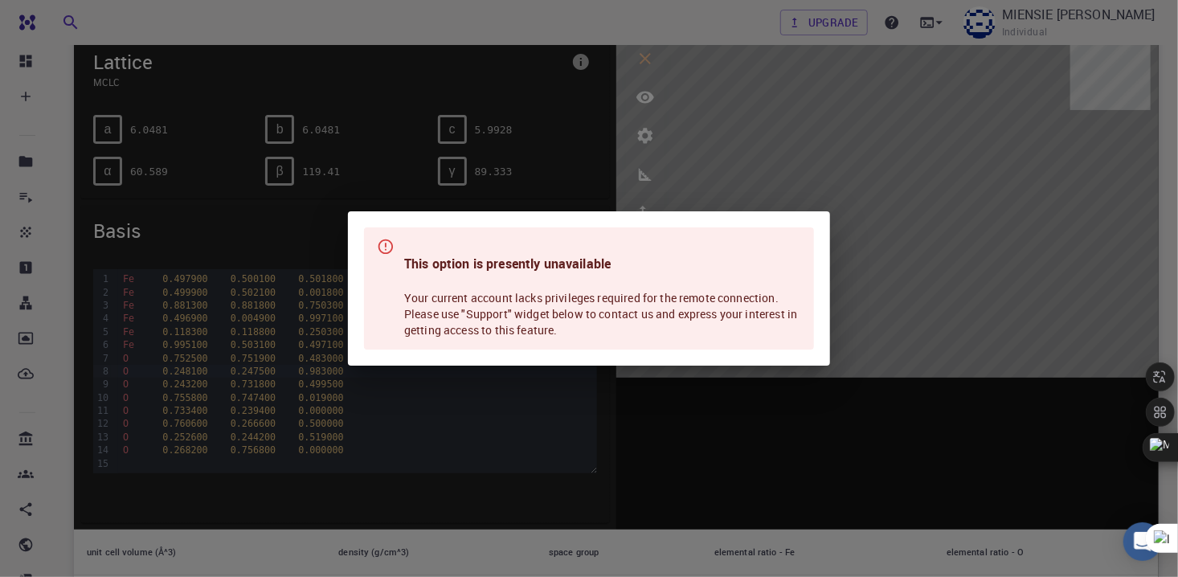
click at [664, 159] on div "This option is presently unavailable Your current account lacks privileges requ…" at bounding box center [589, 288] width 1178 height 577
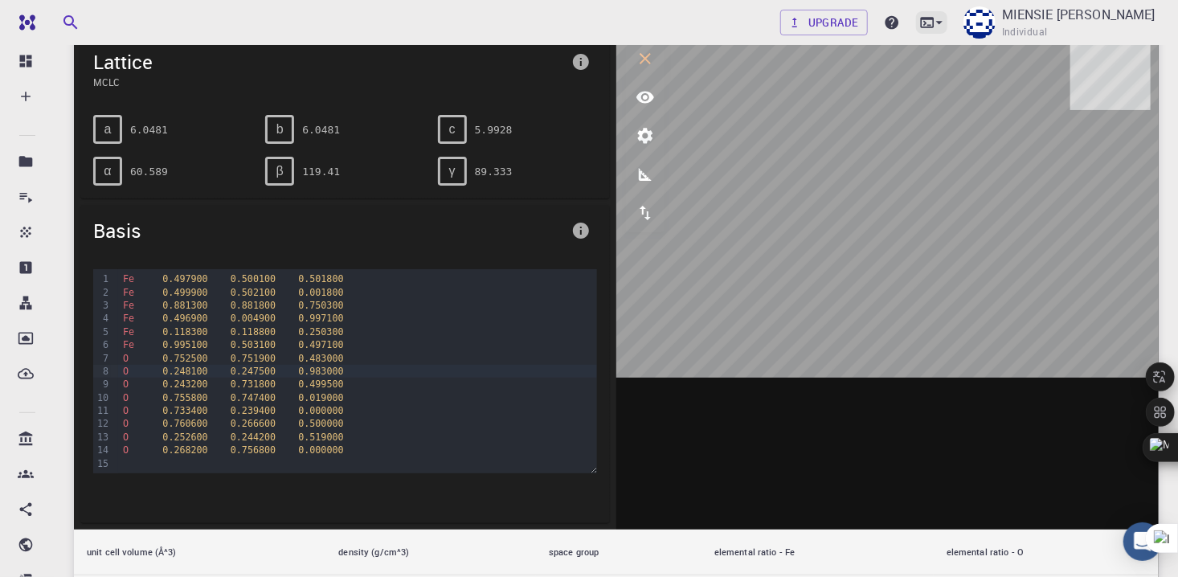
click at [931, 20] on icon at bounding box center [939, 22] width 16 height 16
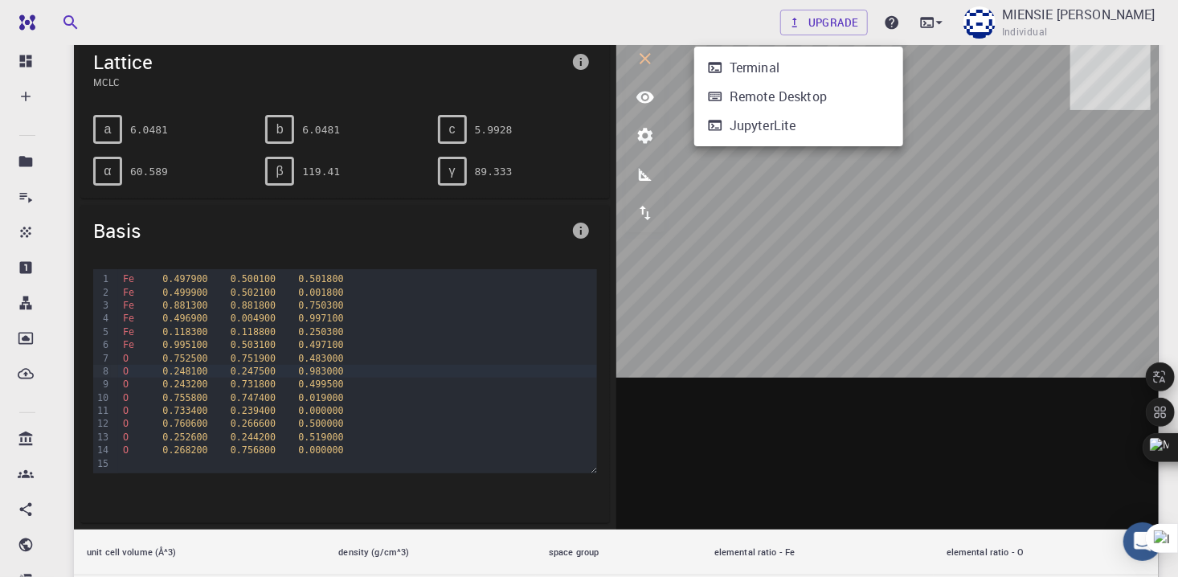
click at [830, 93] on li "Remote Desktop" at bounding box center [798, 96] width 209 height 29
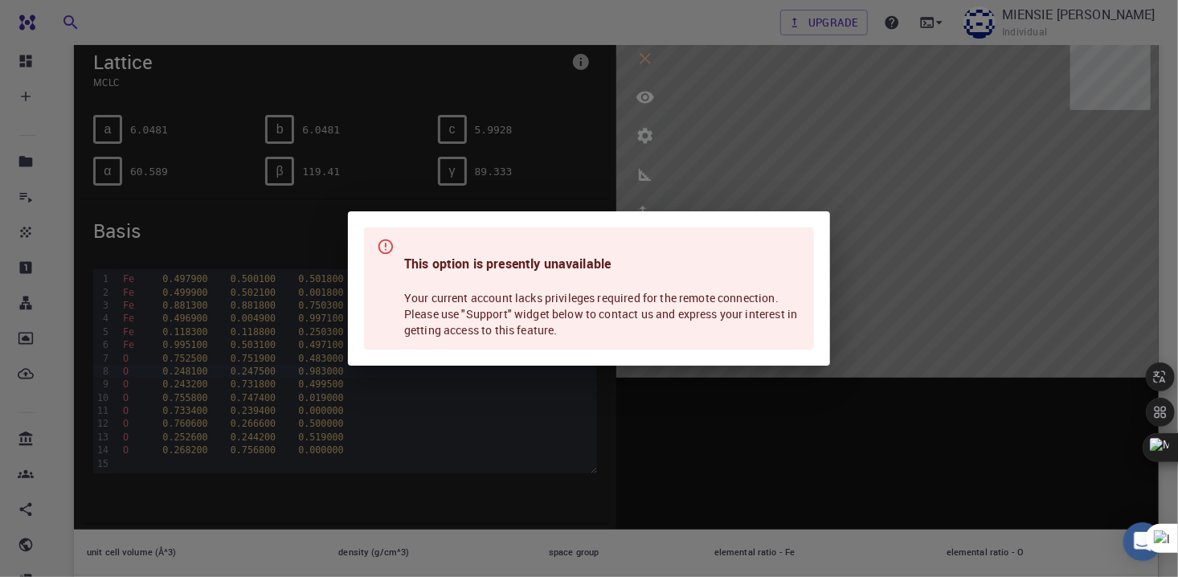
click at [779, 108] on div "This option is presently unavailable Your current account lacks privileges requ…" at bounding box center [589, 288] width 1178 height 577
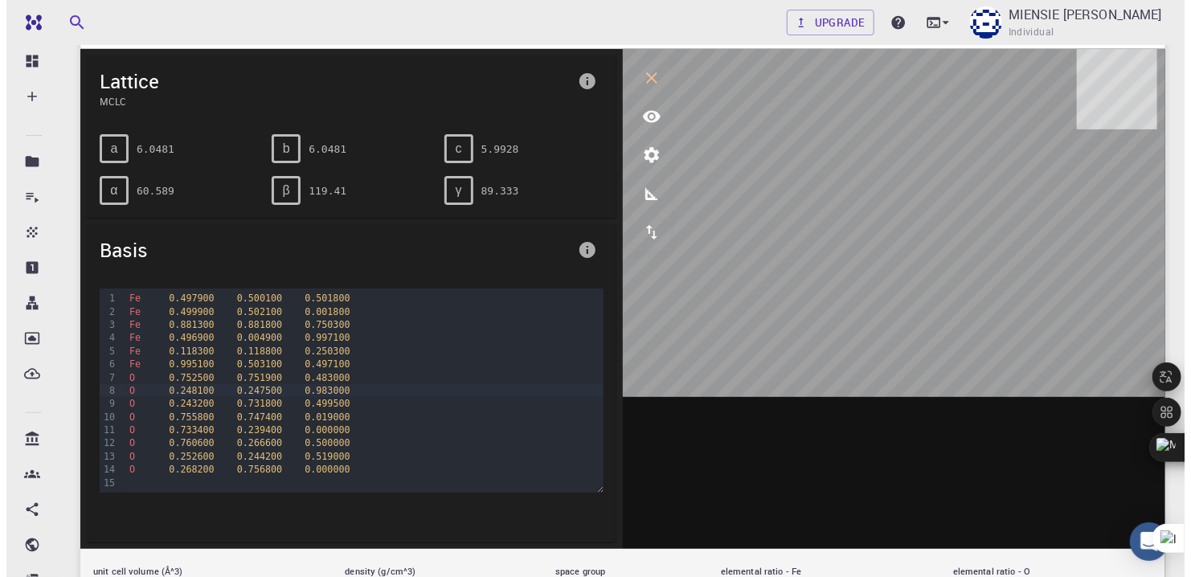
scroll to position [0, 0]
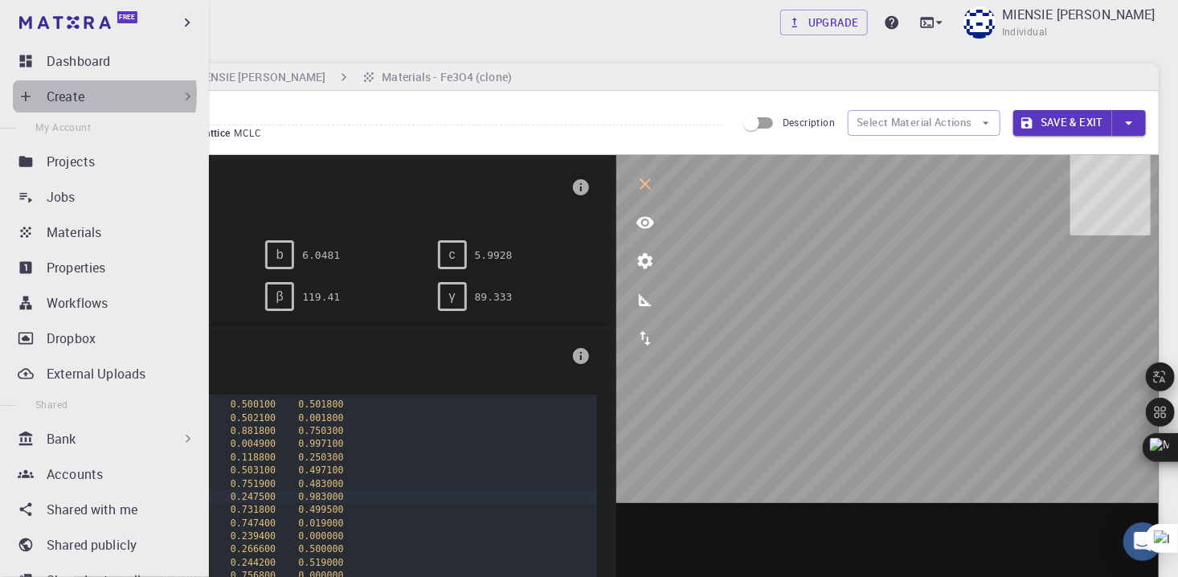
click at [89, 95] on div "Create" at bounding box center [121, 96] width 149 height 19
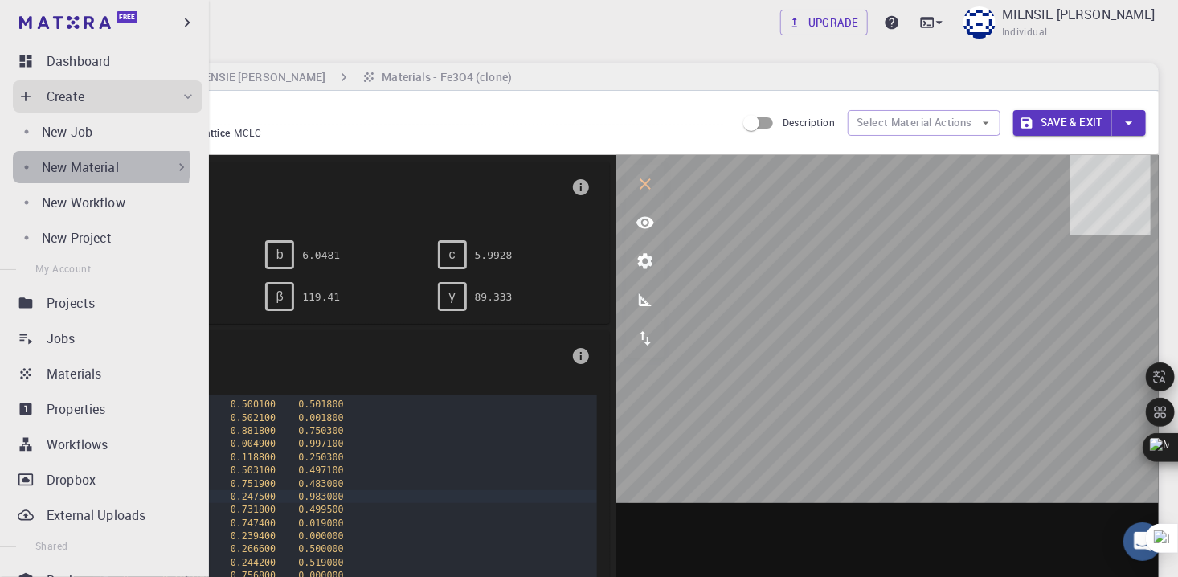
click at [95, 165] on p "New Material" at bounding box center [80, 166] width 77 height 19
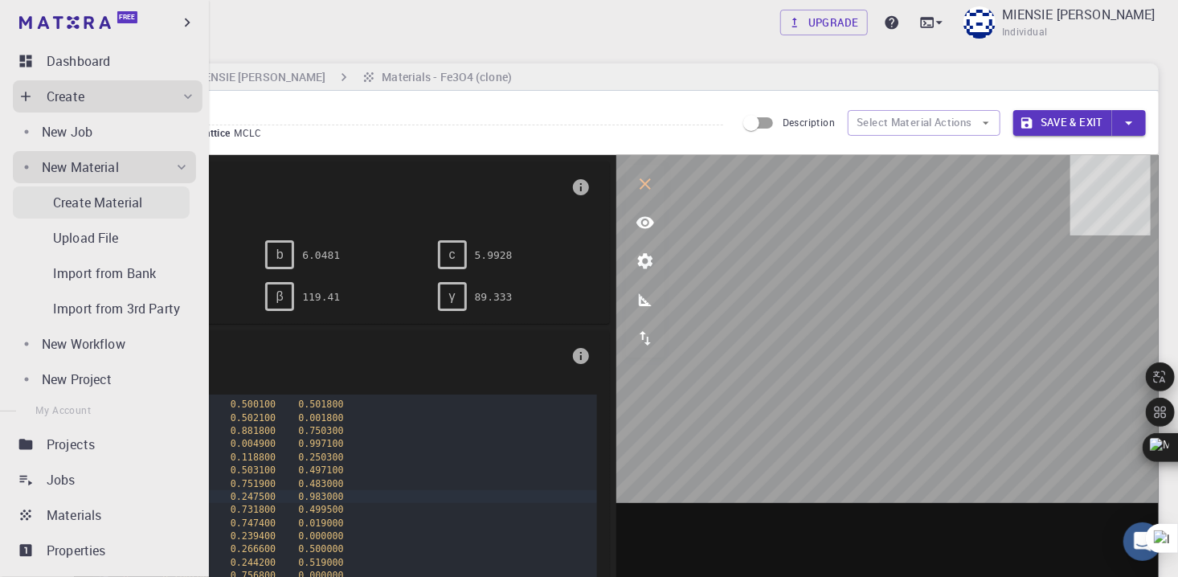
click at [104, 198] on p "Create Material" at bounding box center [97, 202] width 89 height 19
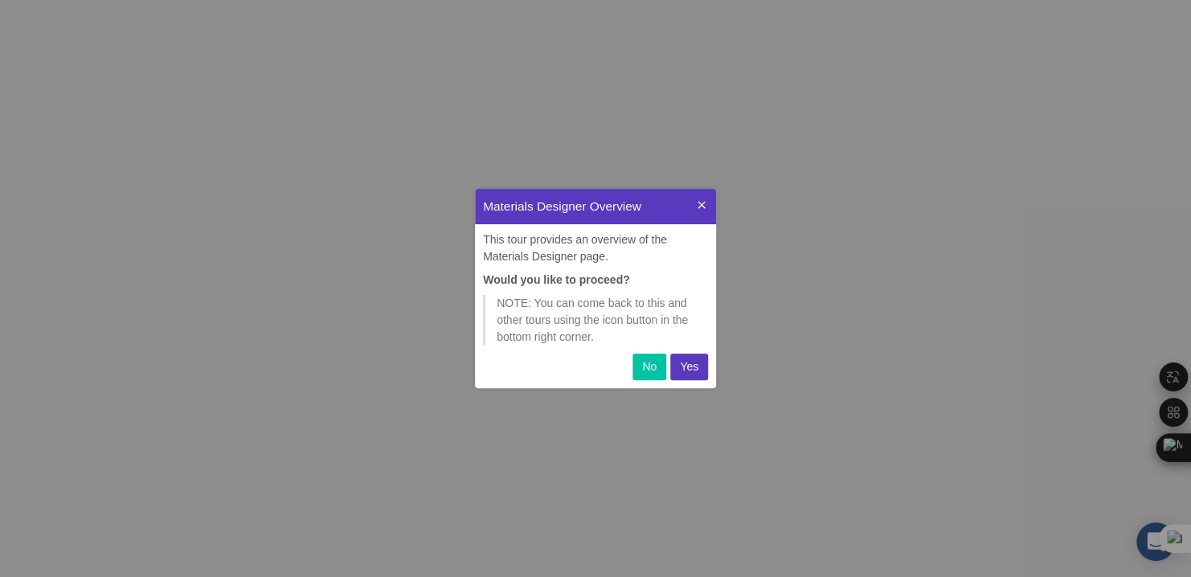
scroll to position [186, 228]
click at [691, 369] on p "Yes" at bounding box center [689, 366] width 18 height 17
